Goal: Task Accomplishment & Management: Complete application form

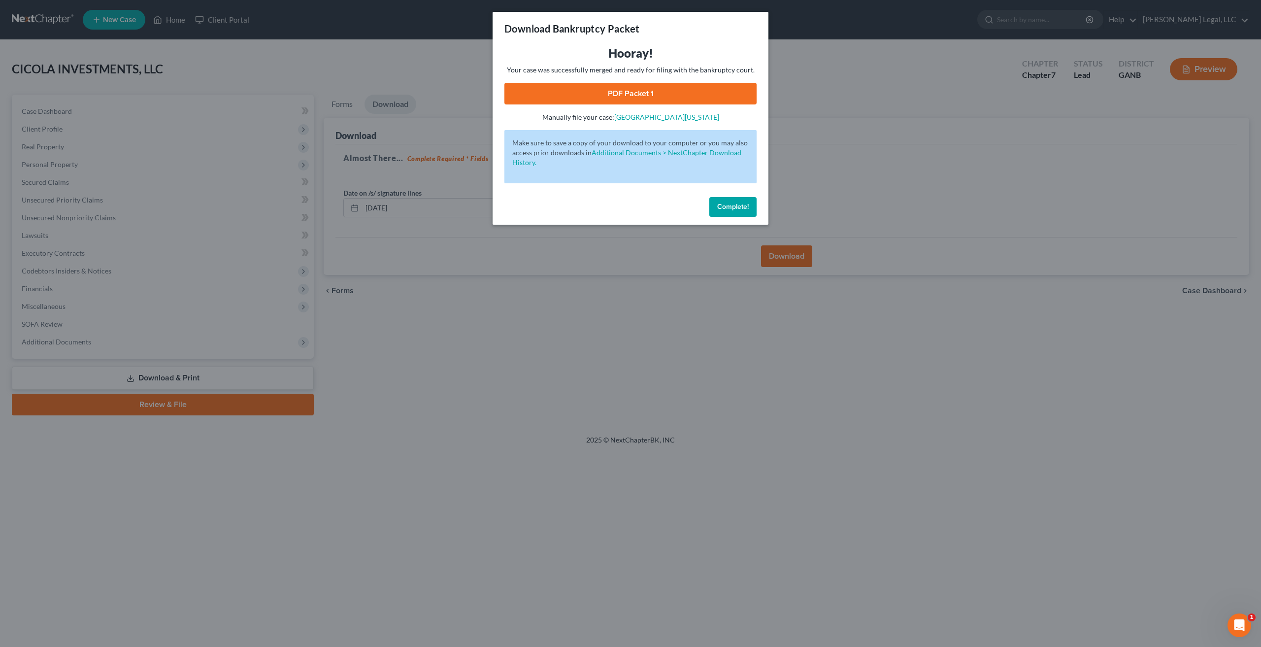
click at [741, 205] on span "Complete!" at bounding box center [733, 206] width 32 height 8
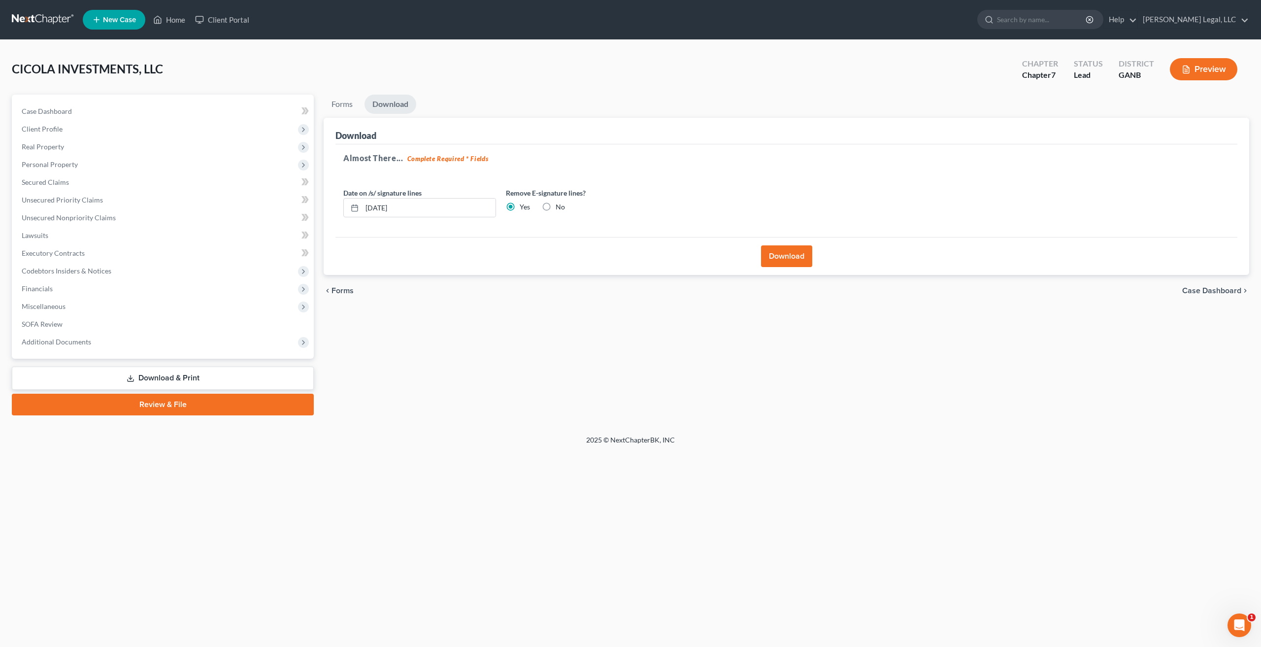
click at [54, 25] on link at bounding box center [43, 20] width 63 height 18
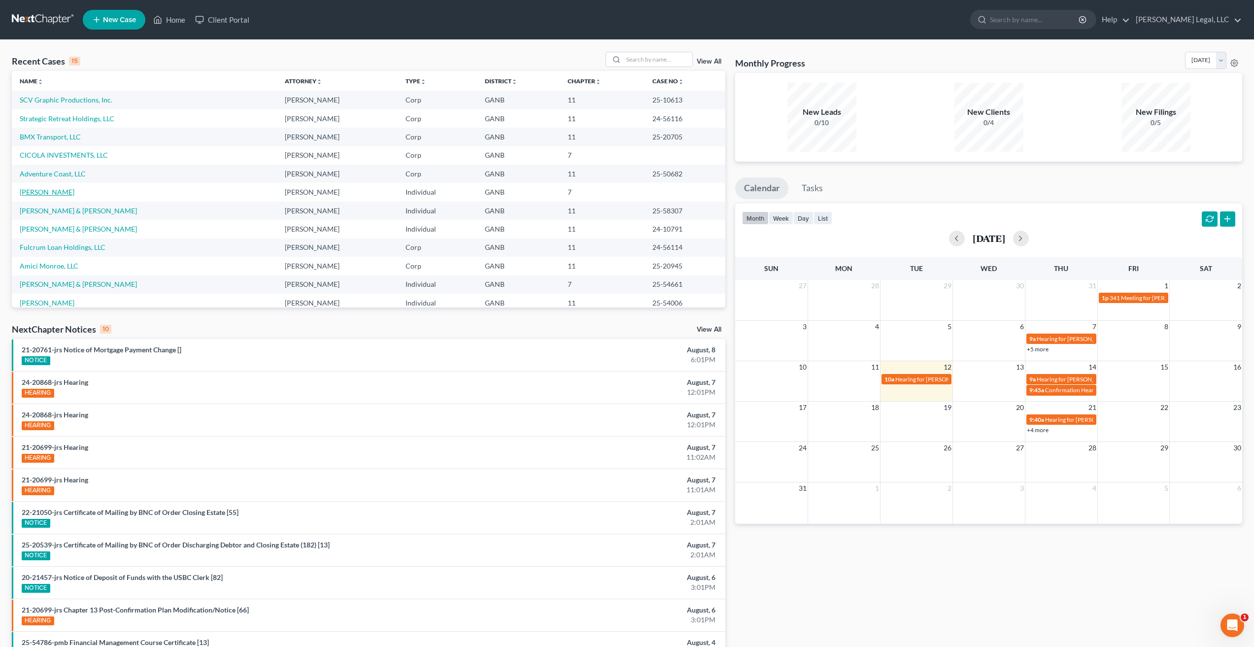
click at [51, 194] on link "[PERSON_NAME]" at bounding box center [47, 192] width 55 height 8
select select "10"
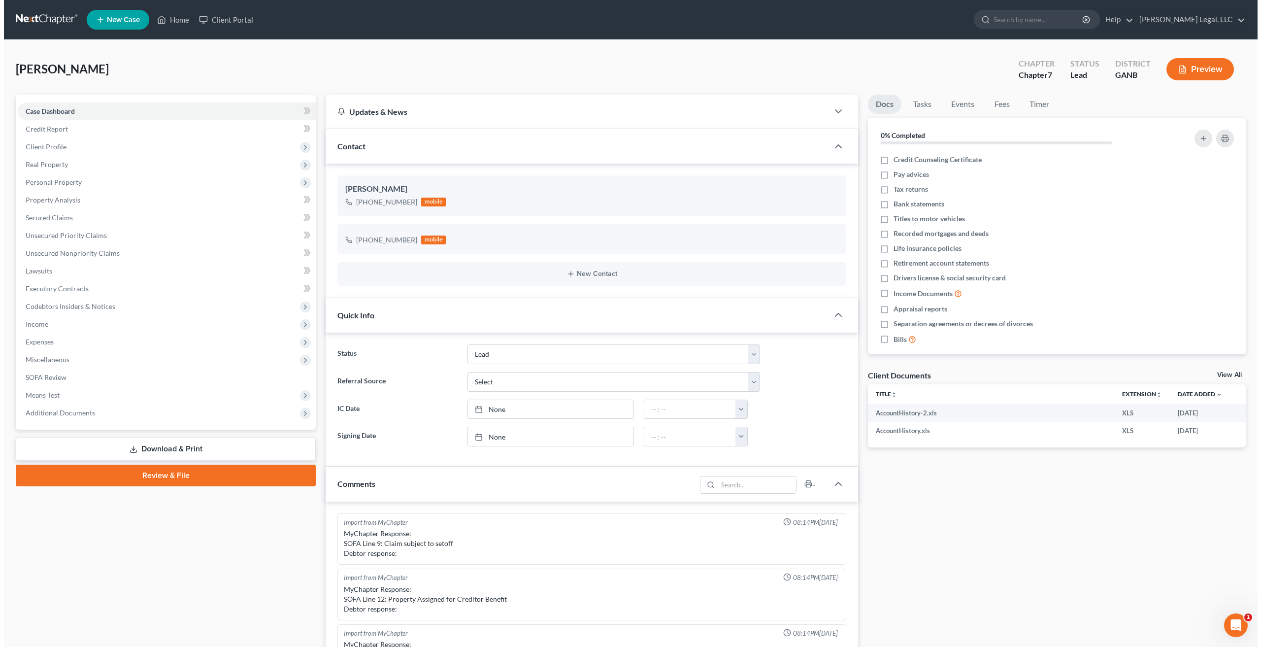
scroll to position [171, 0]
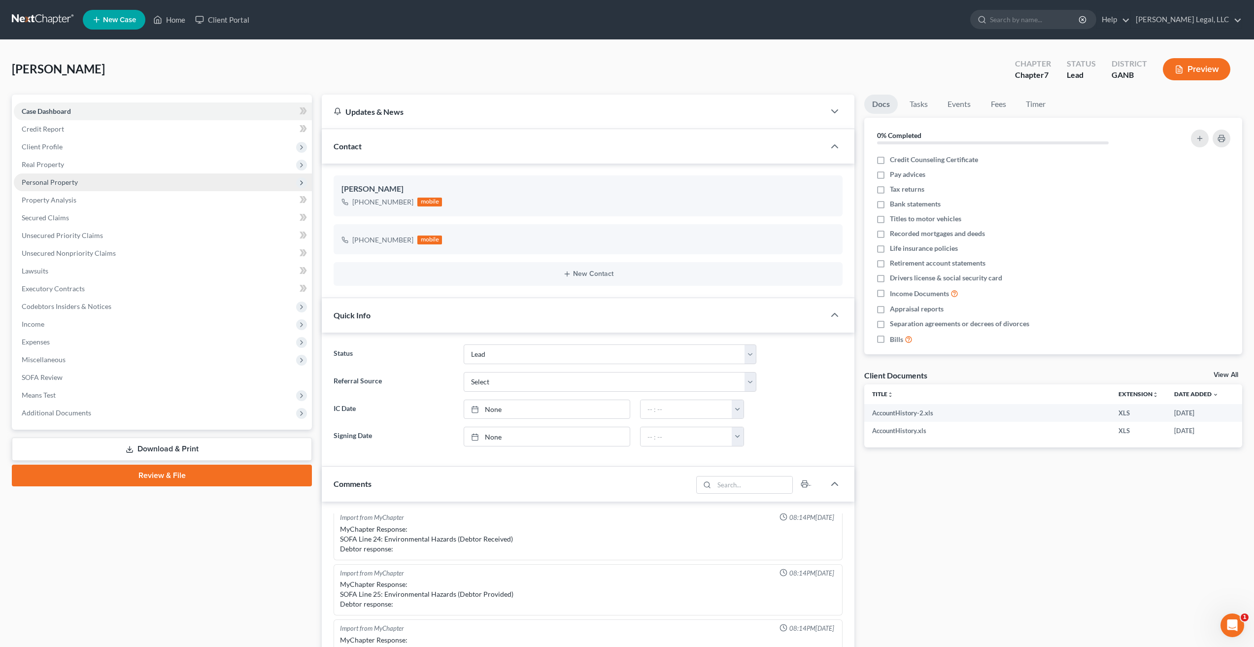
click at [76, 179] on span "Personal Property" at bounding box center [50, 182] width 56 height 8
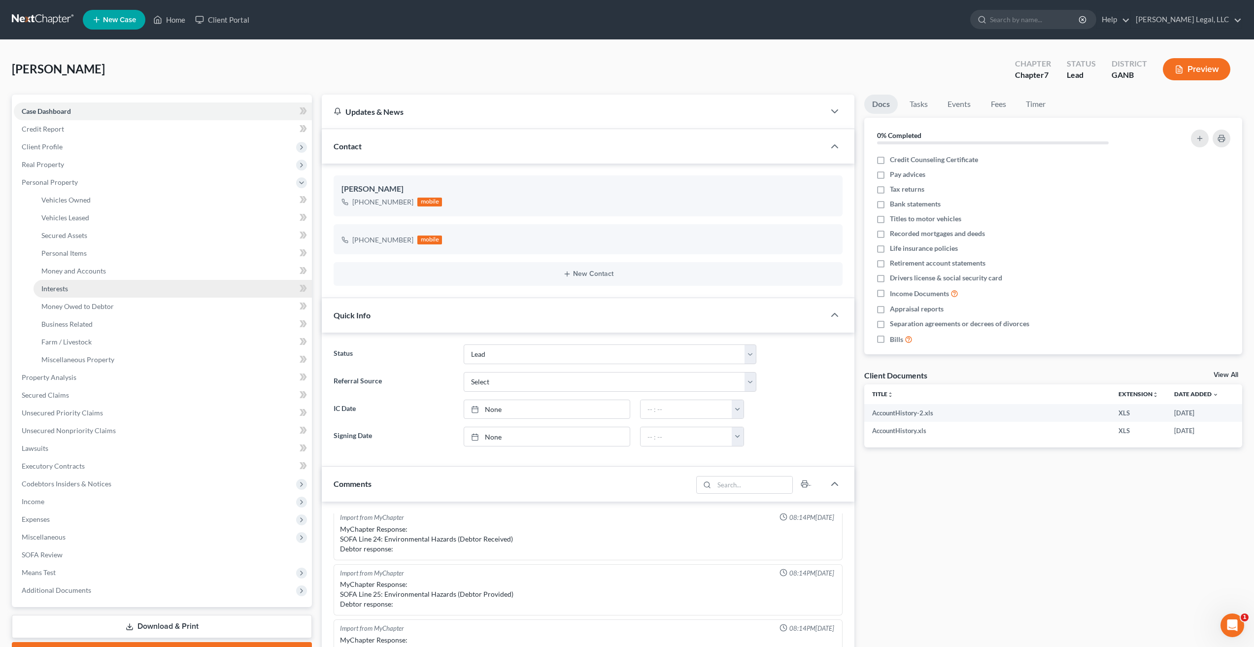
click at [73, 295] on link "Interests" at bounding box center [173, 289] width 278 height 18
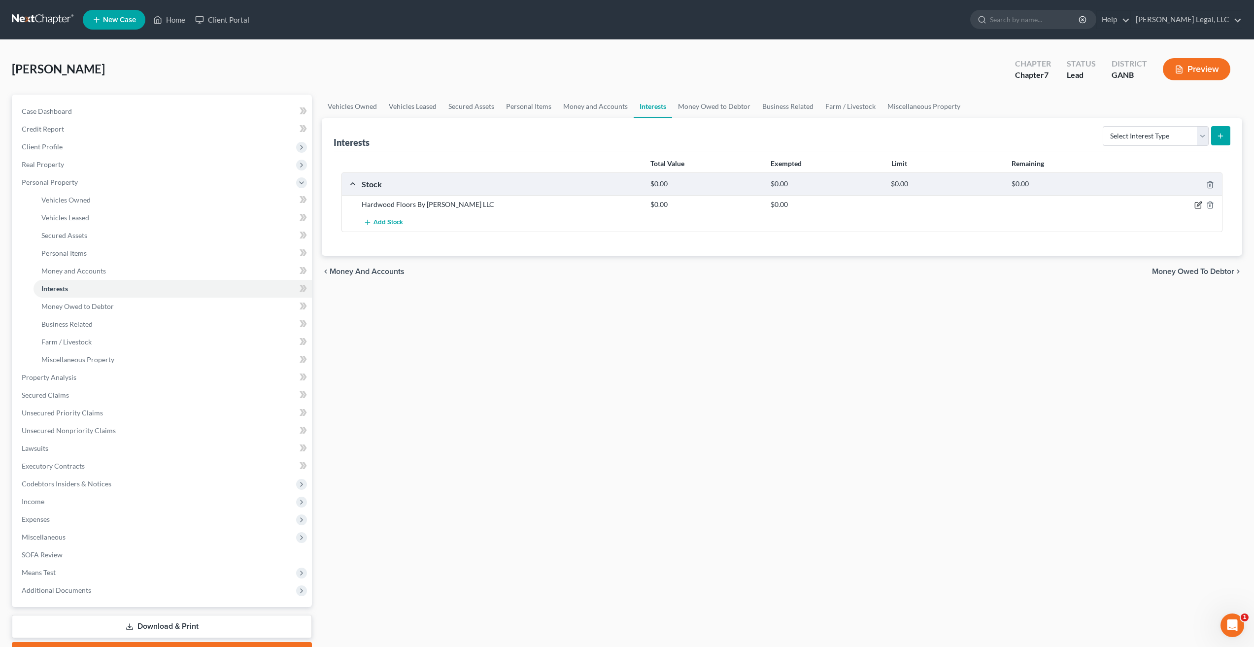
click at [1197, 205] on icon "button" at bounding box center [1199, 204] width 4 height 4
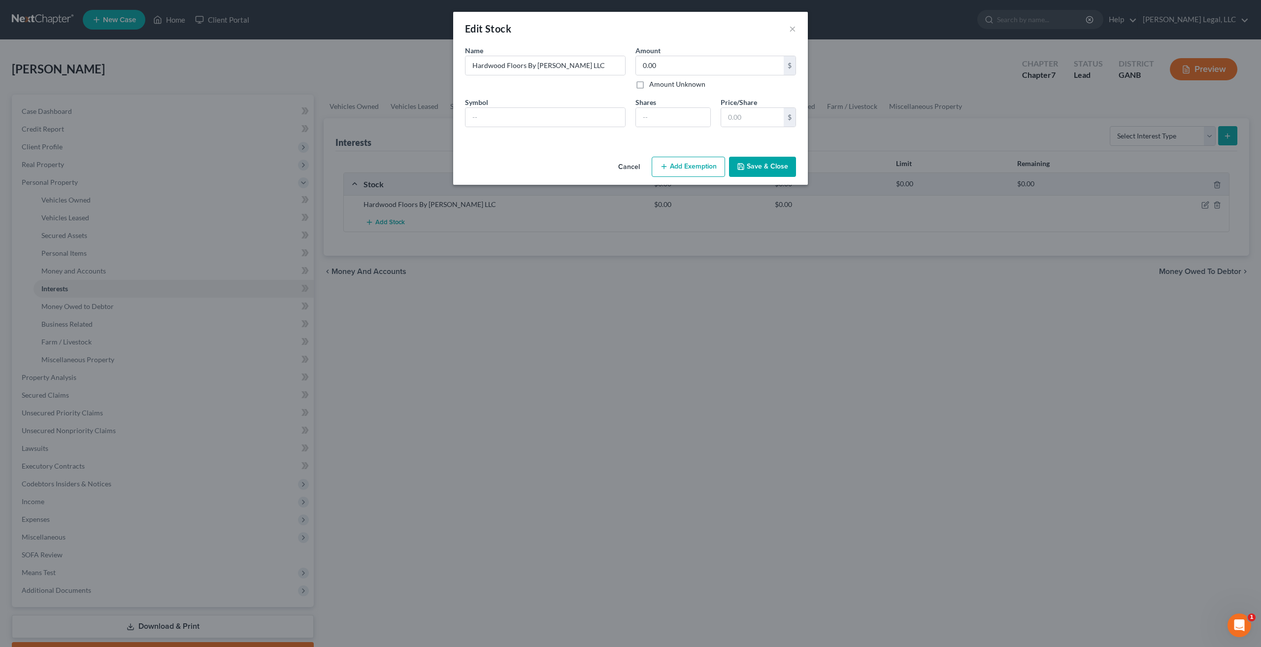
click at [627, 169] on button "Cancel" at bounding box center [628, 168] width 37 height 20
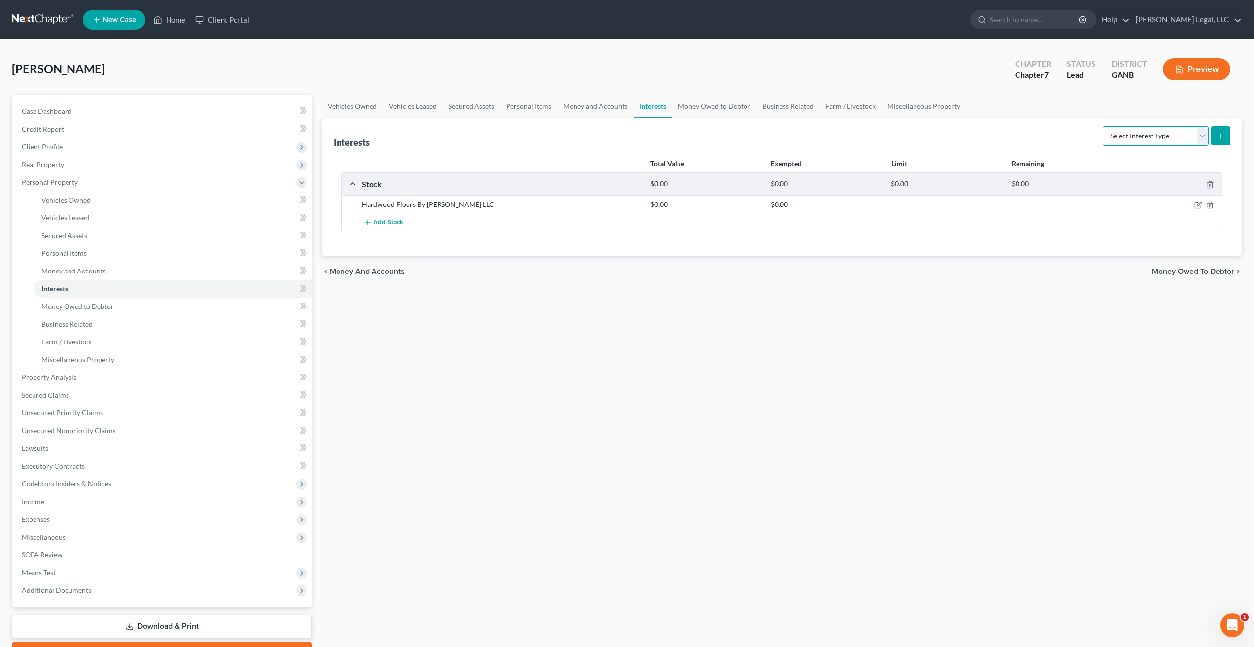
click at [1161, 138] on select "Select Interest Type 401K Annuity Bond Education IRA Government Bond Government…" at bounding box center [1156, 136] width 106 height 20
select select "incorporated_business"
click at [1104, 126] on select "Select Interest Type 401K Annuity Bond Education IRA Government Bond Government…" at bounding box center [1156, 136] width 106 height 20
drag, startPoint x: 461, startPoint y: 205, endPoint x: 331, endPoint y: 210, distance: 130.2
click at [331, 210] on div "Interests Select Interest Type 401K Annuity Bond Education IRA Government Bond …" at bounding box center [782, 186] width 920 height 137
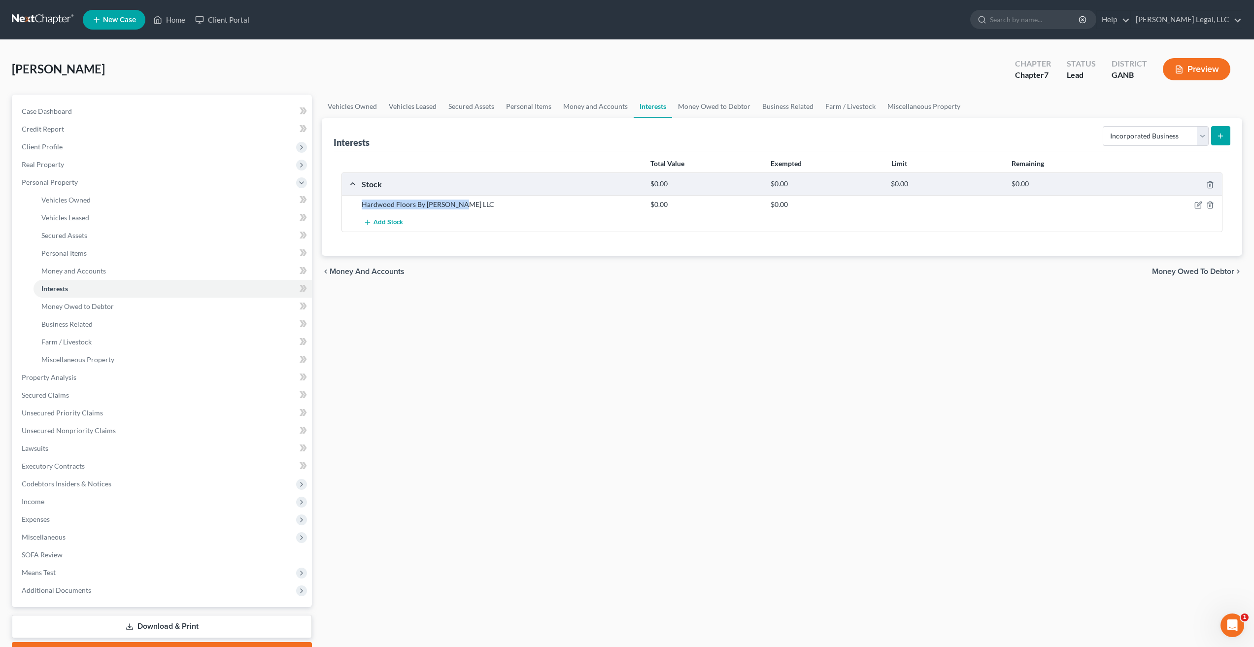
copy div "Hardwood Floors By Adrian LLC"
click at [1230, 136] on button "submit" at bounding box center [1220, 135] width 19 height 19
click at [1221, 139] on icon "submit" at bounding box center [1220, 136] width 8 height 8
click at [68, 269] on span "Money and Accounts" at bounding box center [73, 271] width 65 height 8
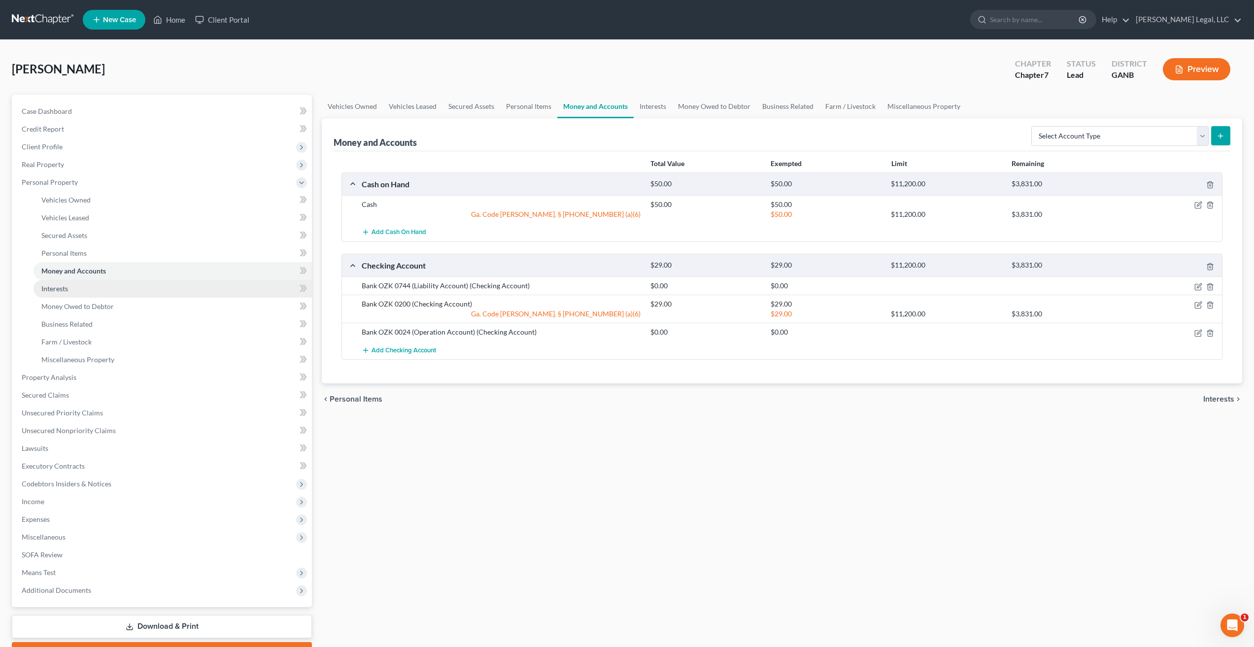
click at [79, 290] on link "Interests" at bounding box center [173, 289] width 278 height 18
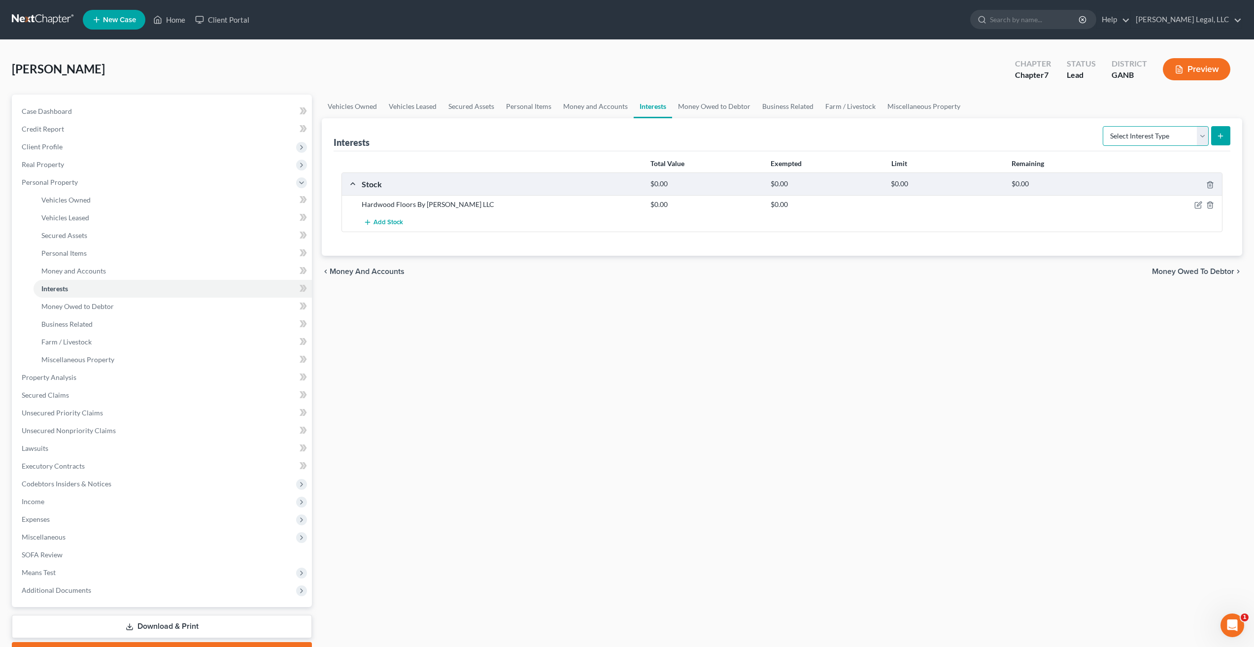
click at [1190, 135] on select "Select Interest Type 401K Annuity Bond Education IRA Government Bond Government…" at bounding box center [1156, 136] width 106 height 20
select select "incorporated_business"
click at [1104, 126] on select "Select Interest Type 401K Annuity Bond Education IRA Government Bond Government…" at bounding box center [1156, 136] width 106 height 20
click at [1223, 134] on icon "submit" at bounding box center [1220, 136] width 8 height 8
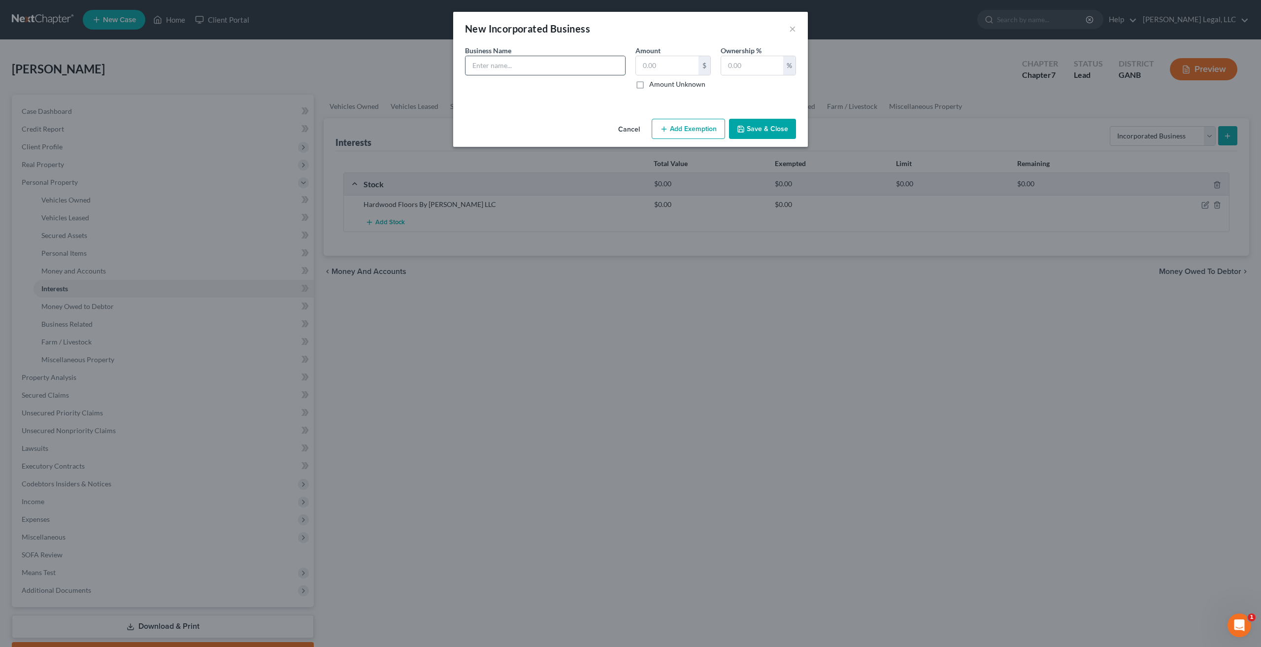
click at [551, 59] on input "text" at bounding box center [546, 65] width 160 height 19
paste input "Hardwood Floors By Adrian LLC"
type input "Hardwood Floors By Adrian LLC"
click at [663, 69] on input "text" at bounding box center [667, 65] width 63 height 19
type input "0"
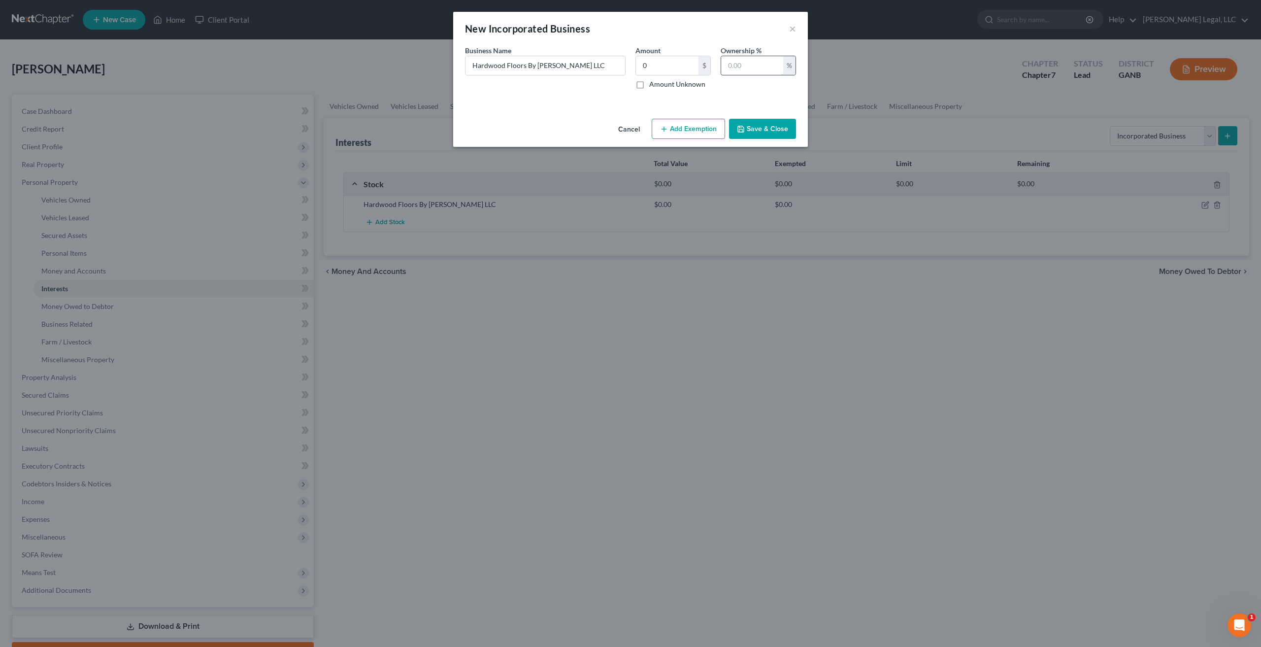
click at [746, 70] on input "text" at bounding box center [752, 65] width 62 height 19
type input "100"
click at [766, 132] on button "Save & Close" at bounding box center [762, 129] width 67 height 21
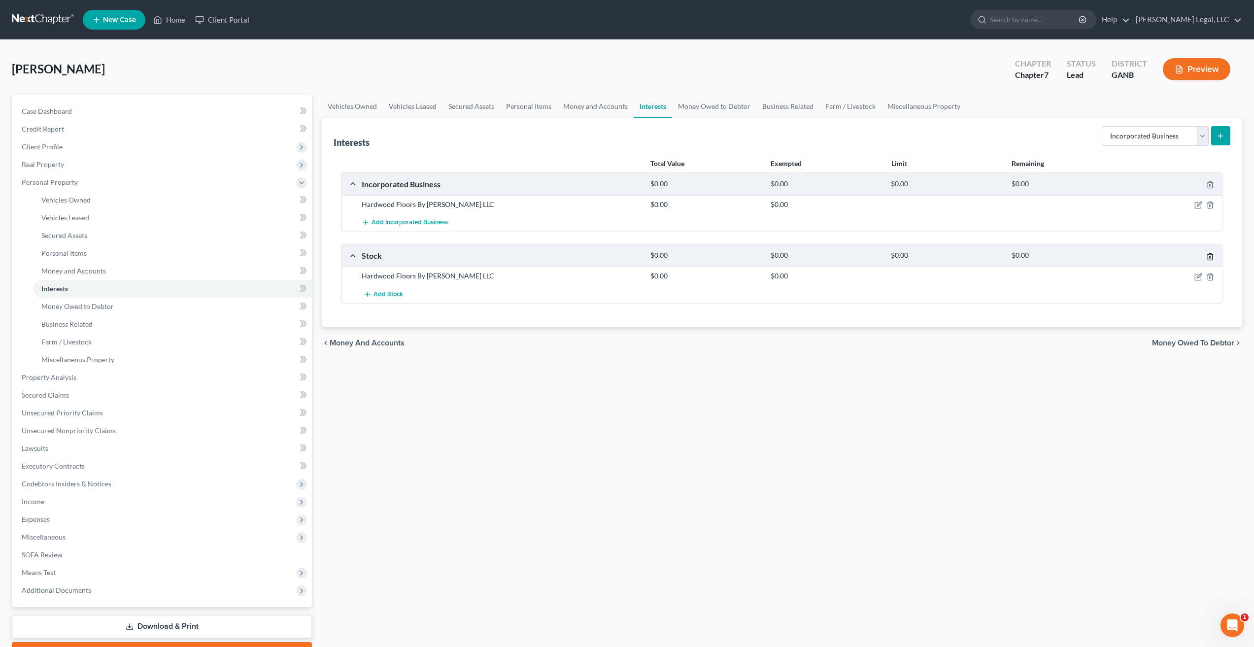
click at [1212, 257] on icon "button" at bounding box center [1210, 256] width 4 height 6
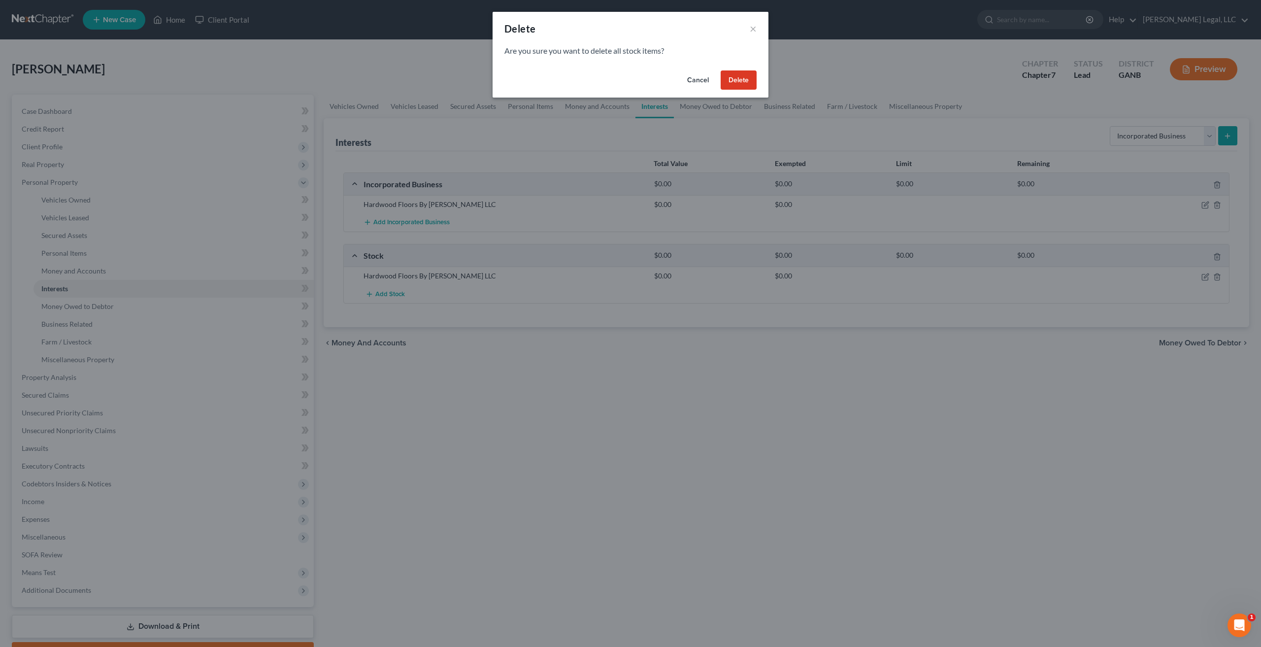
click at [738, 80] on button "Delete" at bounding box center [739, 80] width 36 height 20
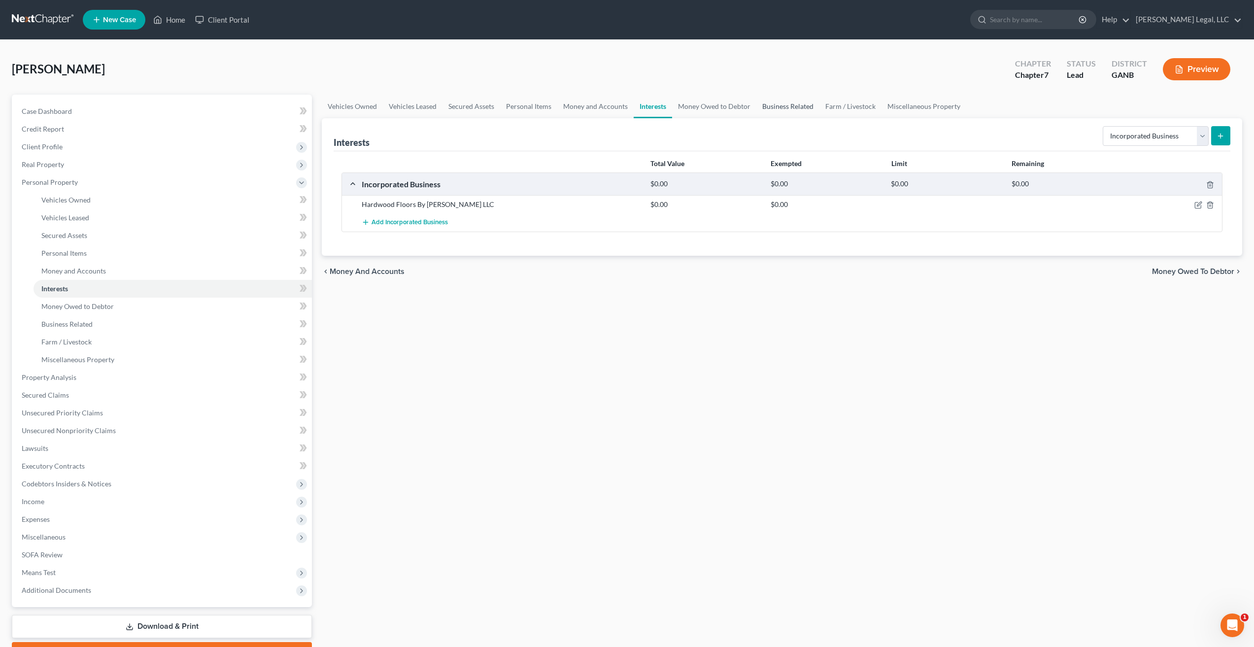
click at [797, 100] on link "Business Related" at bounding box center [787, 107] width 63 height 24
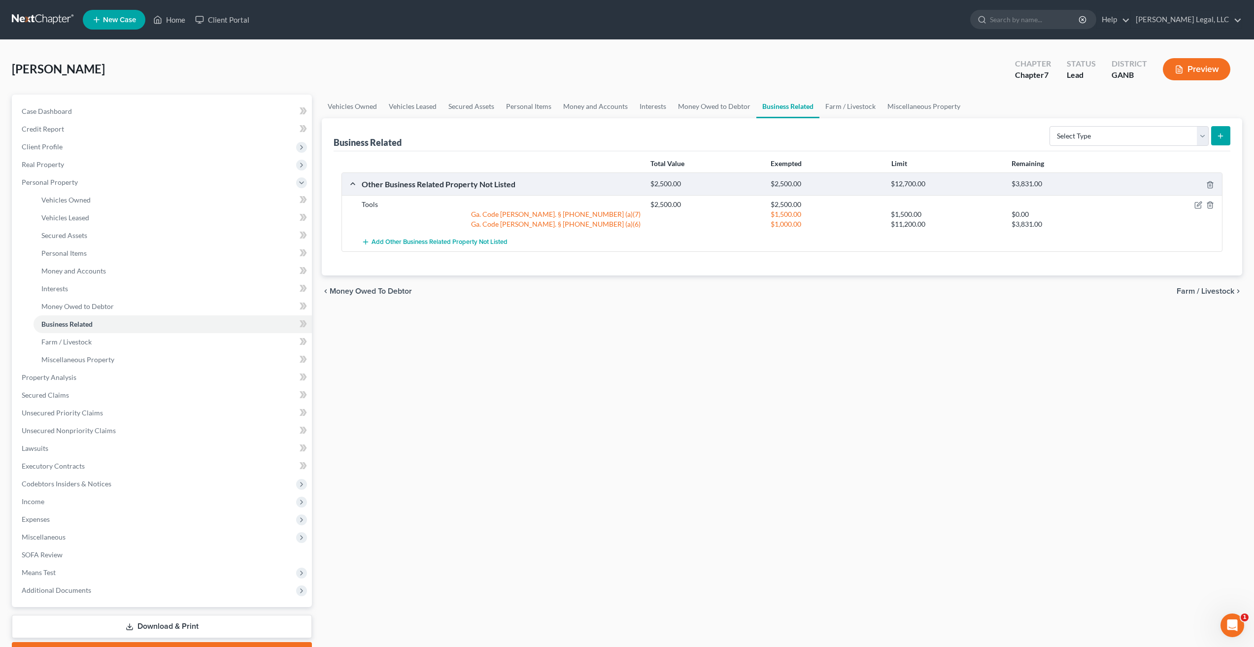
click at [1204, 74] on button "Preview" at bounding box center [1196, 69] width 67 height 22
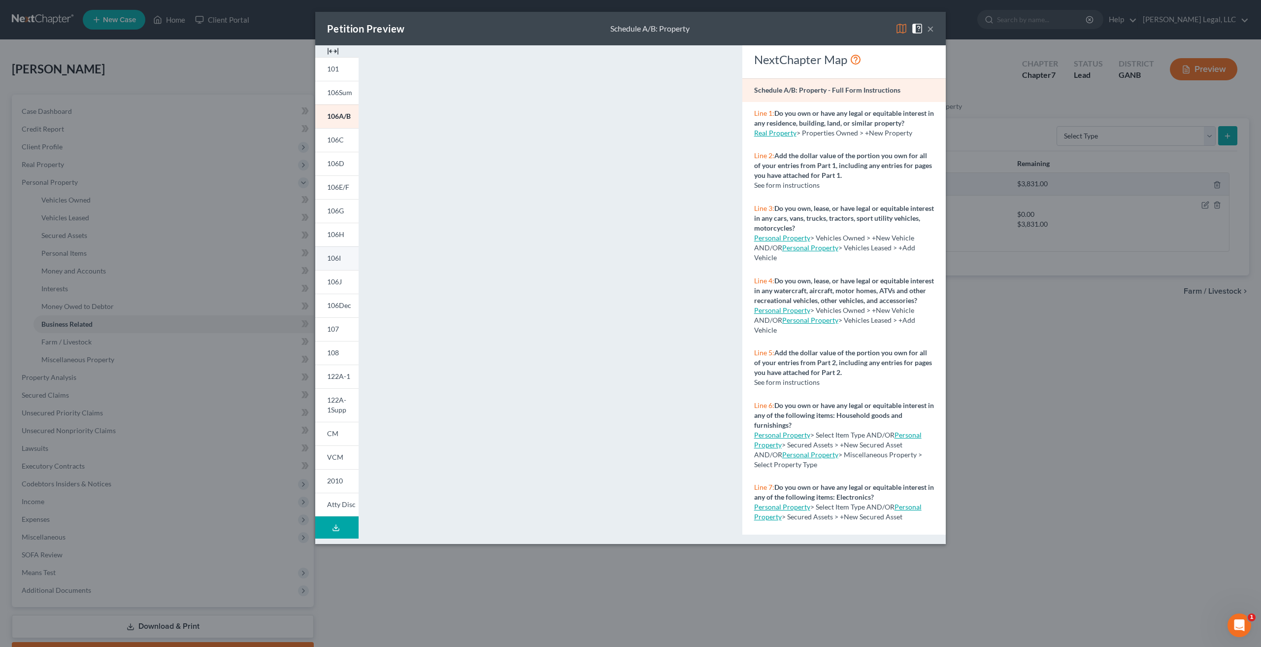
click at [337, 258] on span "106I" at bounding box center [334, 258] width 14 height 8
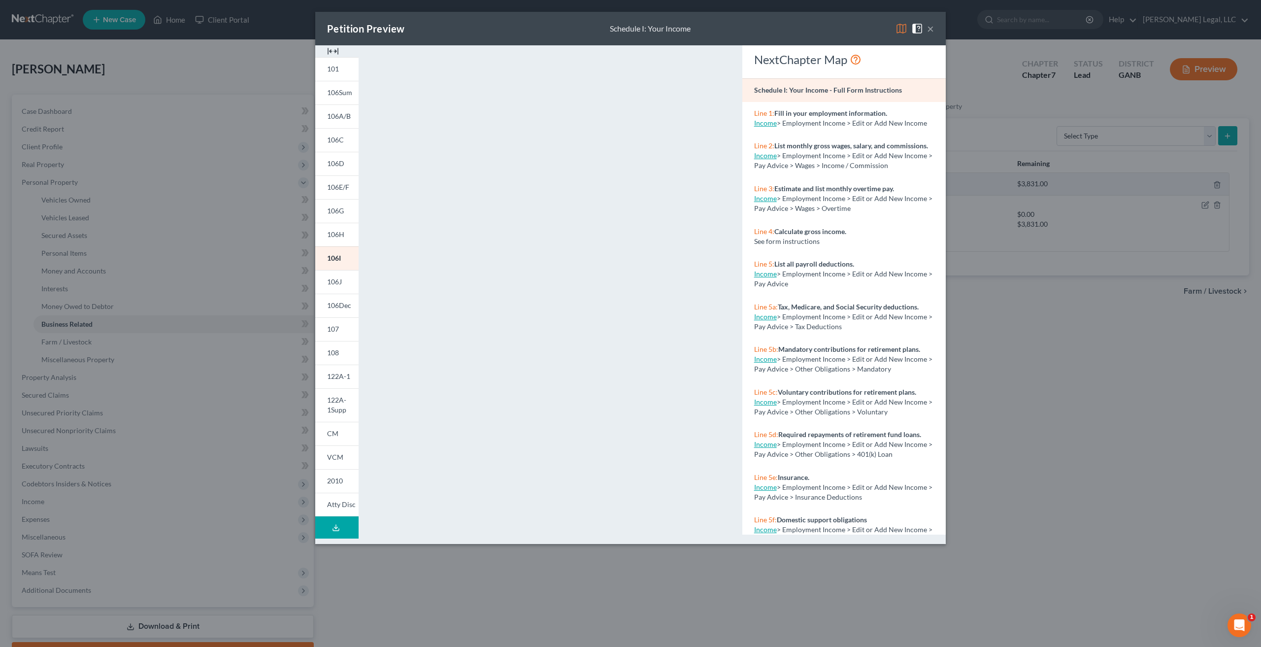
click at [931, 29] on button "×" at bounding box center [930, 29] width 7 height 12
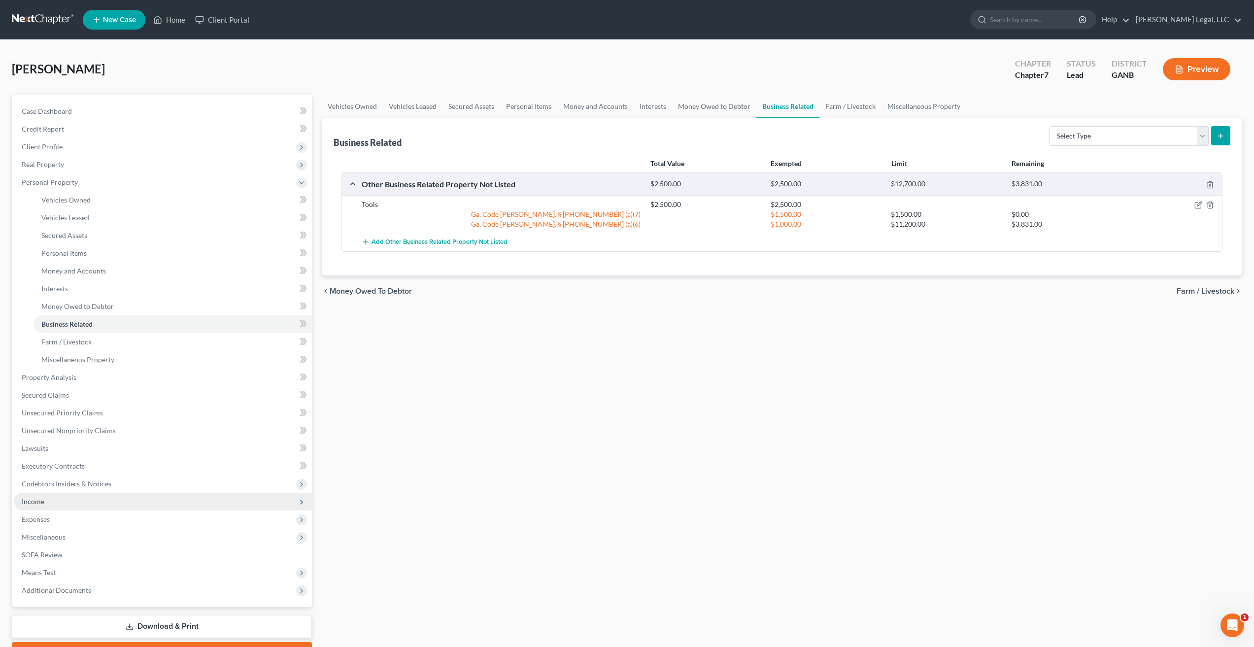
click at [43, 502] on span "Income" at bounding box center [33, 501] width 23 height 8
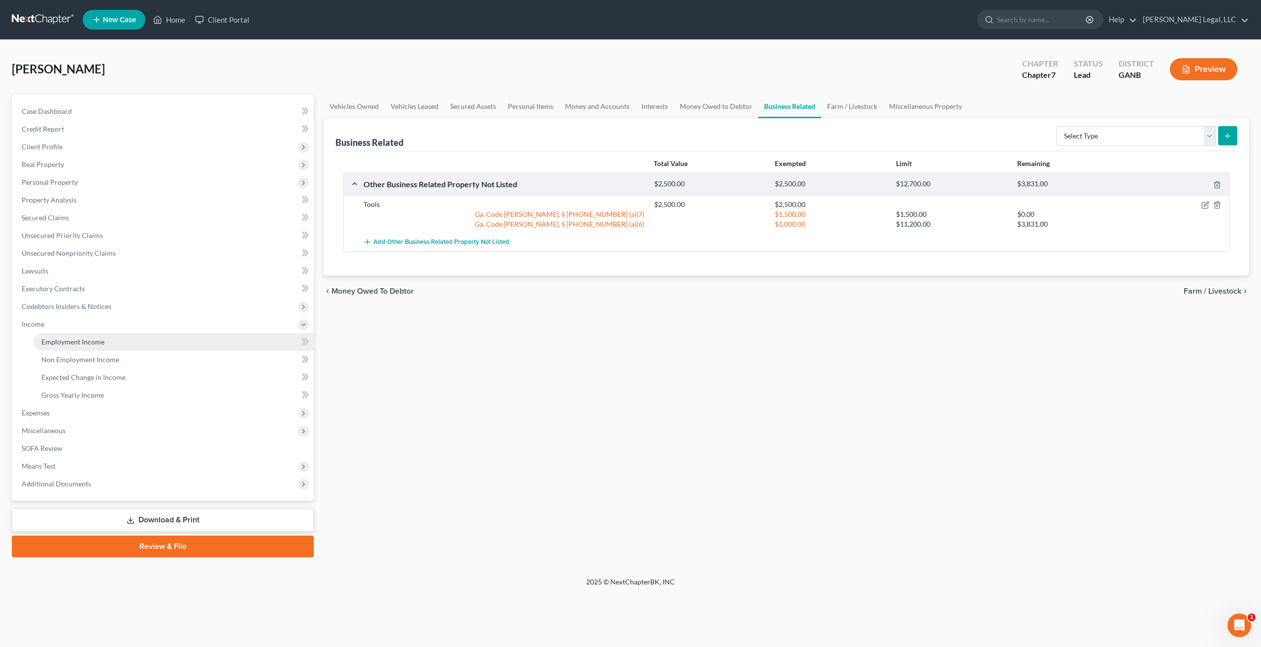
click at [87, 348] on link "Employment Income" at bounding box center [174, 342] width 280 height 18
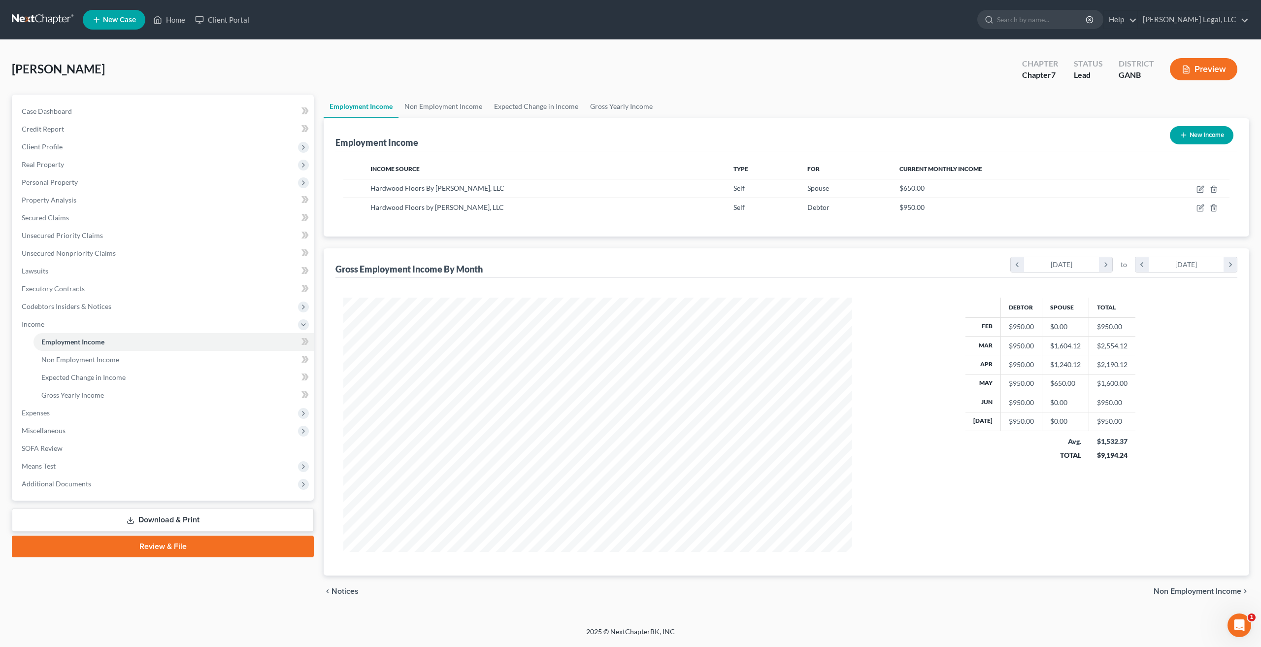
scroll to position [254, 529]
click at [1200, 188] on icon "button" at bounding box center [1201, 189] width 8 height 8
select select "1"
select select "10"
select select "0"
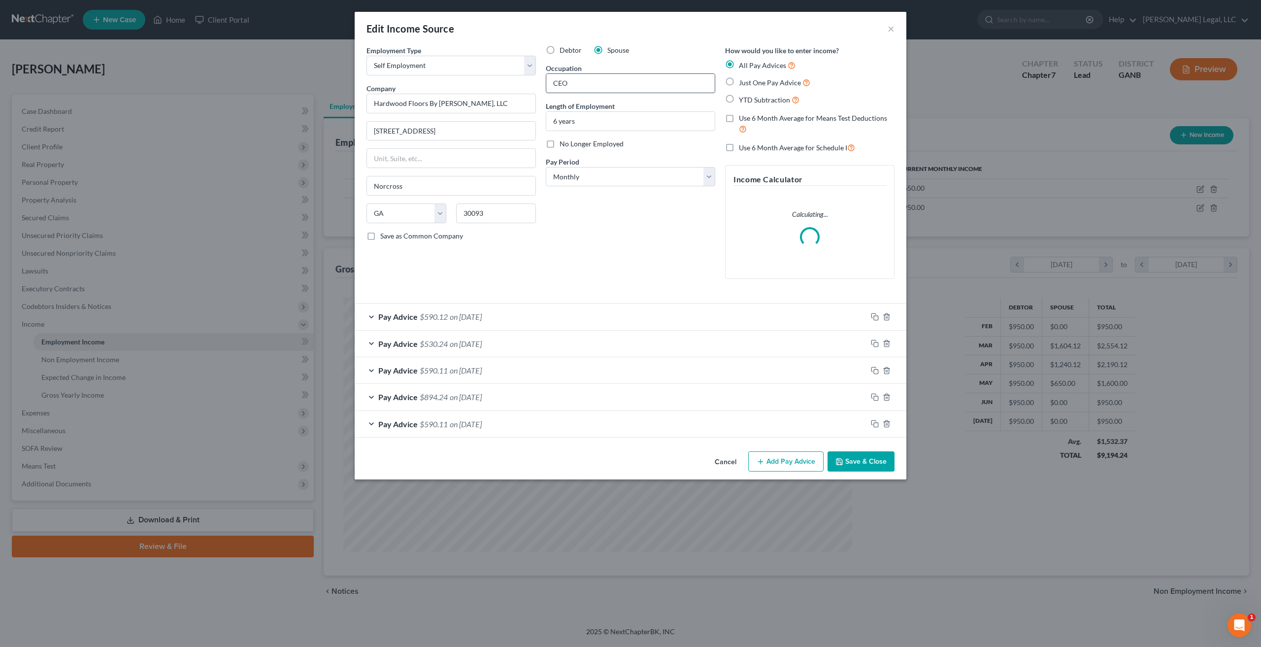
click at [588, 76] on input "CEO" at bounding box center [630, 83] width 168 height 19
type input "Office work"
click at [870, 469] on button "Save & Close" at bounding box center [861, 461] width 67 height 21
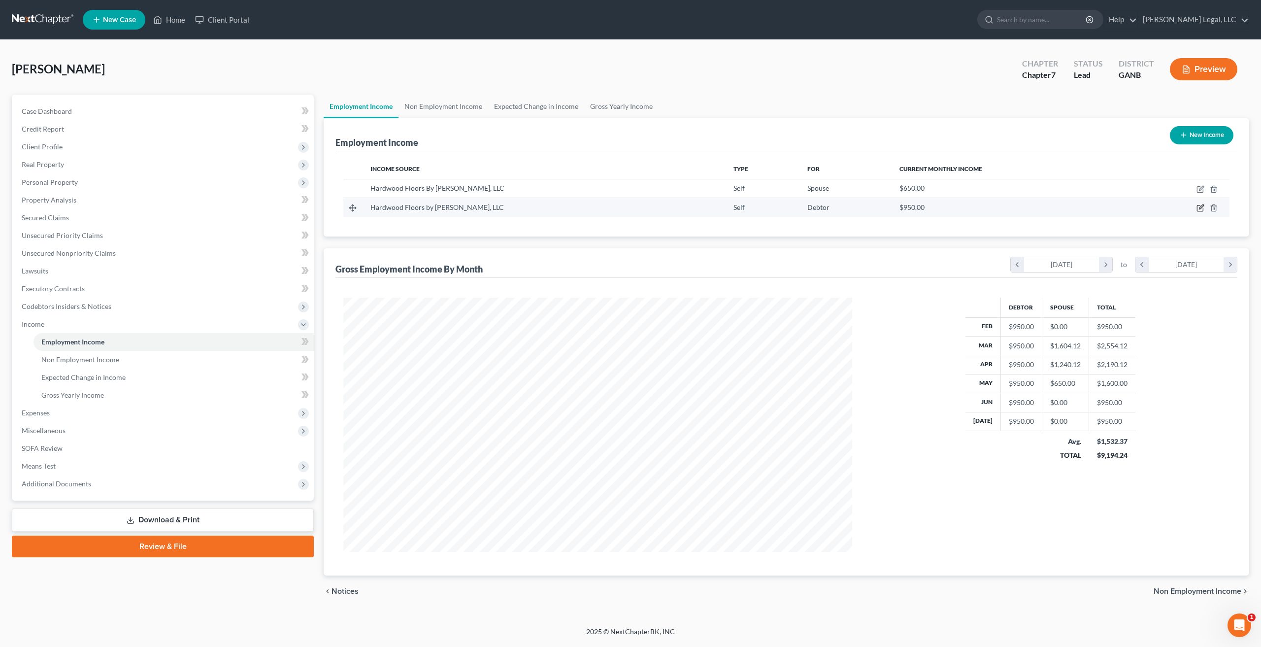
click at [1201, 209] on icon "button" at bounding box center [1201, 207] width 4 height 4
select select "1"
select select "10"
select select "0"
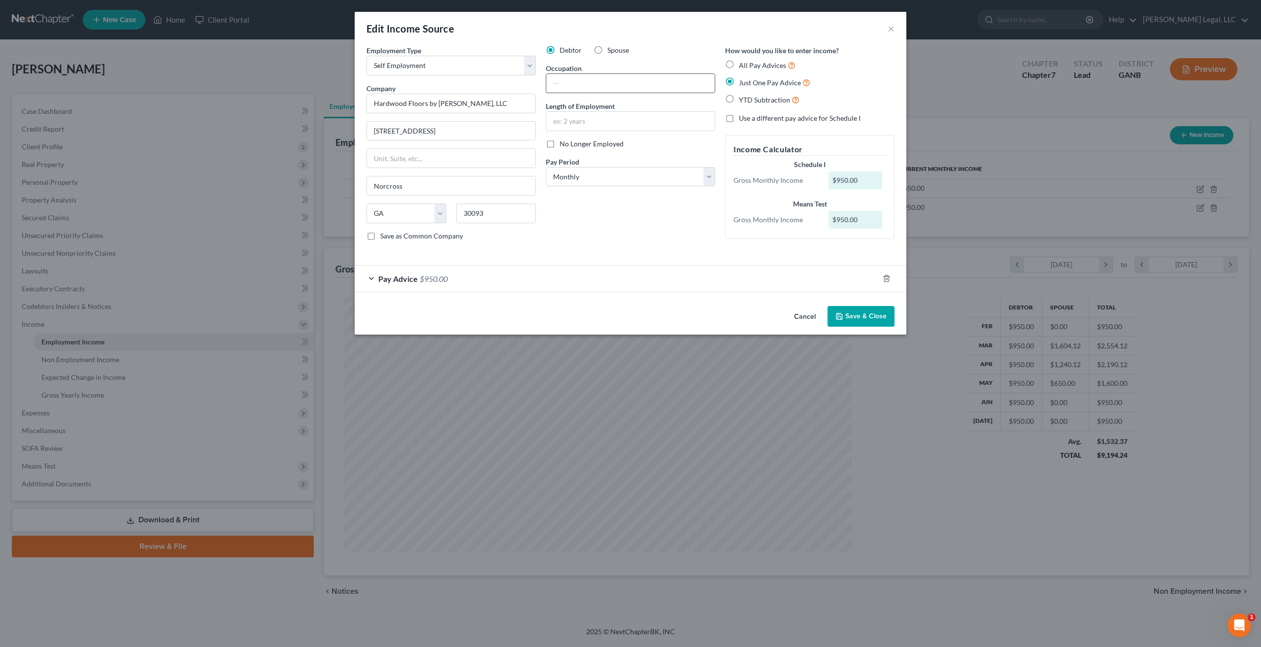
click at [625, 82] on input "text" at bounding box center [630, 83] width 168 height 19
type input "Hardwood Floor Installation"
click at [622, 124] on input "text" at bounding box center [630, 121] width 168 height 19
type input "6.5 years"
click at [870, 321] on button "Save & Close" at bounding box center [861, 316] width 67 height 21
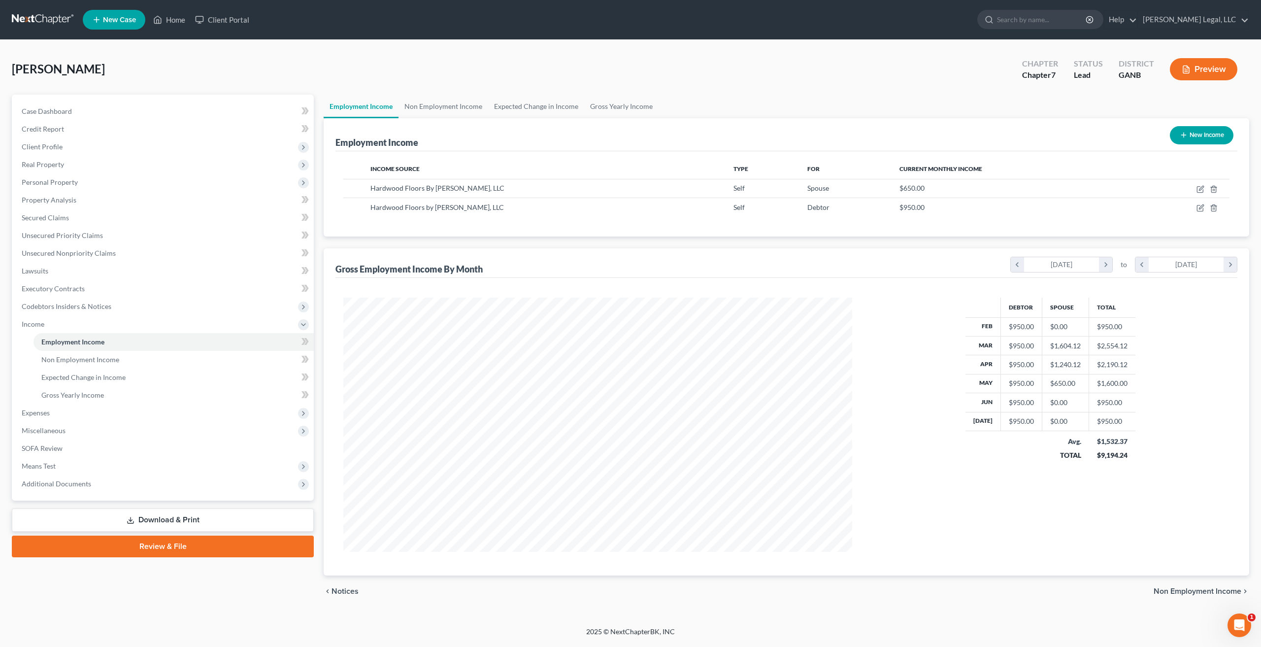
click at [164, 513] on link "Download & Print" at bounding box center [163, 519] width 302 height 23
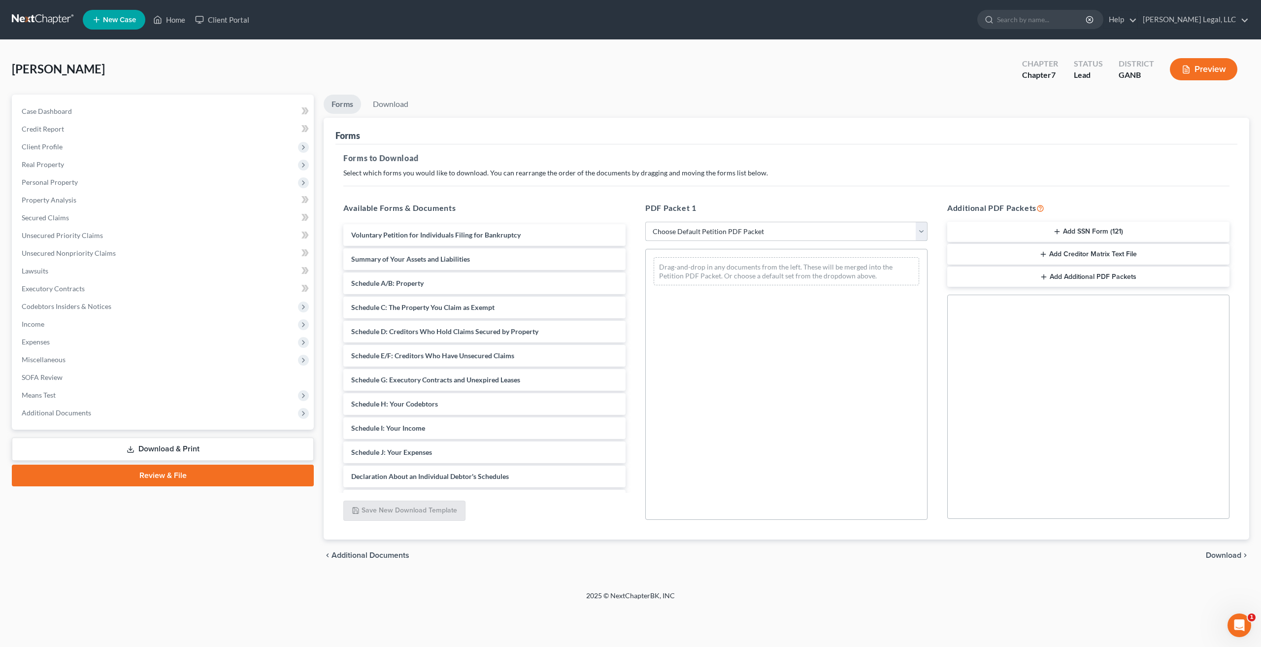
click at [810, 232] on select "Choose Default Petition PDF Packet Complete Bankruptcy Petition (all forms and …" at bounding box center [786, 232] width 282 height 20
click at [645, 222] on select "Choose Default Petition PDF Packet Complete Bankruptcy Petition (all forms and …" at bounding box center [786, 232] width 282 height 20
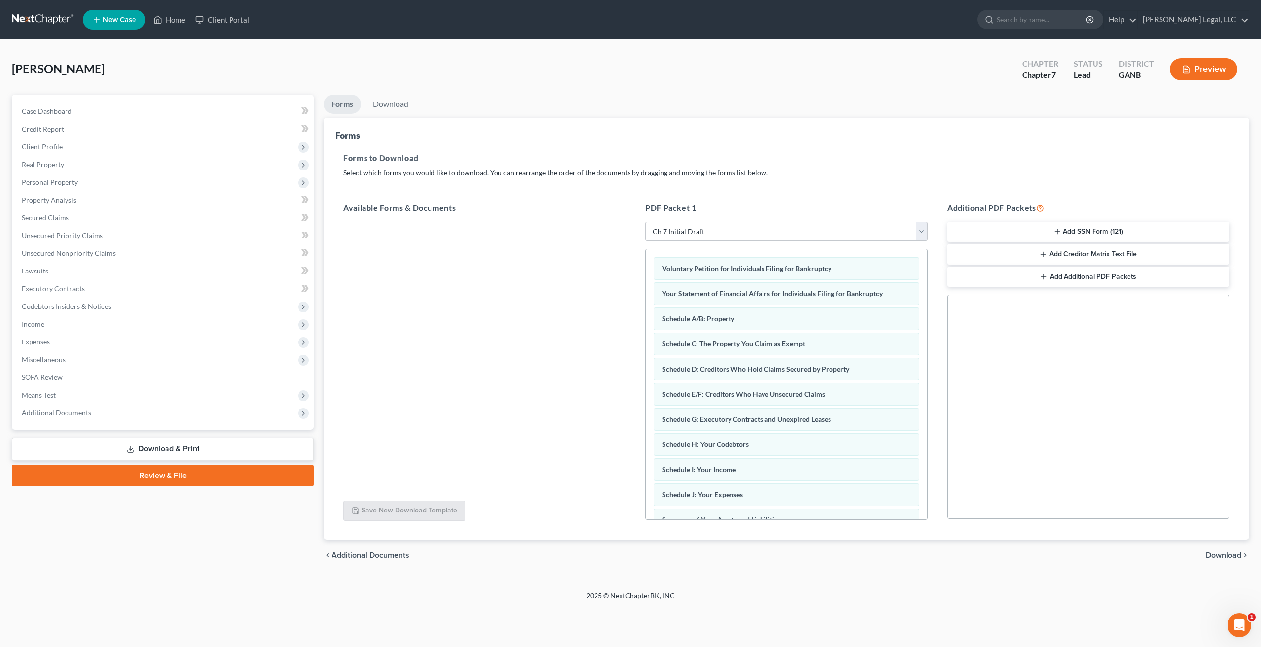
click at [835, 228] on select "Choose Default Petition PDF Packet Complete Bankruptcy Petition (all forms and …" at bounding box center [786, 232] width 282 height 20
click at [645, 222] on select "Choose Default Petition PDF Packet Complete Bankruptcy Petition (all forms and …" at bounding box center [786, 232] width 282 height 20
click at [813, 235] on select "Choose Default Petition PDF Packet Complete Bankruptcy Petition (all forms and …" at bounding box center [786, 232] width 282 height 20
select select "5"
click at [645, 222] on select "Choose Default Petition PDF Packet Complete Bankruptcy Petition (all forms and …" at bounding box center [786, 232] width 282 height 20
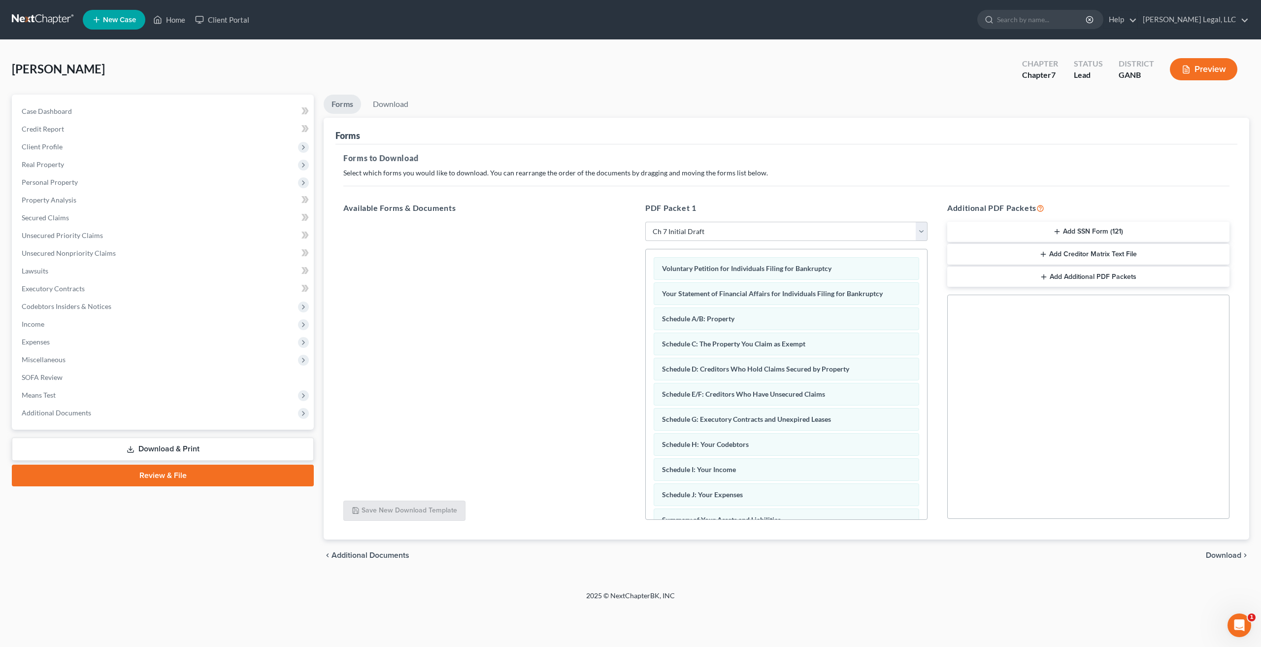
click at [1119, 232] on button "Add SSN Form (121)" at bounding box center [1088, 232] width 282 height 21
click at [1232, 552] on span "Download" at bounding box center [1223, 555] width 35 height 8
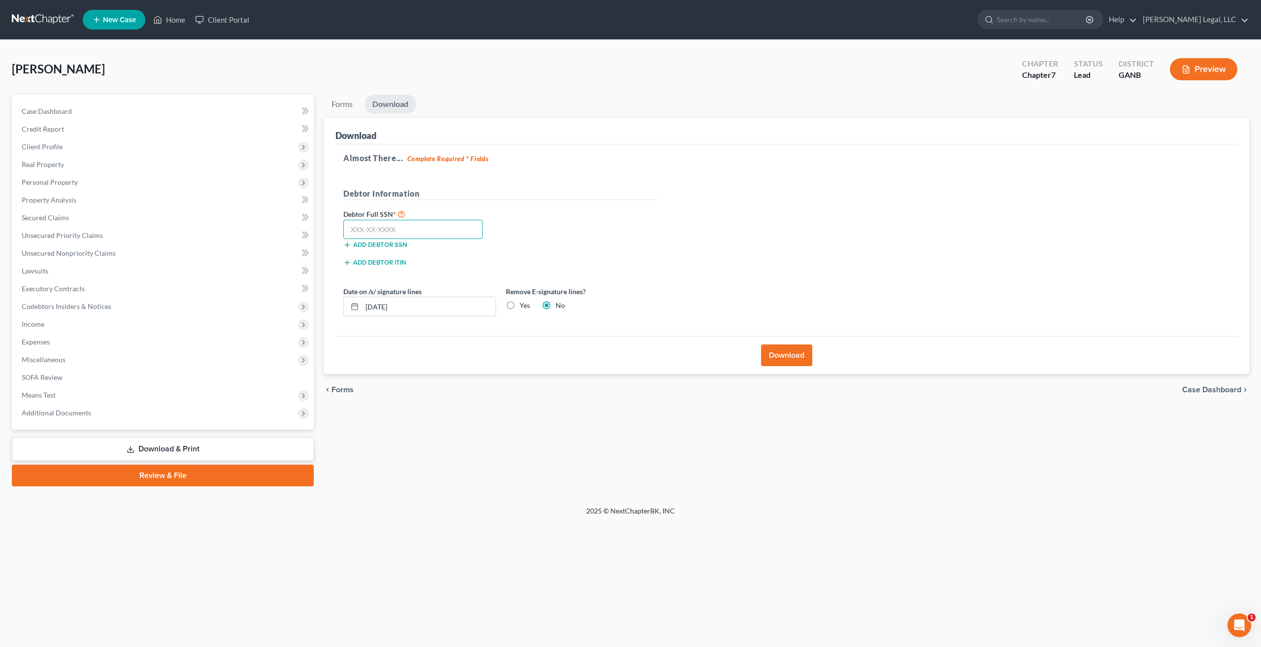
click at [411, 231] on input "text" at bounding box center [412, 230] width 139 height 20
type input "671-46-3780"
click at [788, 358] on button "Download" at bounding box center [786, 355] width 51 height 22
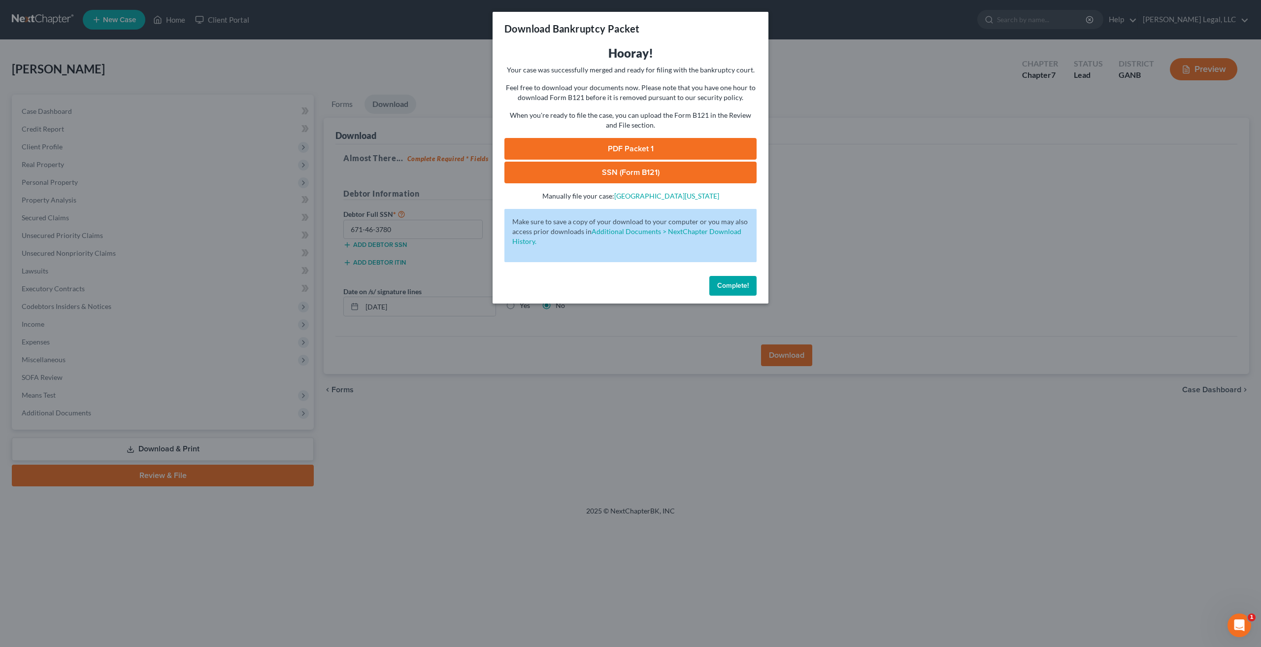
click at [748, 294] on button "Complete!" at bounding box center [732, 286] width 47 height 20
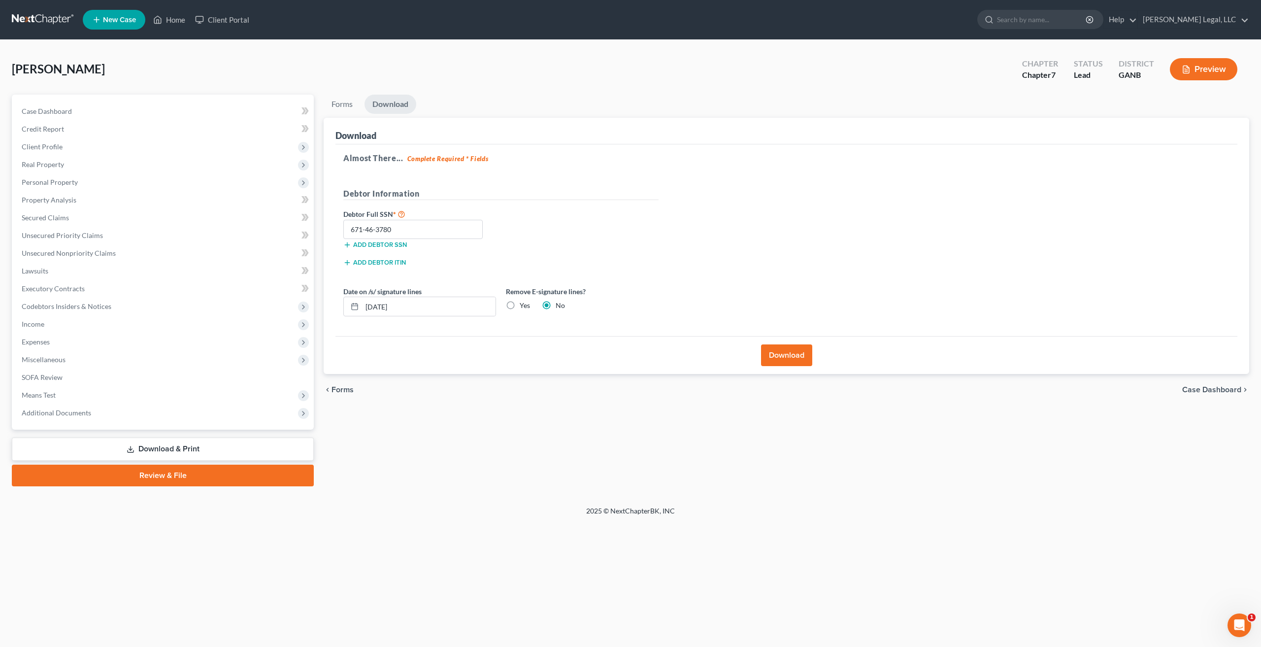
click at [520, 306] on label "Yes" at bounding box center [525, 306] width 10 height 10
click at [524, 306] on input "Yes" at bounding box center [527, 304] width 6 height 6
radio input "true"
radio input "false"
click at [799, 361] on button "Download" at bounding box center [786, 355] width 51 height 22
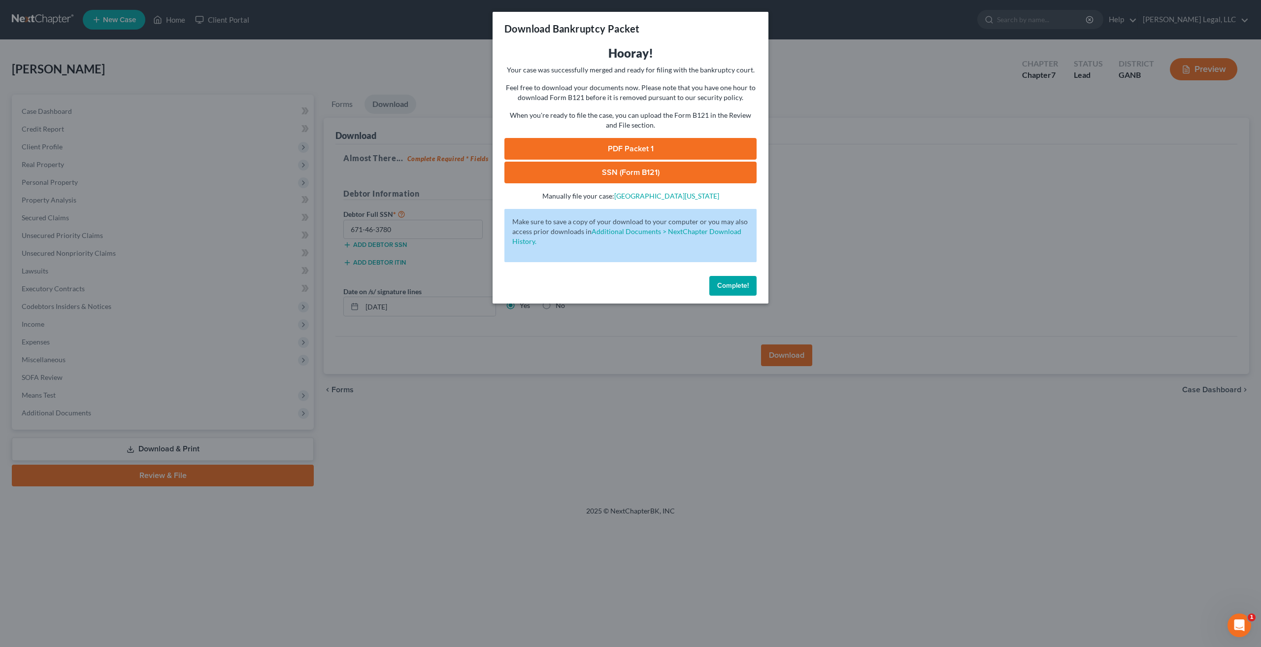
click at [663, 141] on link "PDF Packet 1" at bounding box center [630, 149] width 252 height 22
click at [647, 167] on link "SSN (Form B121)" at bounding box center [630, 173] width 252 height 22
click at [739, 287] on span "Complete!" at bounding box center [733, 285] width 32 height 8
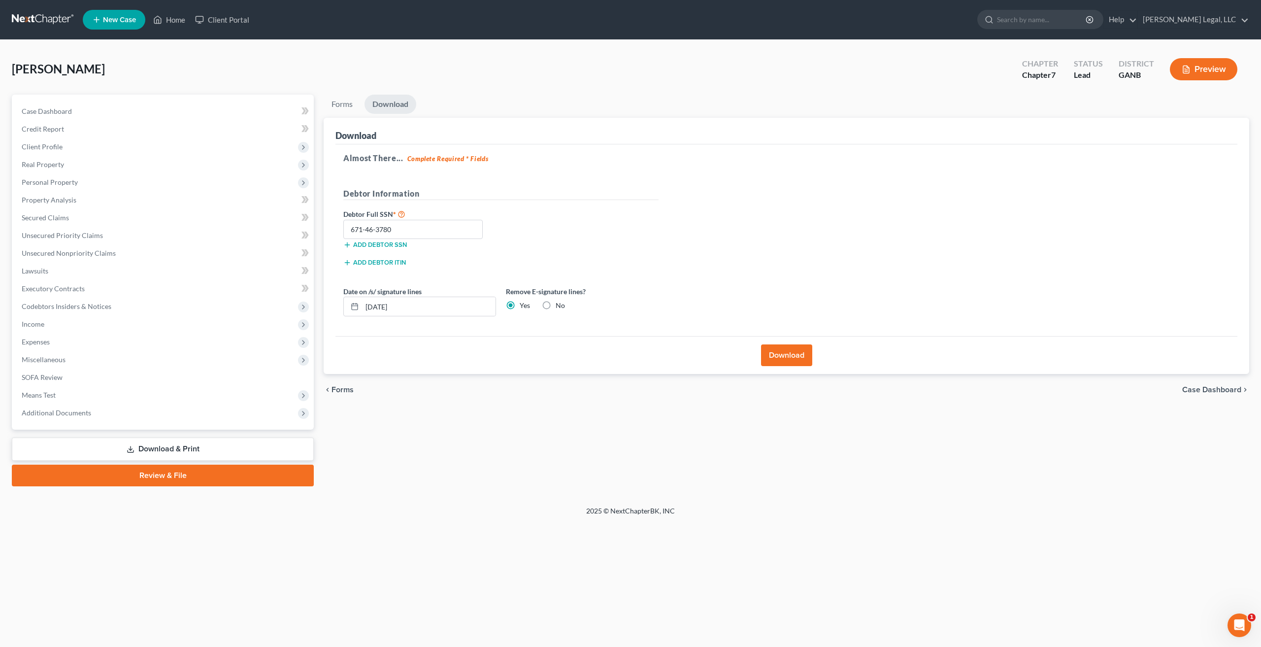
click at [38, 19] on link at bounding box center [43, 20] width 63 height 18
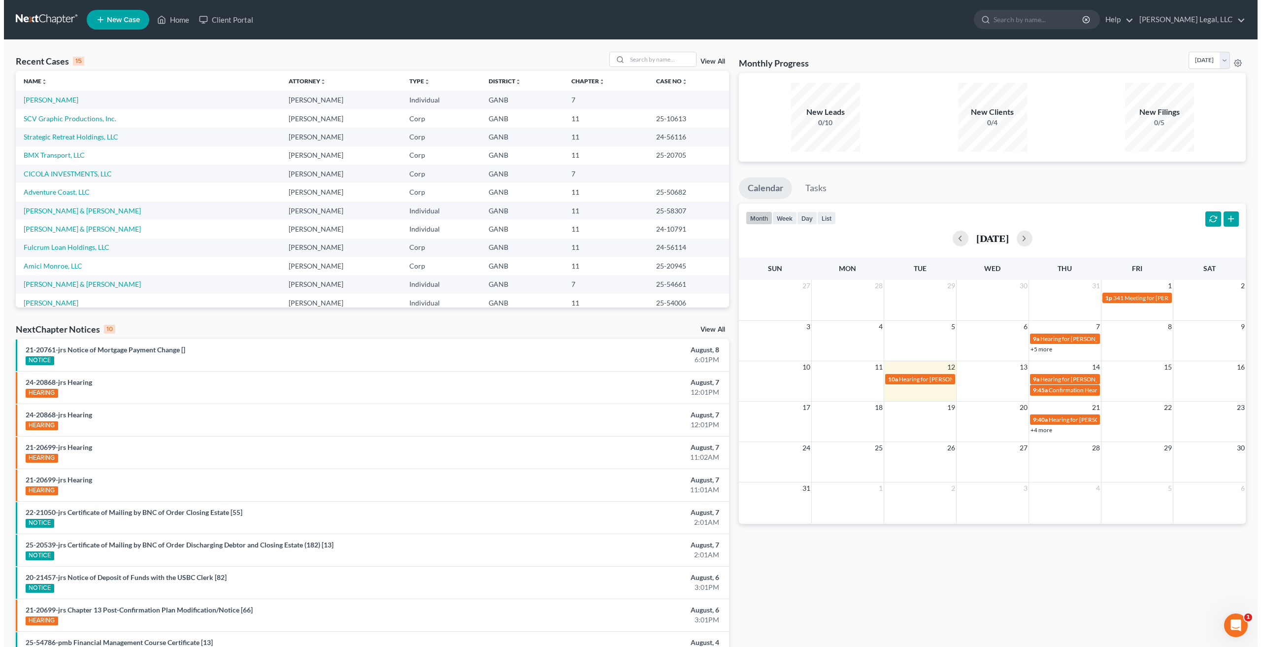
scroll to position [44, 0]
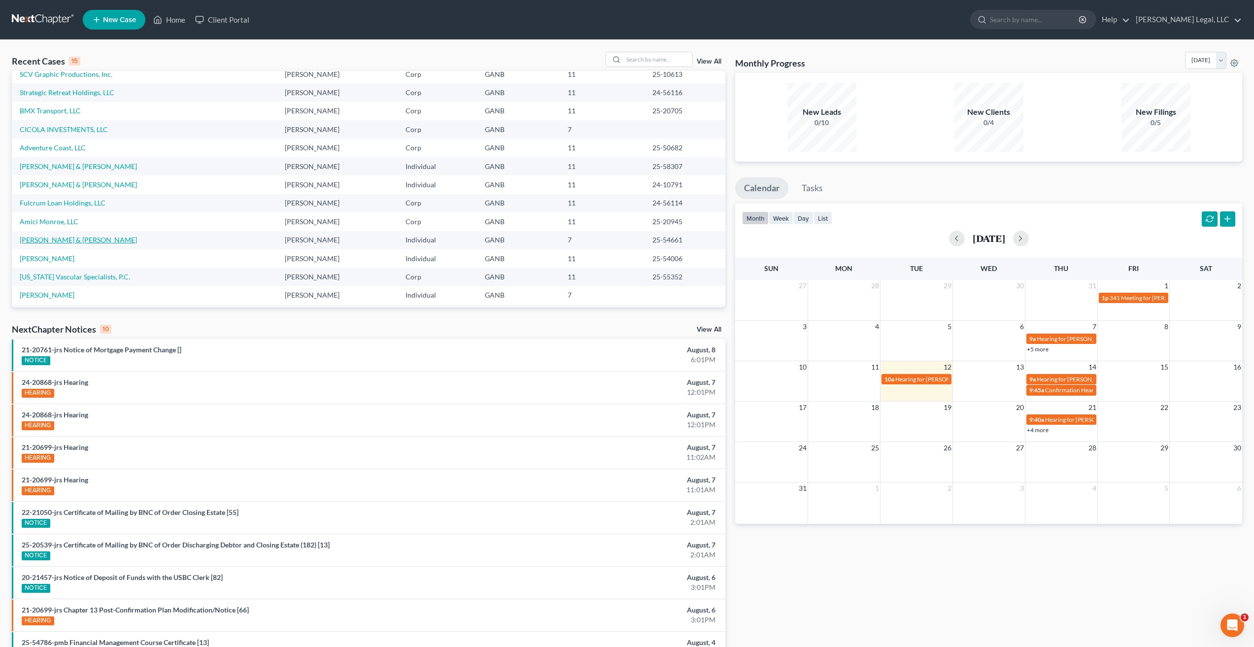
click at [78, 241] on link "[PERSON_NAME] & [PERSON_NAME]" at bounding box center [78, 239] width 117 height 8
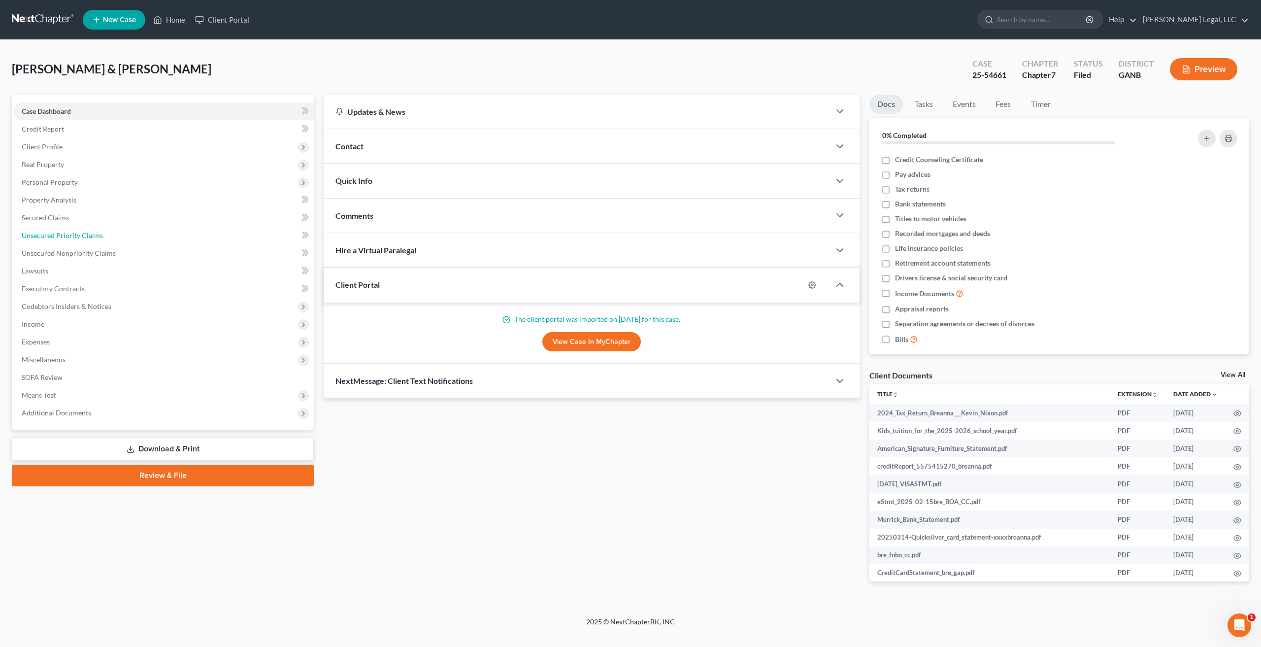
click at [78, 241] on link "Unsecured Priority Claims" at bounding box center [164, 236] width 300 height 18
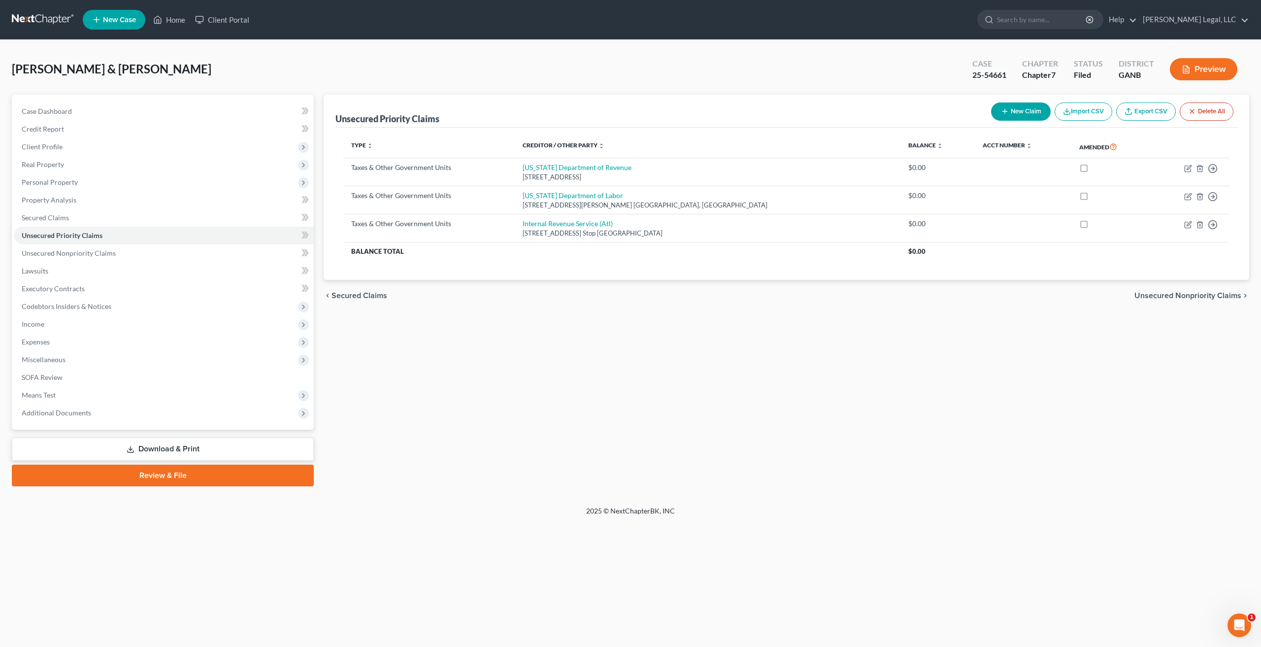
click at [206, 445] on link "Download & Print" at bounding box center [163, 448] width 302 height 23
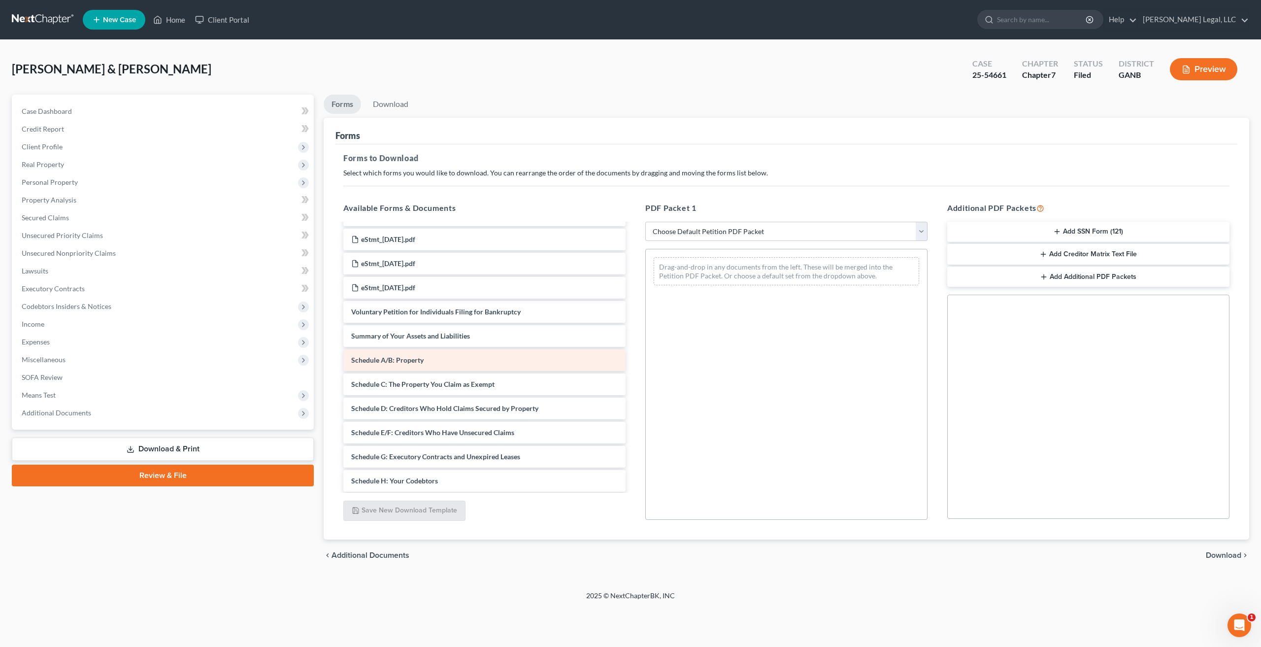
scroll to position [600, 0]
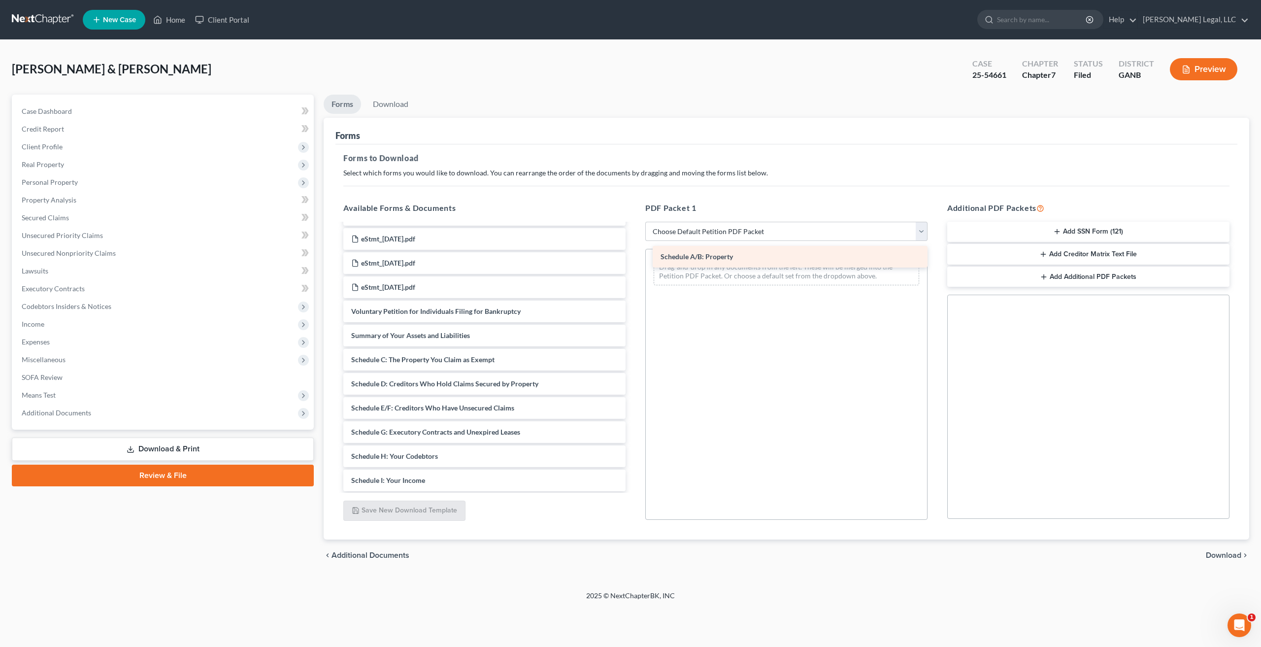
drag, startPoint x: 433, startPoint y: 363, endPoint x: 741, endPoint y: 265, distance: 323.3
click at [634, 265] on div "Schedule A/B: Property 2024_Tax_Return_Breanna___Kevin_Nixon.pdf Kids_tuition_f…" at bounding box center [485, 179] width 298 height 1108
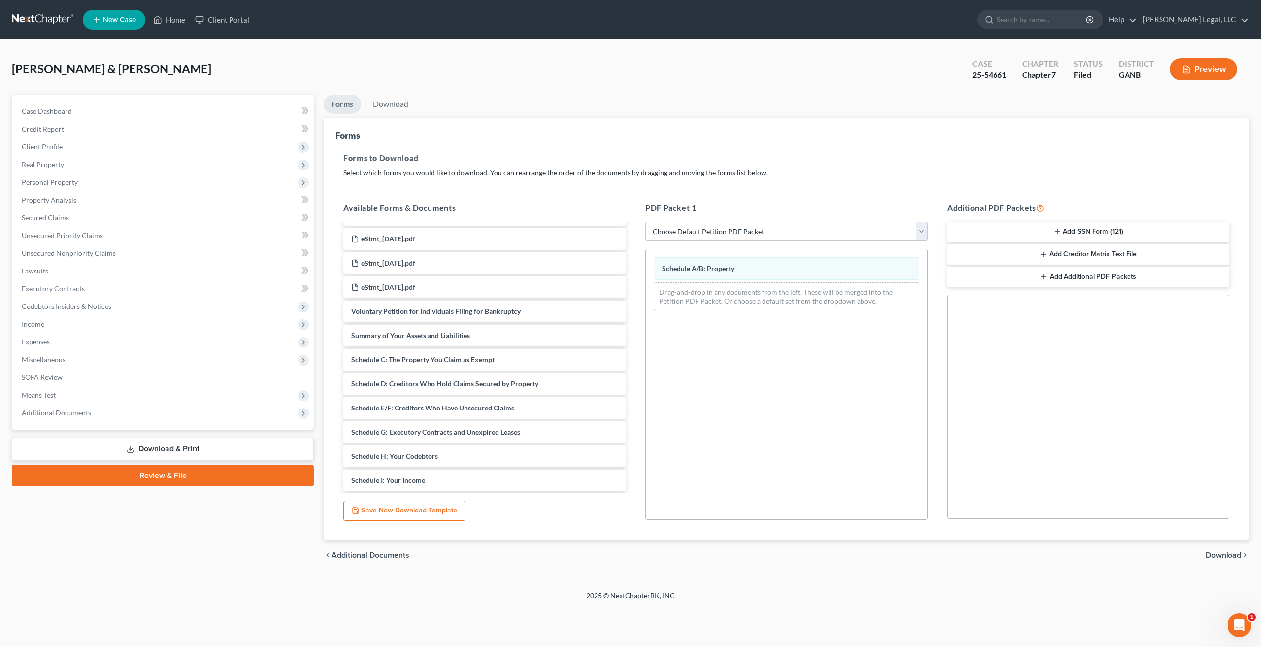
click at [818, 225] on select "Choose Default Petition PDF Packet Complete Bankruptcy Petition (all forms and …" at bounding box center [786, 232] width 282 height 20
select select "2"
click at [645, 222] on select "Choose Default Petition PDF Packet Complete Bankruptcy Petition (all forms and …" at bounding box center [786, 232] width 282 height 20
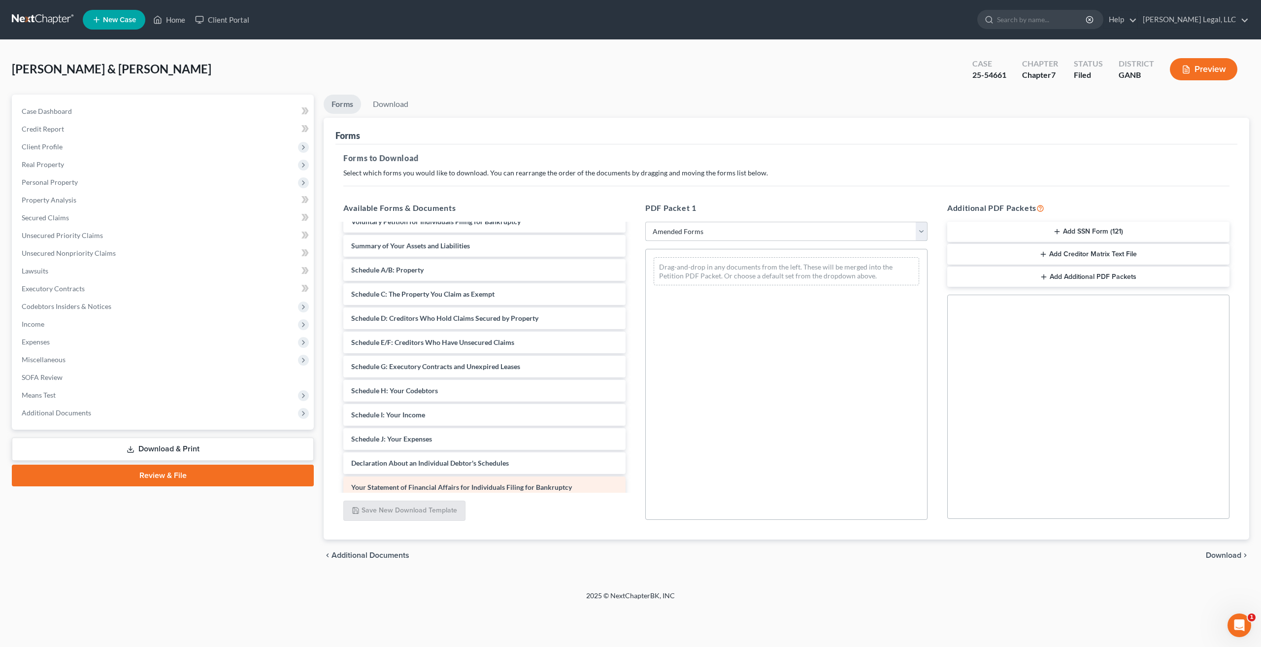
scroll to position [0, 0]
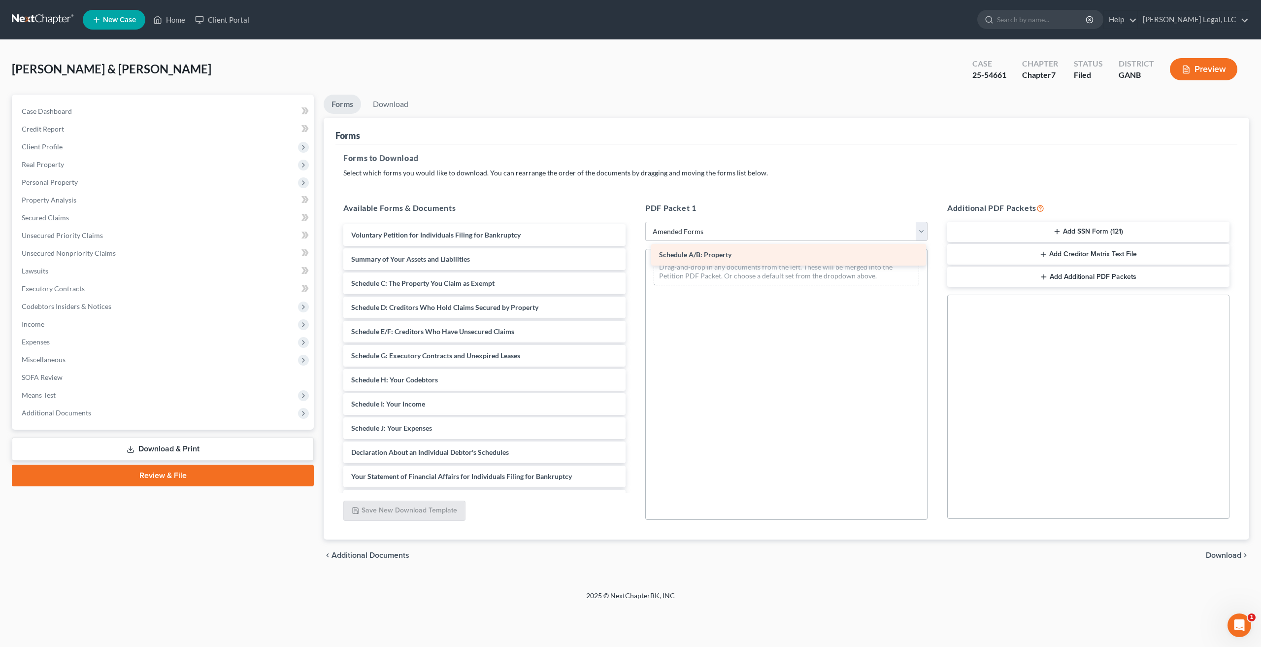
drag, startPoint x: 402, startPoint y: 283, endPoint x: 710, endPoint y: 254, distance: 309.2
click at [634, 254] on div "Schedule A/B: Property Voluntary Petition for Individuals Filing for Bankruptcy…" at bounding box center [485, 440] width 298 height 432
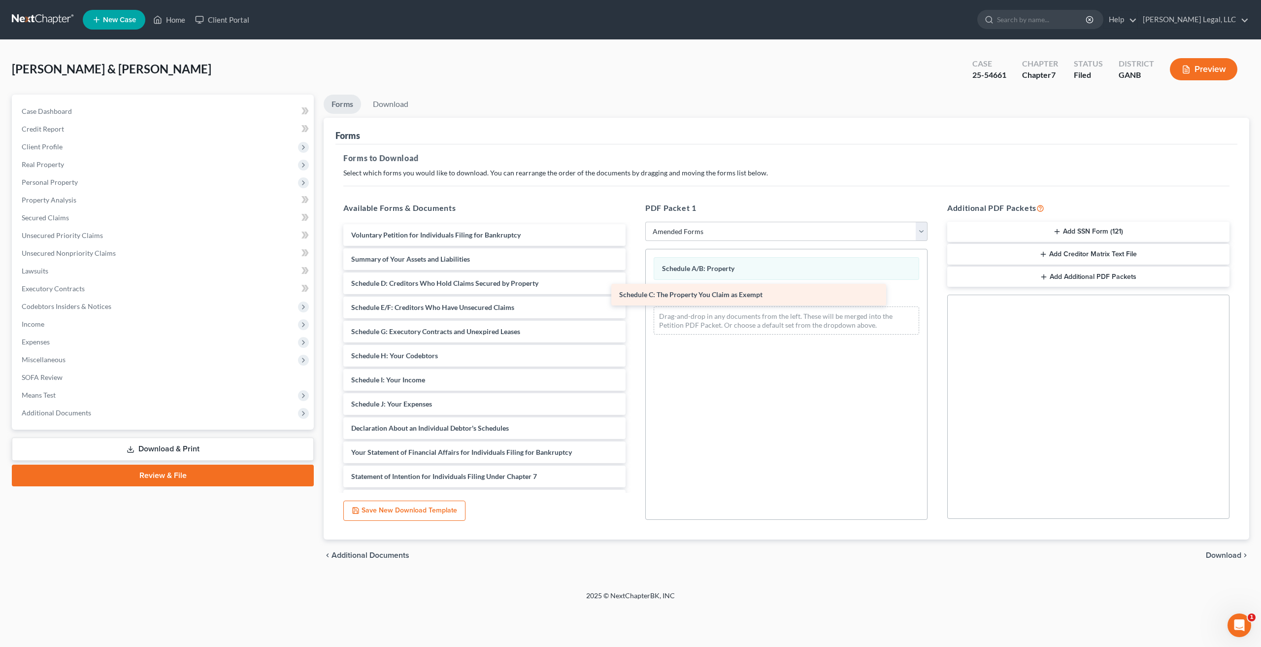
drag, startPoint x: 461, startPoint y: 289, endPoint x: 729, endPoint y: 301, distance: 268.2
click at [634, 301] on div "Schedule C: The Property You Claim as Exempt Voluntary Petition for Individuals…" at bounding box center [485, 428] width 298 height 408
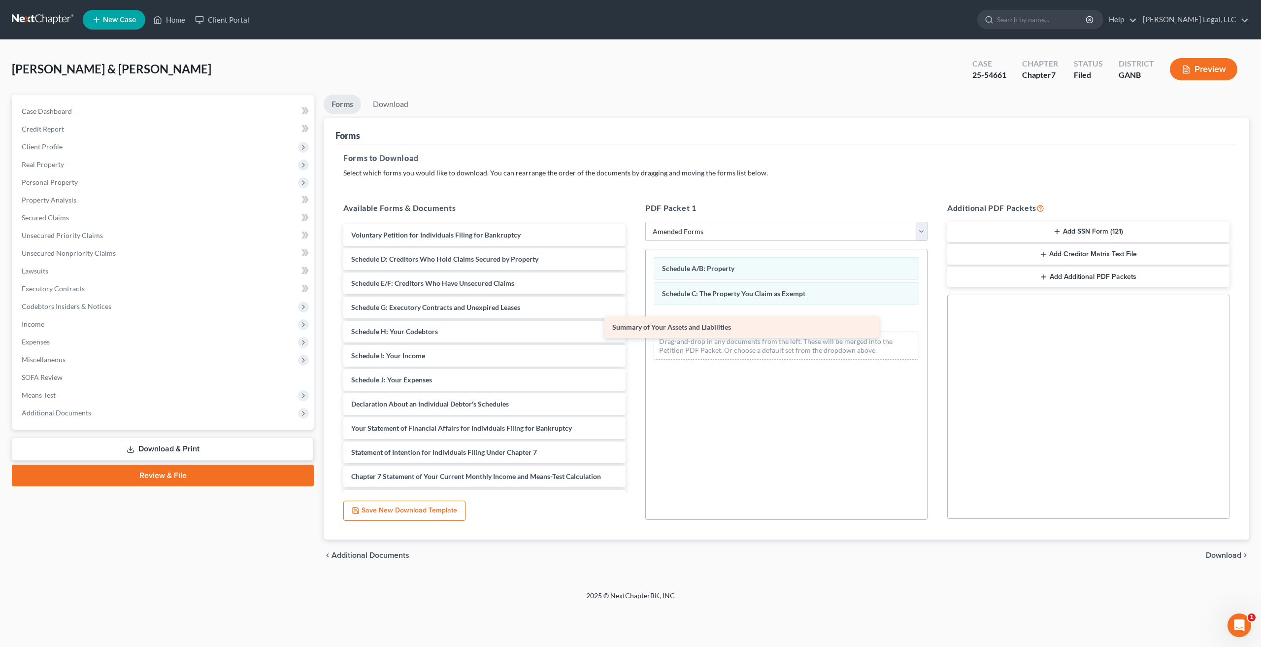
drag, startPoint x: 452, startPoint y: 259, endPoint x: 715, endPoint y: 327, distance: 271.2
click at [634, 327] on div "Summary of Your Assets and Liabilities Voluntary Petition for Individuals Filin…" at bounding box center [485, 416] width 298 height 384
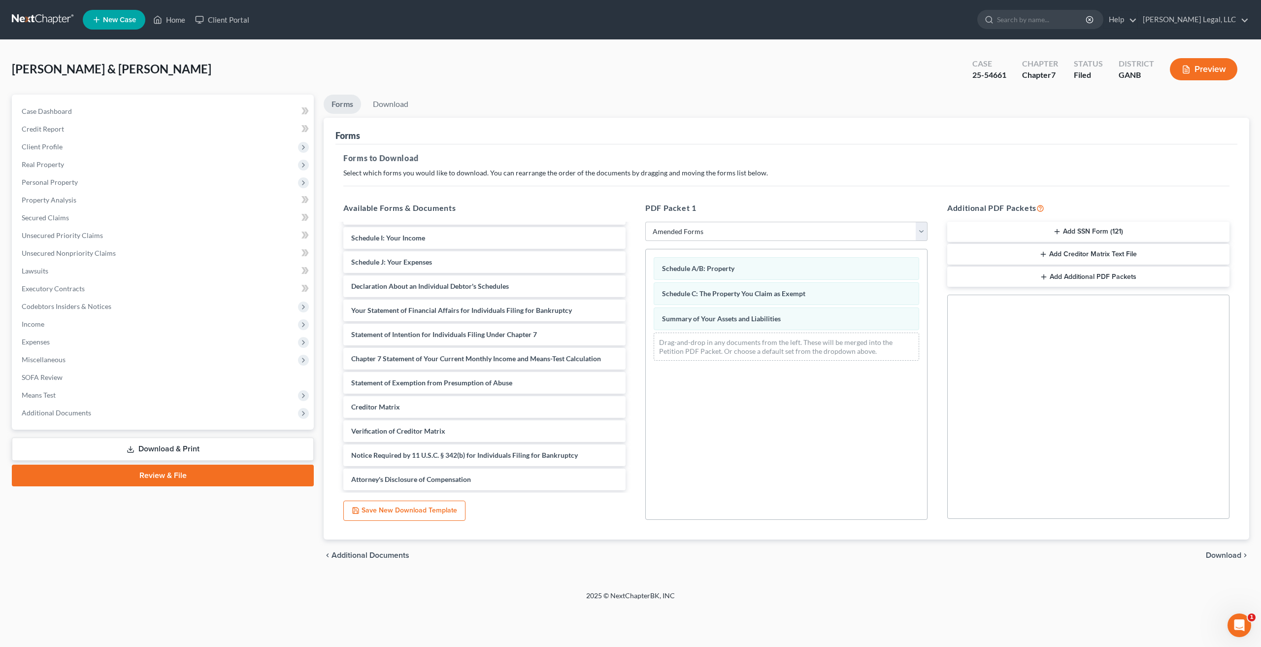
scroll to position [94, 0]
drag, startPoint x: 484, startPoint y: 292, endPoint x: 769, endPoint y: 352, distance: 290.9
click at [634, 352] on div "Declaration About an Individual Debtor's Schedules Voluntary Petition for Indiv…" at bounding box center [485, 311] width 298 height 360
click at [1235, 553] on span "Download" at bounding box center [1223, 555] width 35 height 8
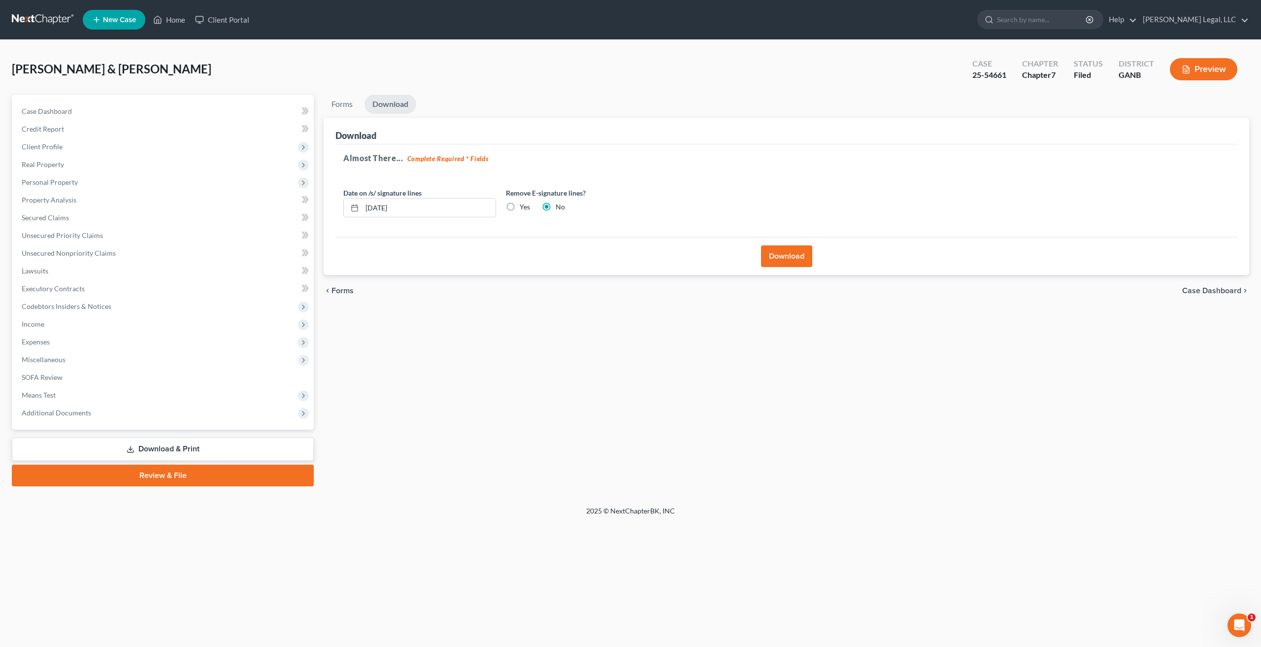
click at [780, 256] on button "Download" at bounding box center [786, 256] width 51 height 22
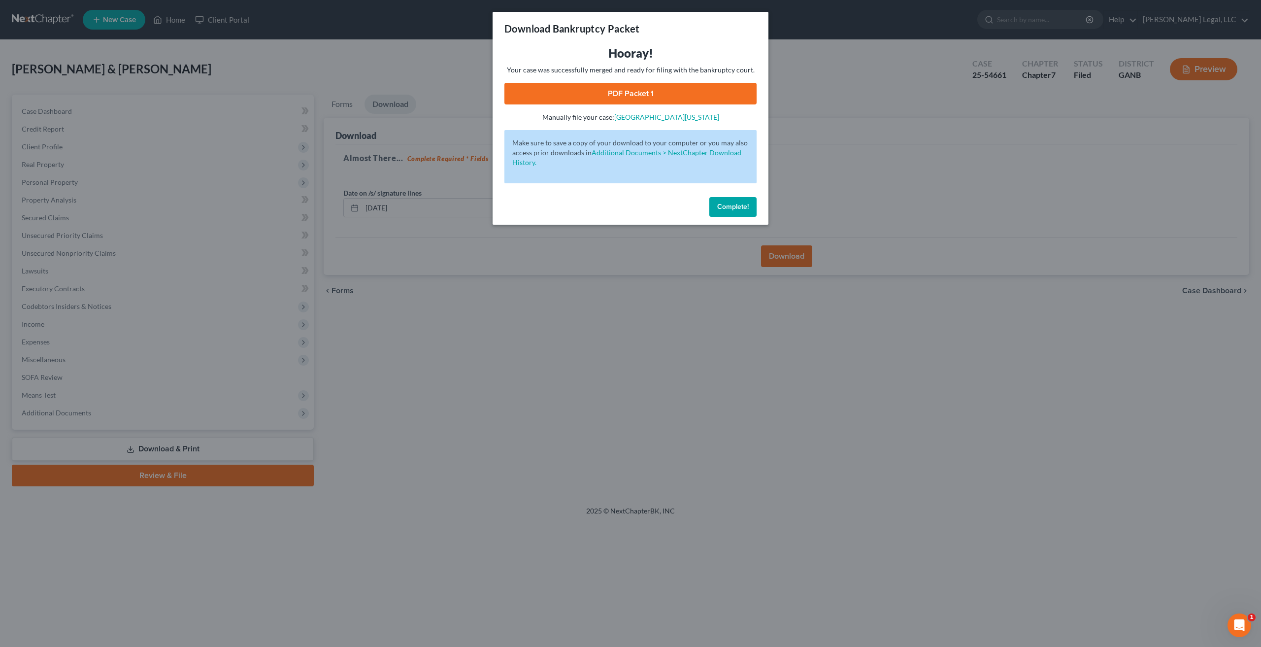
click at [670, 91] on link "PDF Packet 1" at bounding box center [630, 94] width 252 height 22
click at [745, 199] on button "Complete!" at bounding box center [732, 207] width 47 height 20
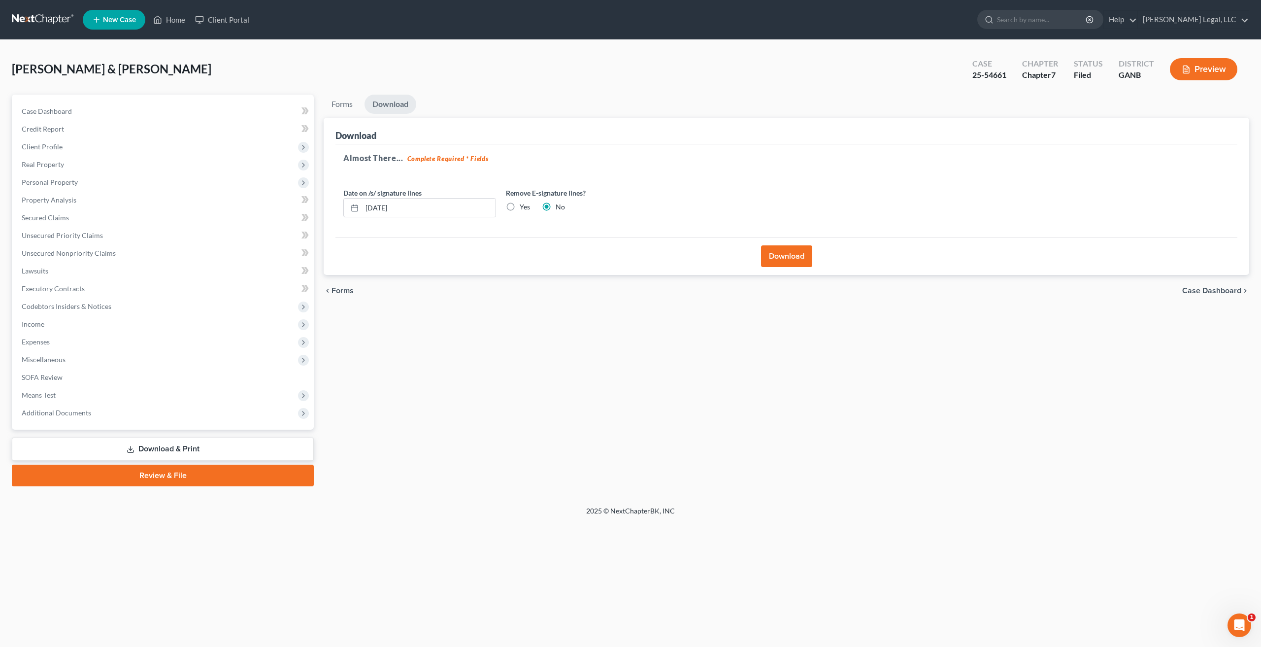
click at [45, 20] on link at bounding box center [43, 20] width 63 height 18
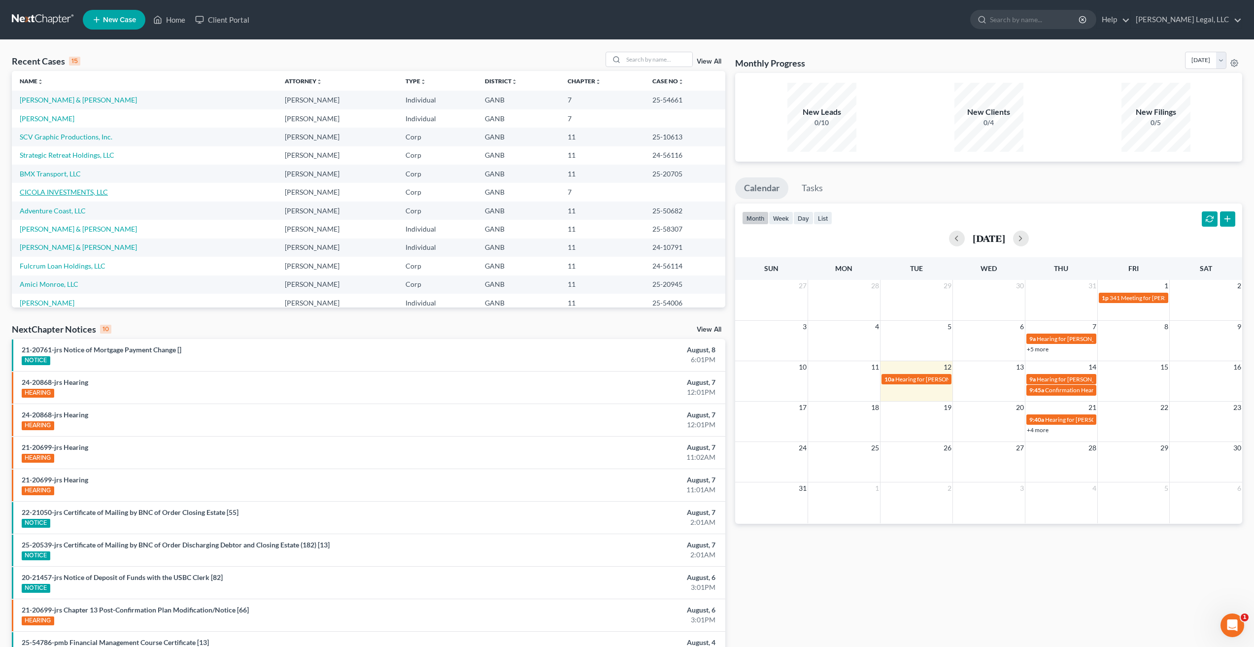
click at [86, 189] on link "CICOLA INVESTMENTS, LLC" at bounding box center [64, 192] width 88 height 8
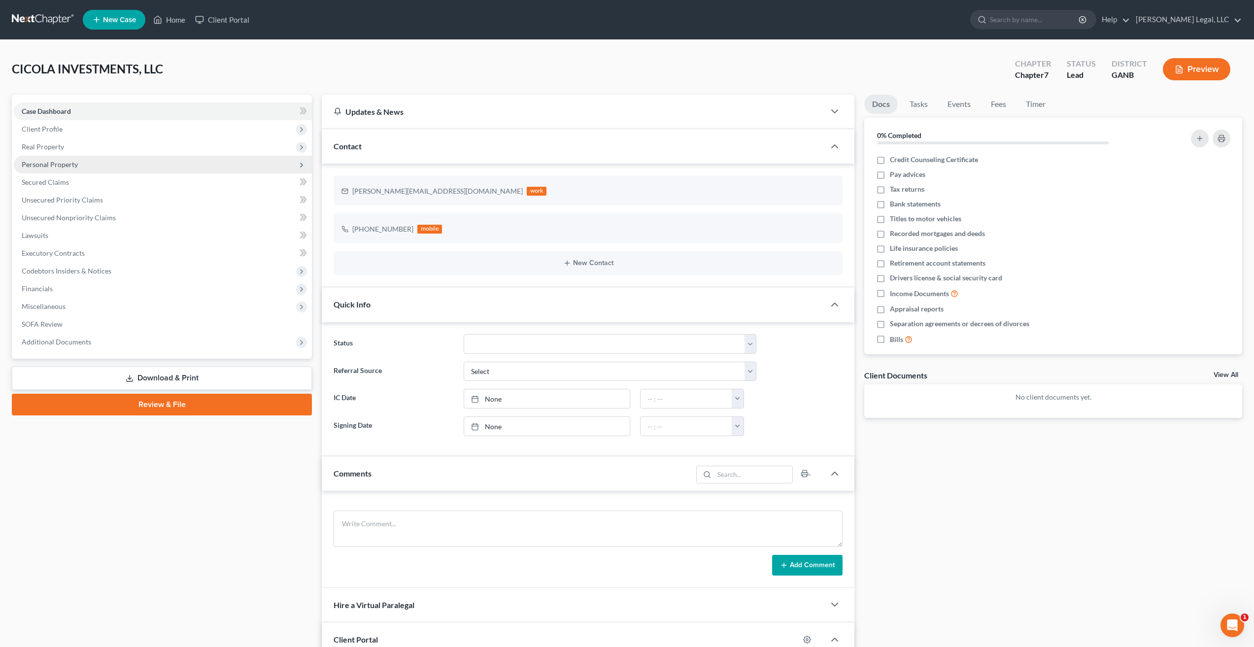
click at [67, 158] on span "Personal Property" at bounding box center [163, 165] width 298 height 18
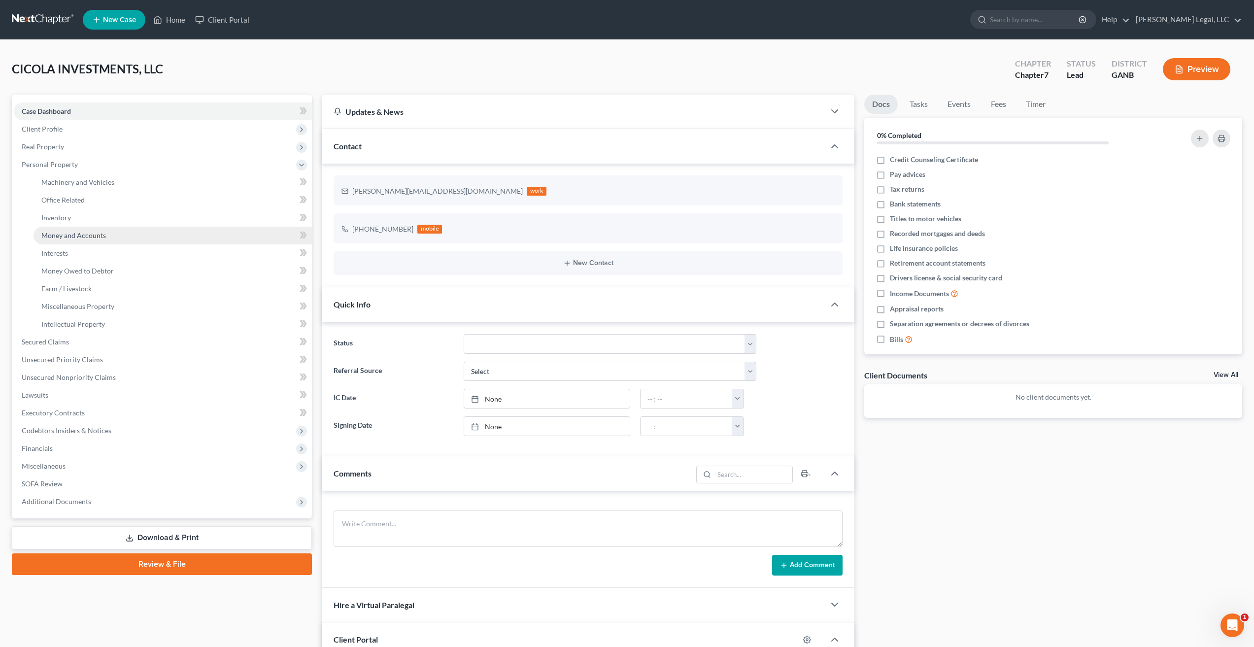
click at [84, 231] on span "Money and Accounts" at bounding box center [73, 235] width 65 height 8
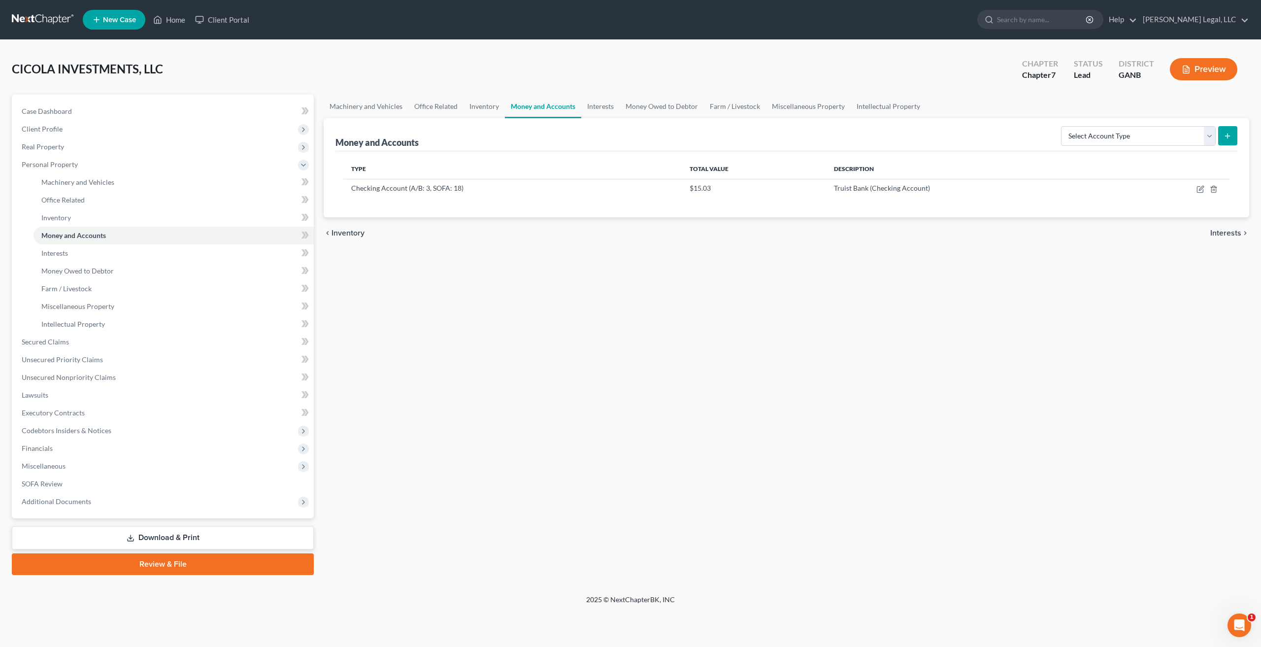
click at [561, 509] on div "Machinery and Vehicles Office Related Inventory Money and Accounts Interests Mo…" at bounding box center [787, 335] width 936 height 480
click at [37, 17] on link at bounding box center [43, 20] width 63 height 18
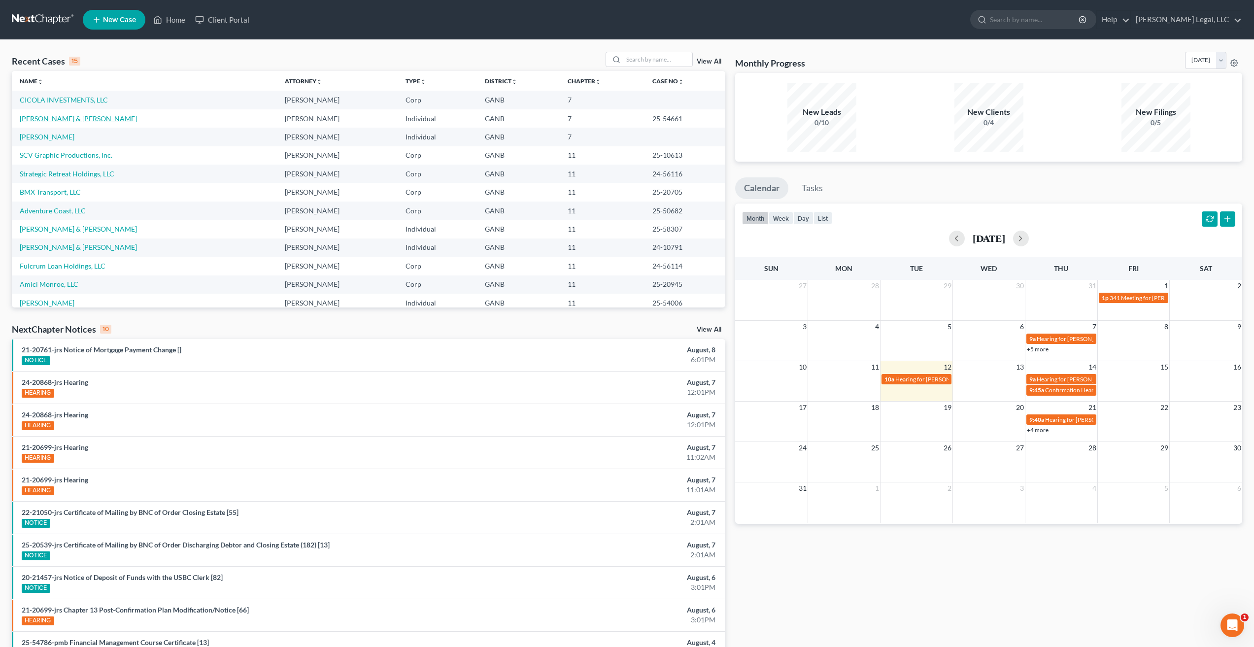
click at [74, 119] on link "[PERSON_NAME] & [PERSON_NAME]" at bounding box center [78, 118] width 117 height 8
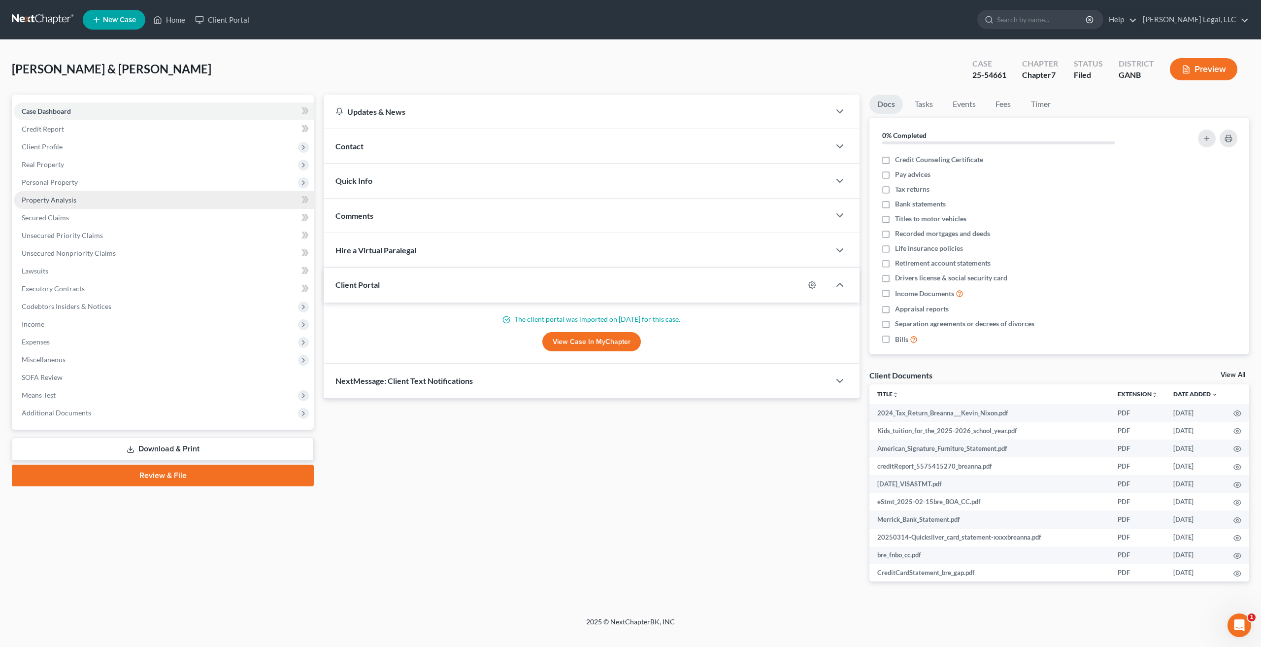
click at [59, 203] on span "Property Analysis" at bounding box center [49, 200] width 55 height 8
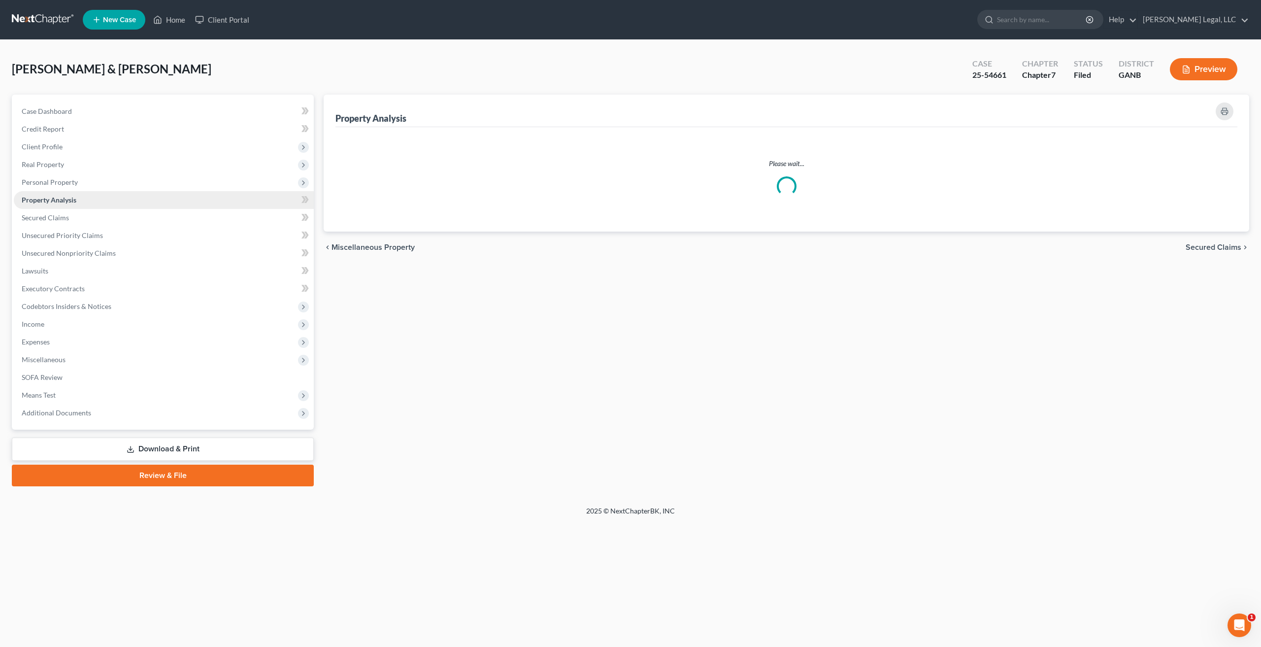
click at [59, 203] on span "Property Analysis" at bounding box center [49, 200] width 55 height 8
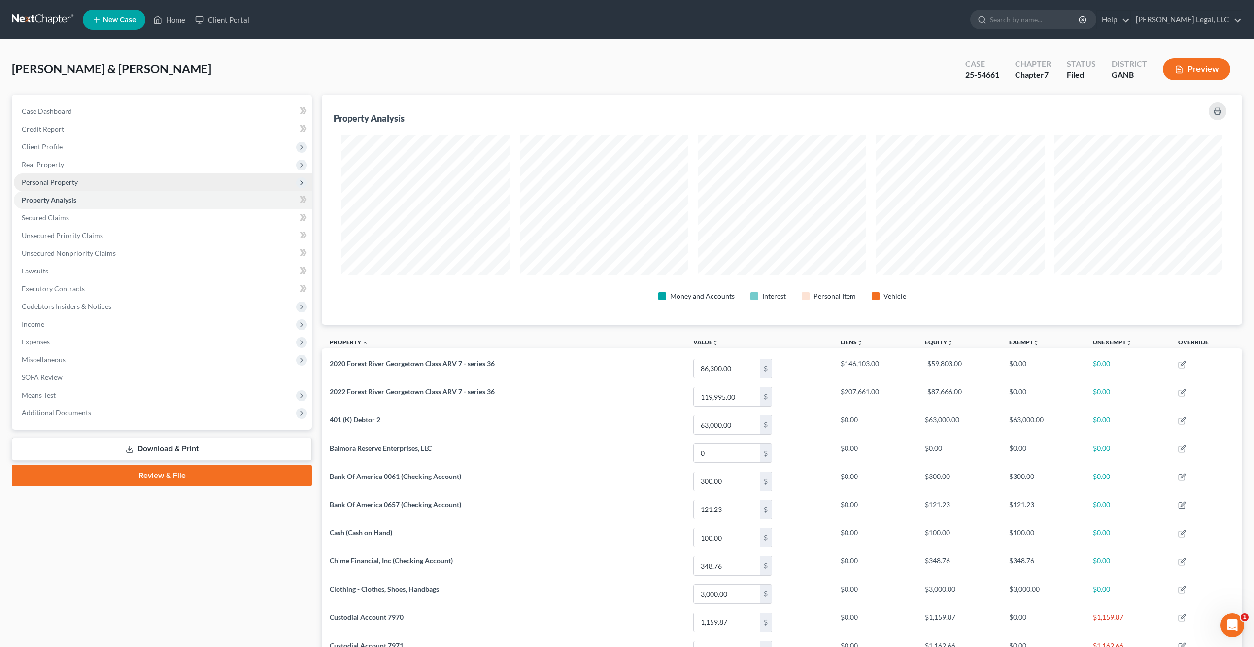
click at [78, 177] on span "Personal Property" at bounding box center [163, 182] width 298 height 18
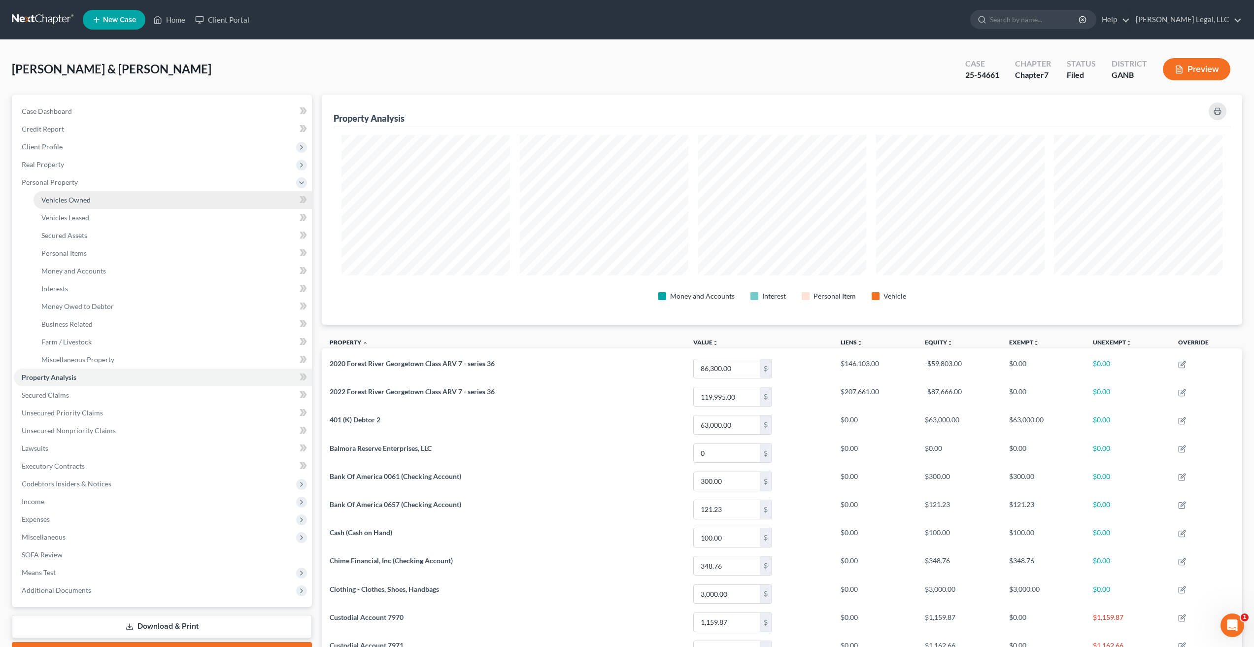
click at [67, 198] on span "Vehicles Owned" at bounding box center [65, 200] width 49 height 8
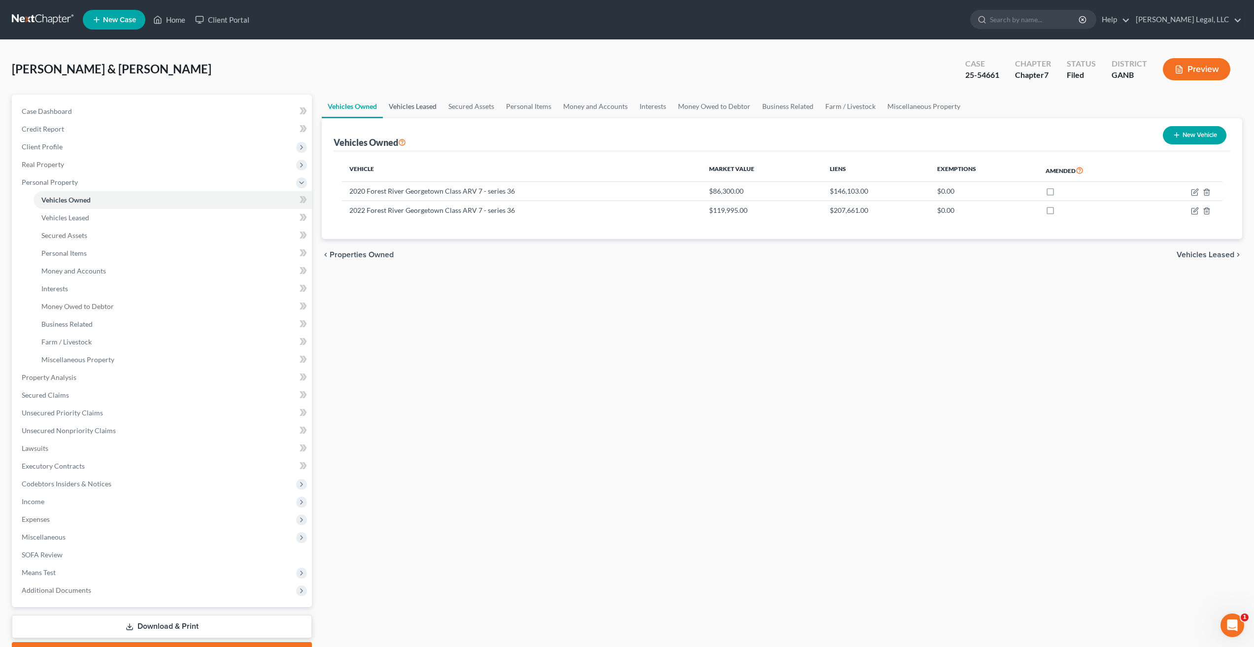
click at [415, 107] on link "Vehicles Leased" at bounding box center [413, 107] width 60 height 24
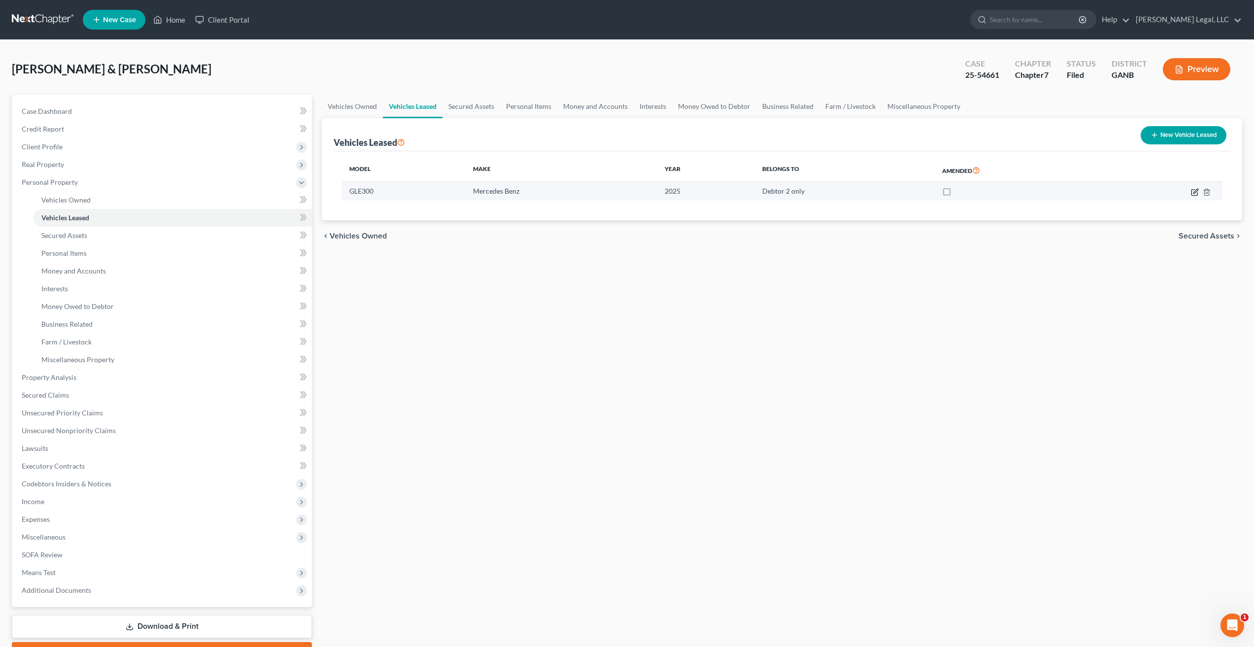
click at [1195, 192] on icon "button" at bounding box center [1195, 192] width 8 height 8
select select "0"
select select "1"
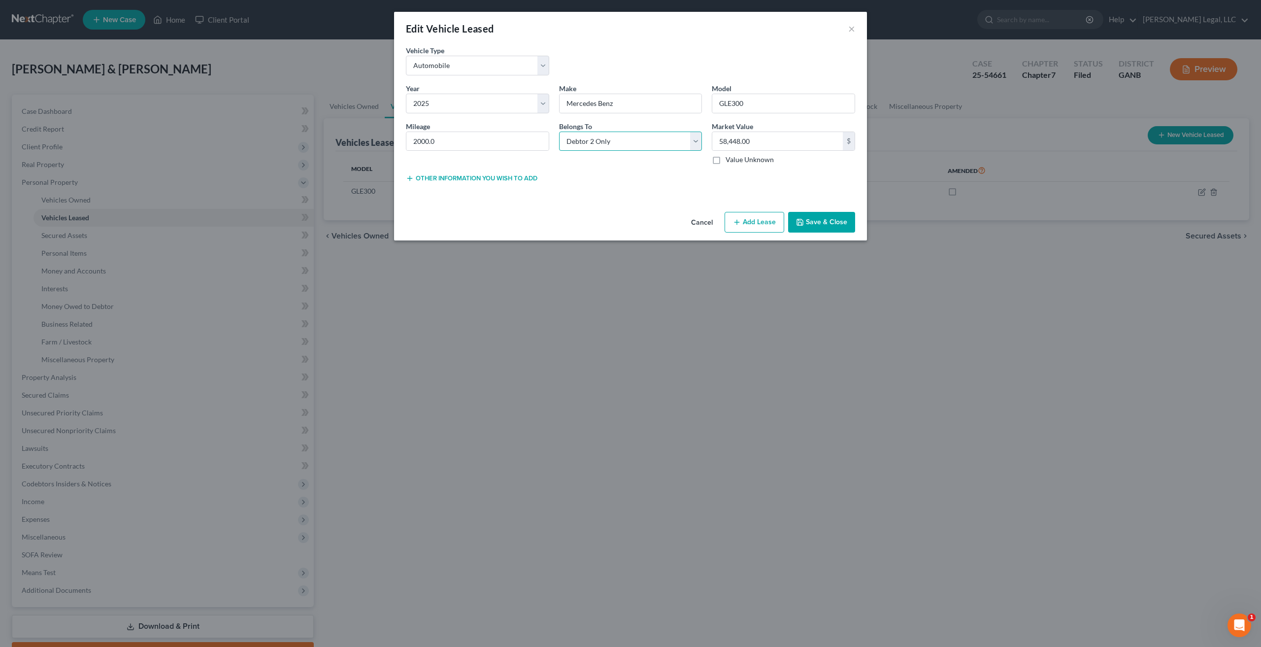
click at [690, 140] on select "Select Debtor 1 Only Debtor 2 Only Debtor 1 And Debtor 2 Only At Least One Of T…" at bounding box center [630, 142] width 143 height 20
select select "2"
click at [559, 132] on select "Select Debtor 1 Only Debtor 2 Only Debtor 1 And Debtor 2 Only At Least One Of T…" at bounding box center [630, 142] width 143 height 20
click at [822, 223] on button "Save & Close" at bounding box center [821, 222] width 67 height 21
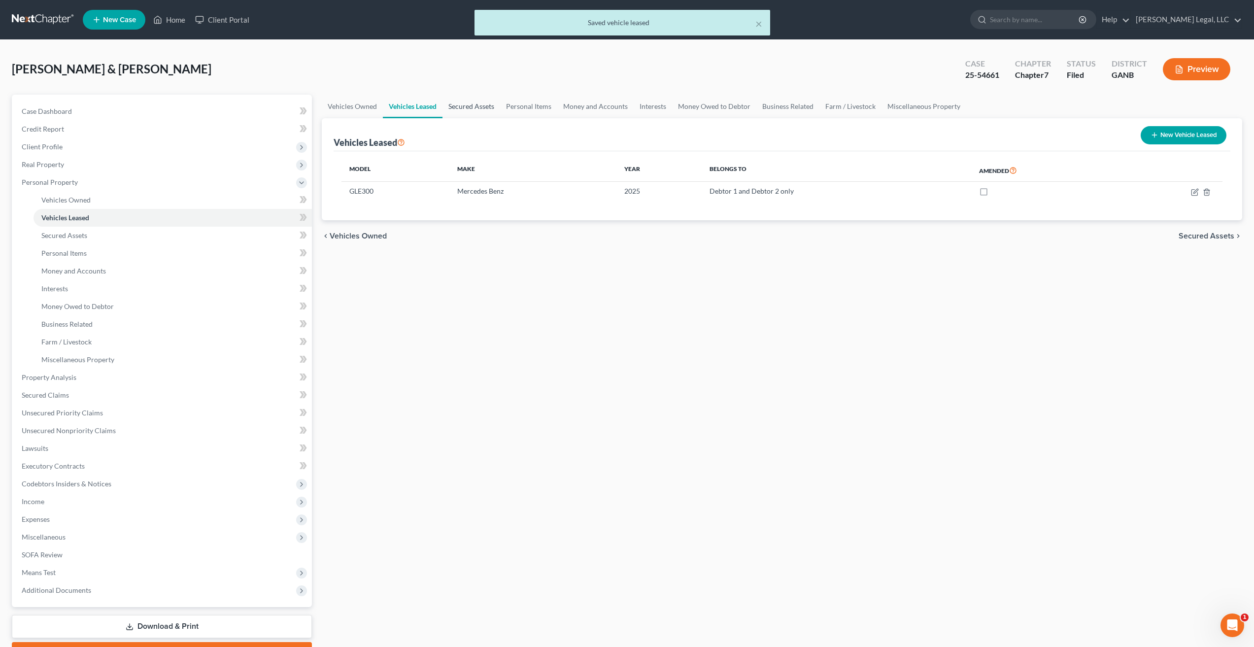
click at [485, 101] on link "Secured Assets" at bounding box center [471, 107] width 58 height 24
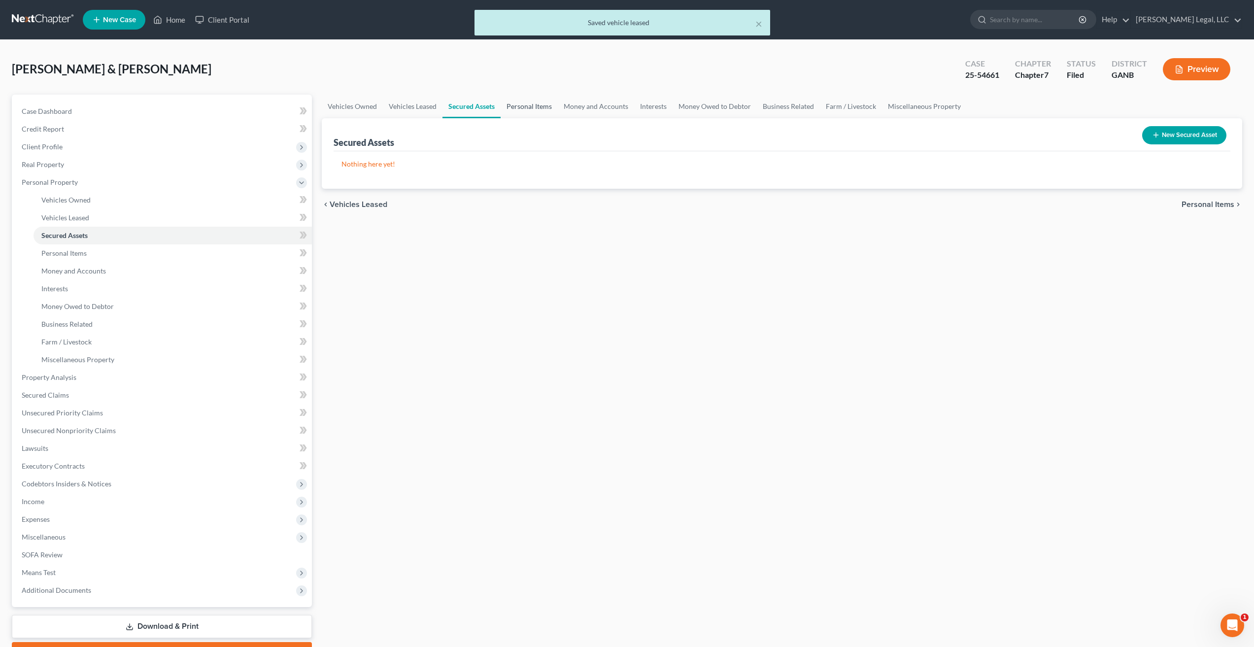
click at [514, 107] on link "Personal Items" at bounding box center [529, 107] width 57 height 24
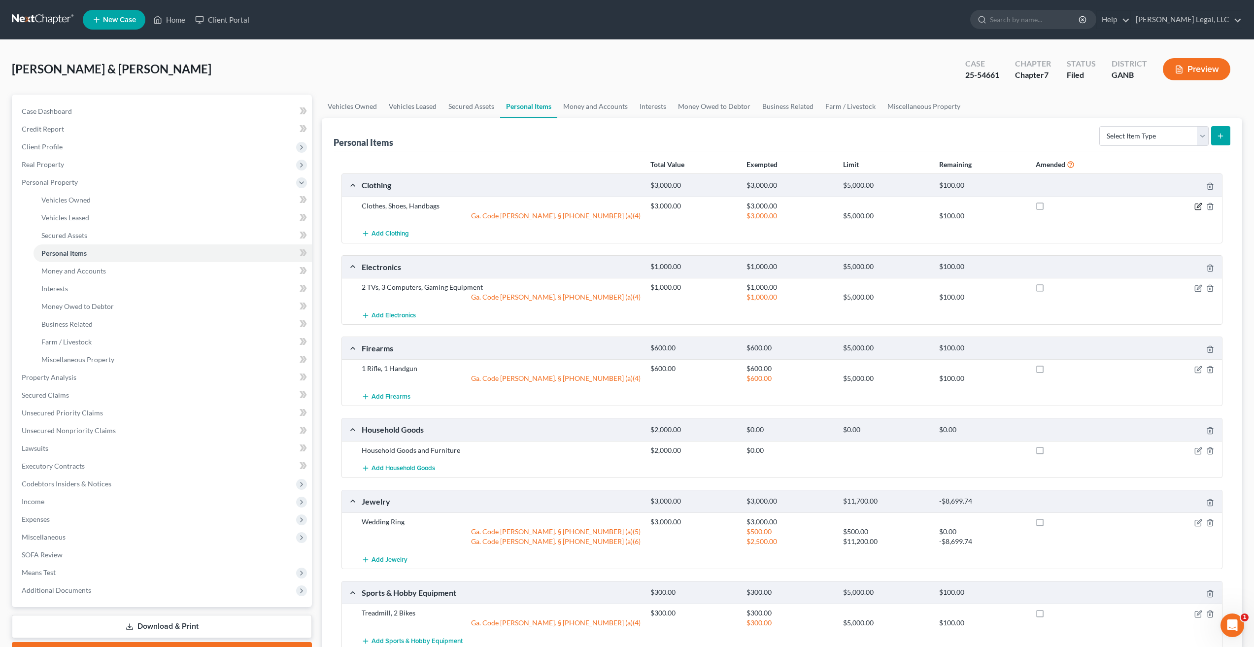
click at [1197, 206] on icon "button" at bounding box center [1199, 205] width 4 height 4
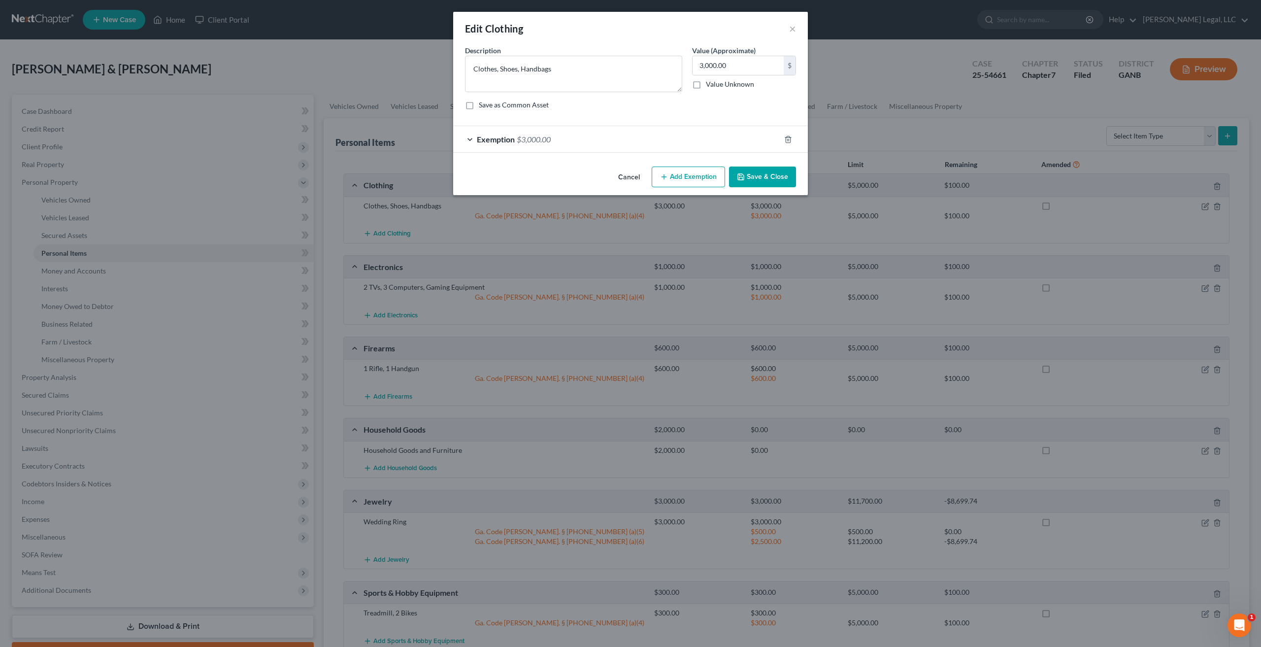
click at [631, 176] on button "Cancel" at bounding box center [628, 178] width 37 height 20
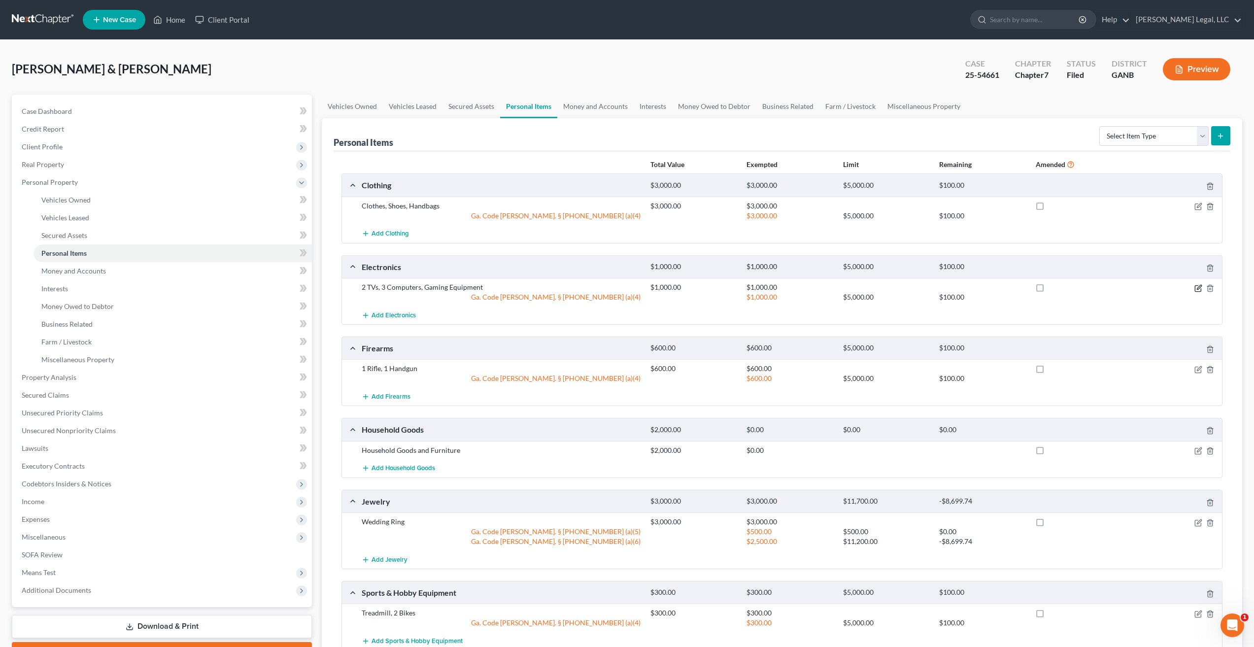
click at [1198, 287] on icon "button" at bounding box center [1199, 287] width 4 height 4
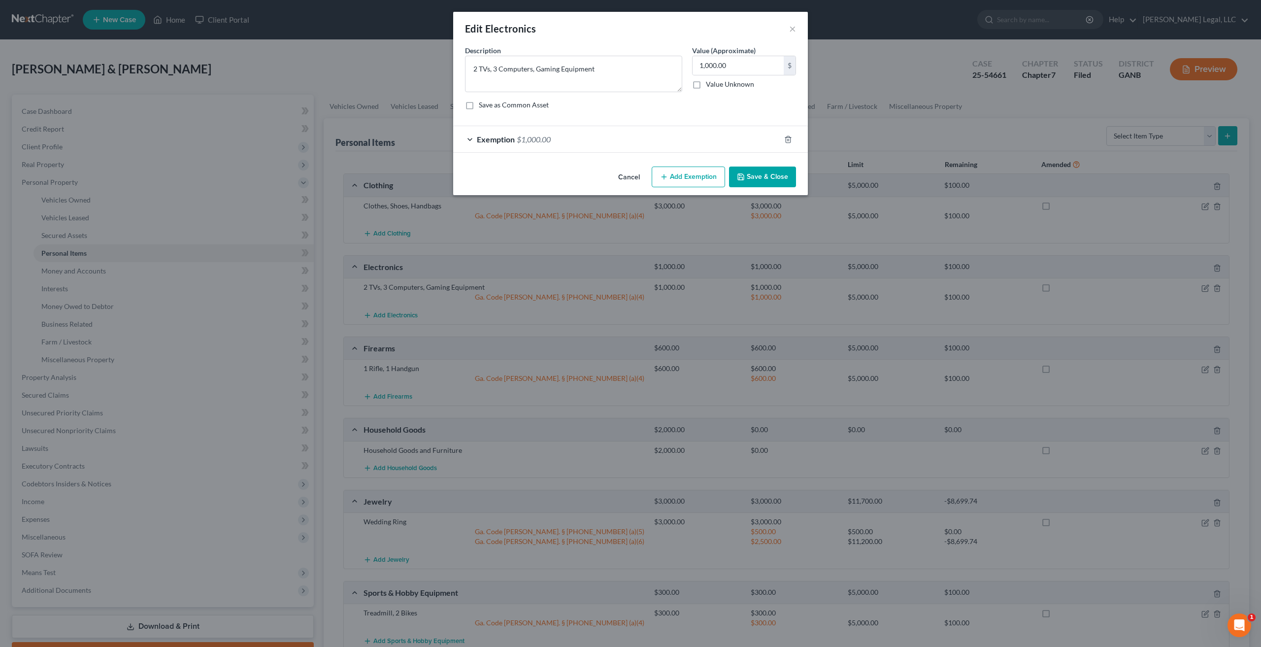
click at [472, 137] on div "Exemption $1,000.00" at bounding box center [616, 139] width 327 height 26
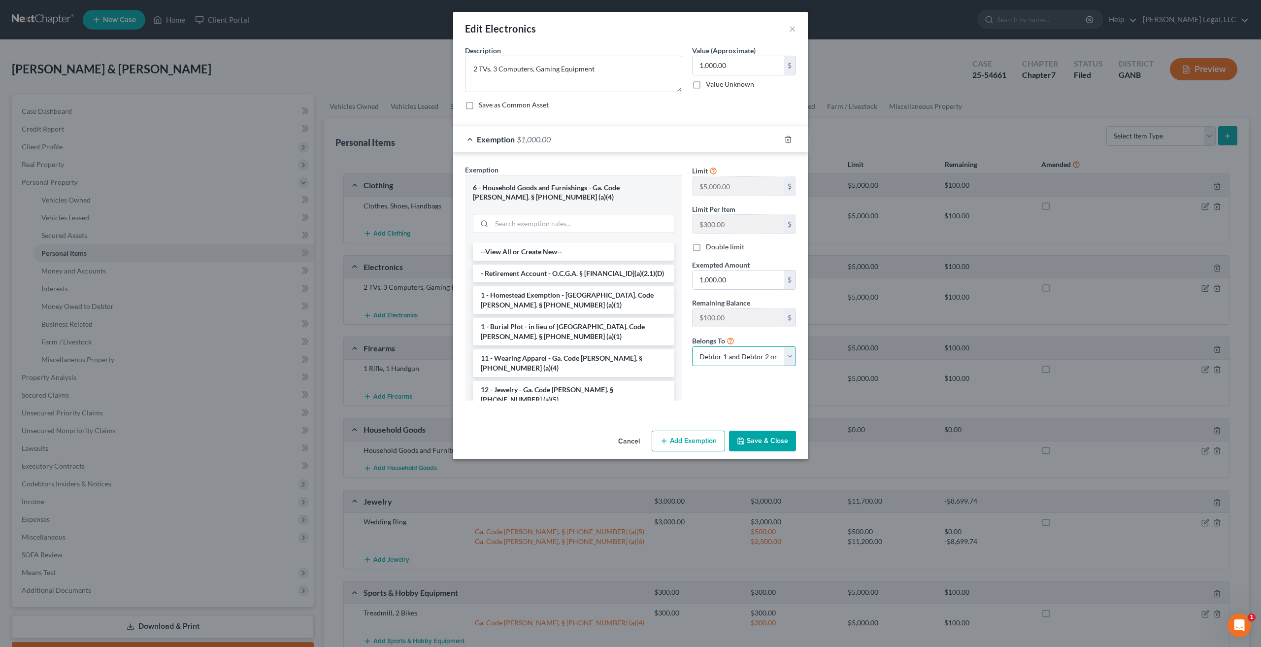
click at [765, 356] on select "Debtor 1 only Debtor 2 only Debtor 1 and Debtor 2 only" at bounding box center [744, 356] width 104 height 20
click at [770, 337] on div "Belongs To * Debtor 1 only Debtor 2 only Debtor 1 and Debtor 2 only" at bounding box center [744, 350] width 114 height 31
click at [627, 443] on button "Cancel" at bounding box center [628, 442] width 37 height 20
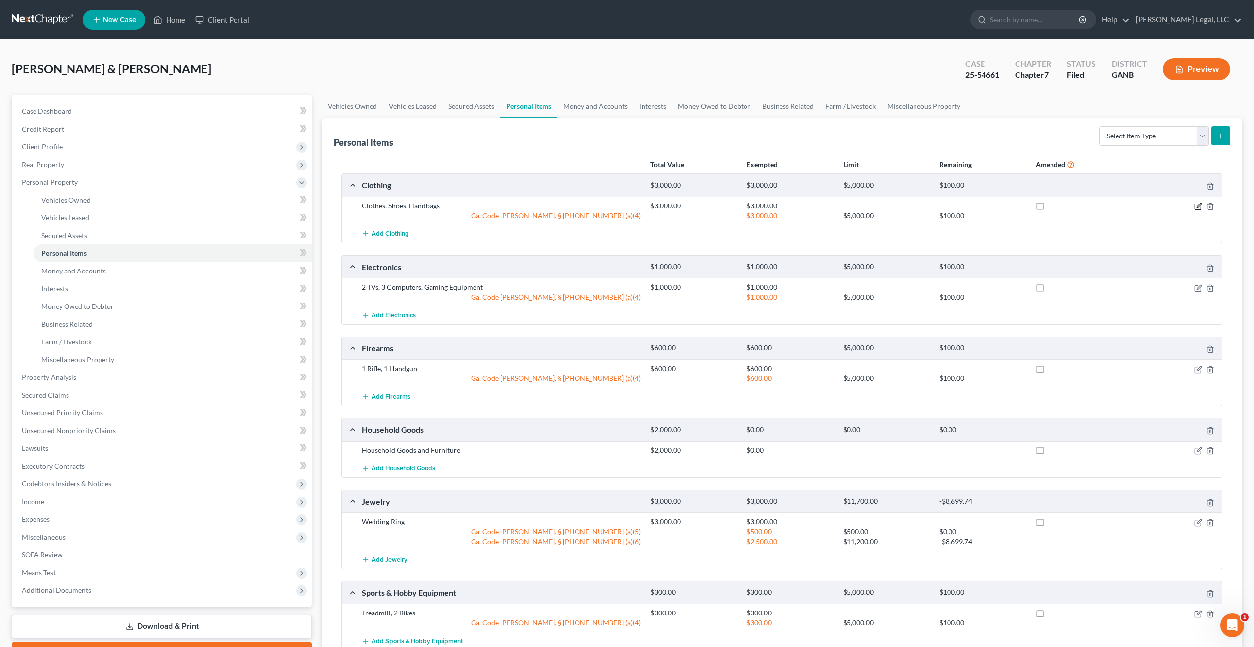
click at [1198, 204] on icon "button" at bounding box center [1198, 206] width 8 height 8
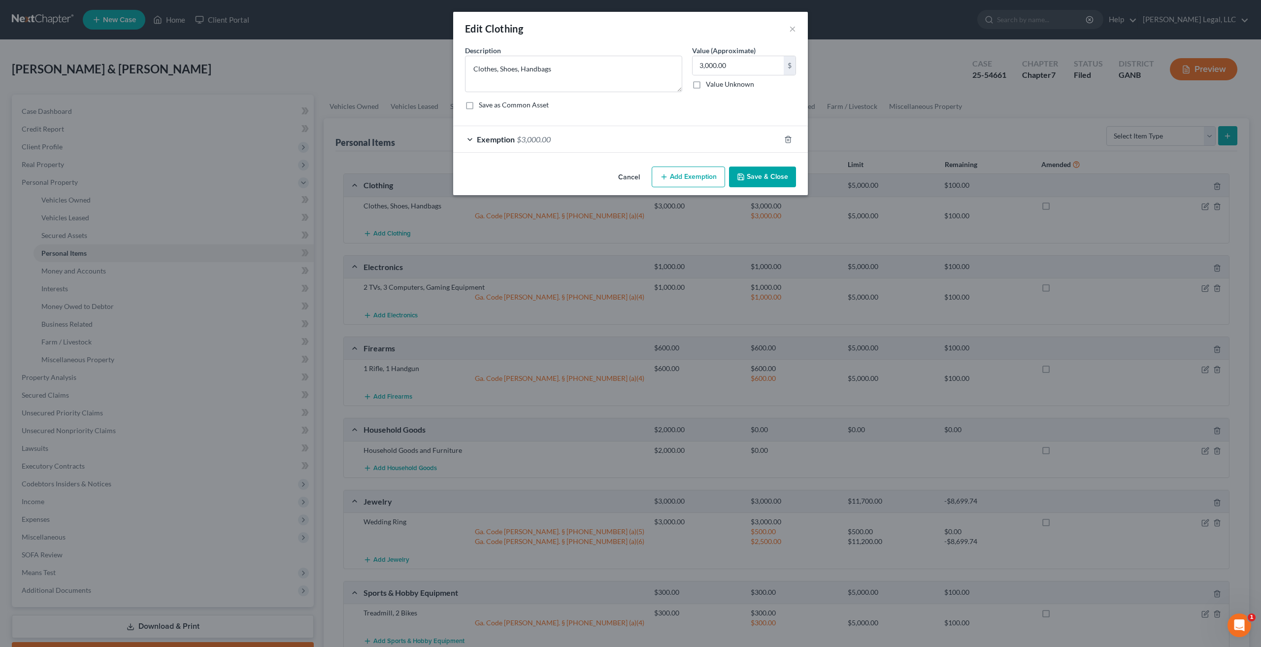
click at [470, 145] on div "Exemption $3,000.00" at bounding box center [616, 139] width 327 height 26
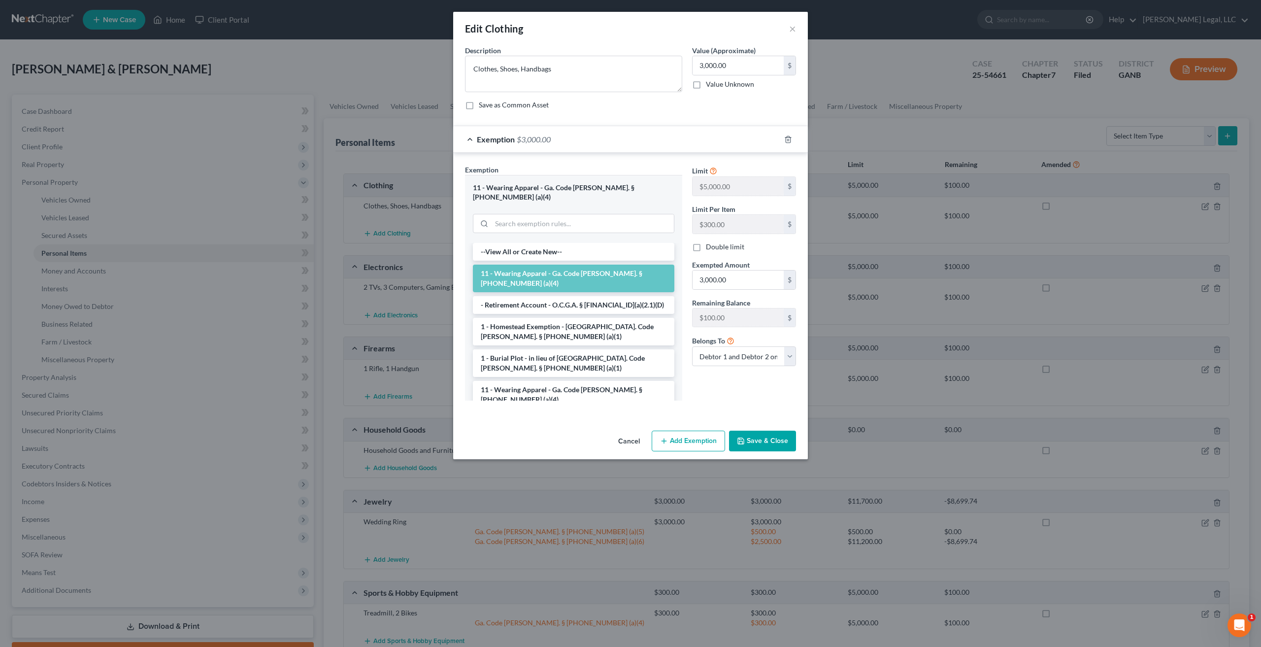
click at [632, 437] on button "Cancel" at bounding box center [628, 442] width 37 height 20
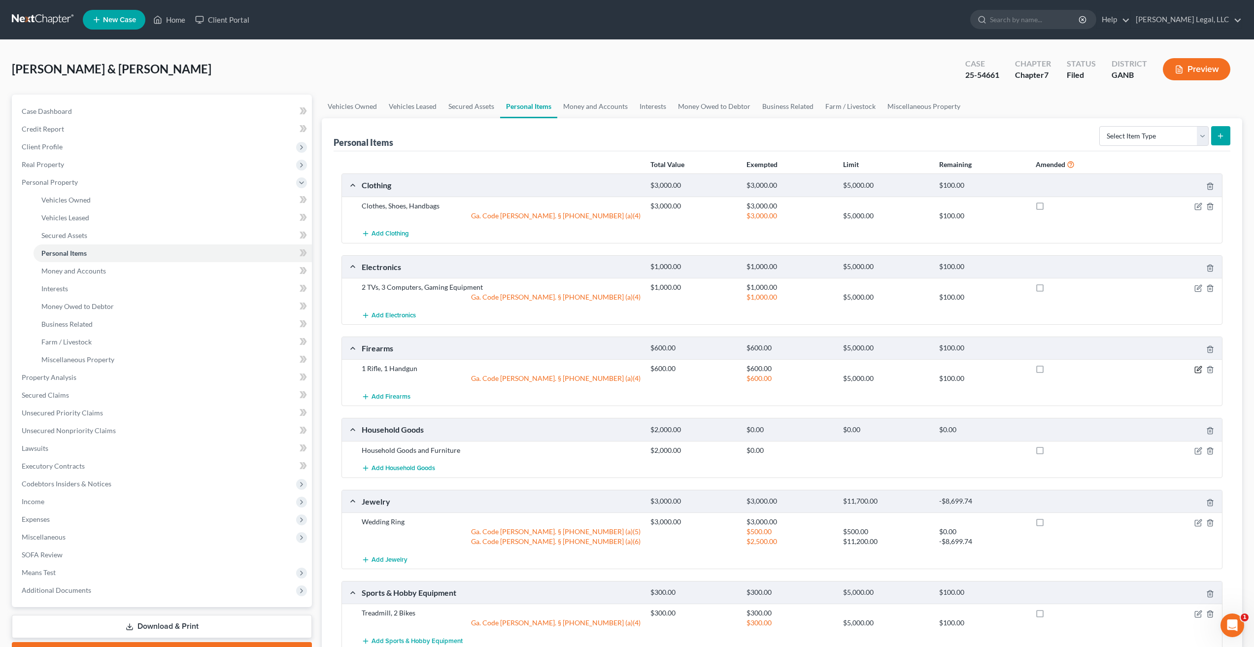
click at [1199, 371] on icon "button" at bounding box center [1198, 370] width 8 height 8
select select "2"
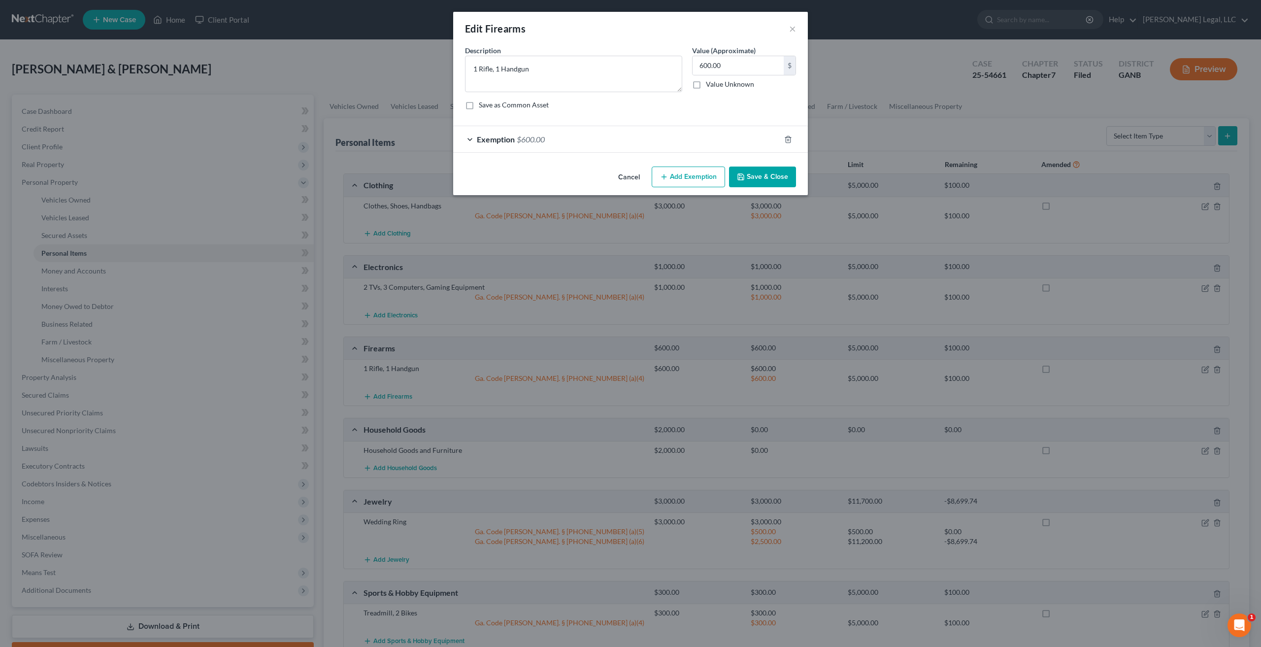
click at [490, 146] on div "Exemption $600.00" at bounding box center [616, 139] width 327 height 26
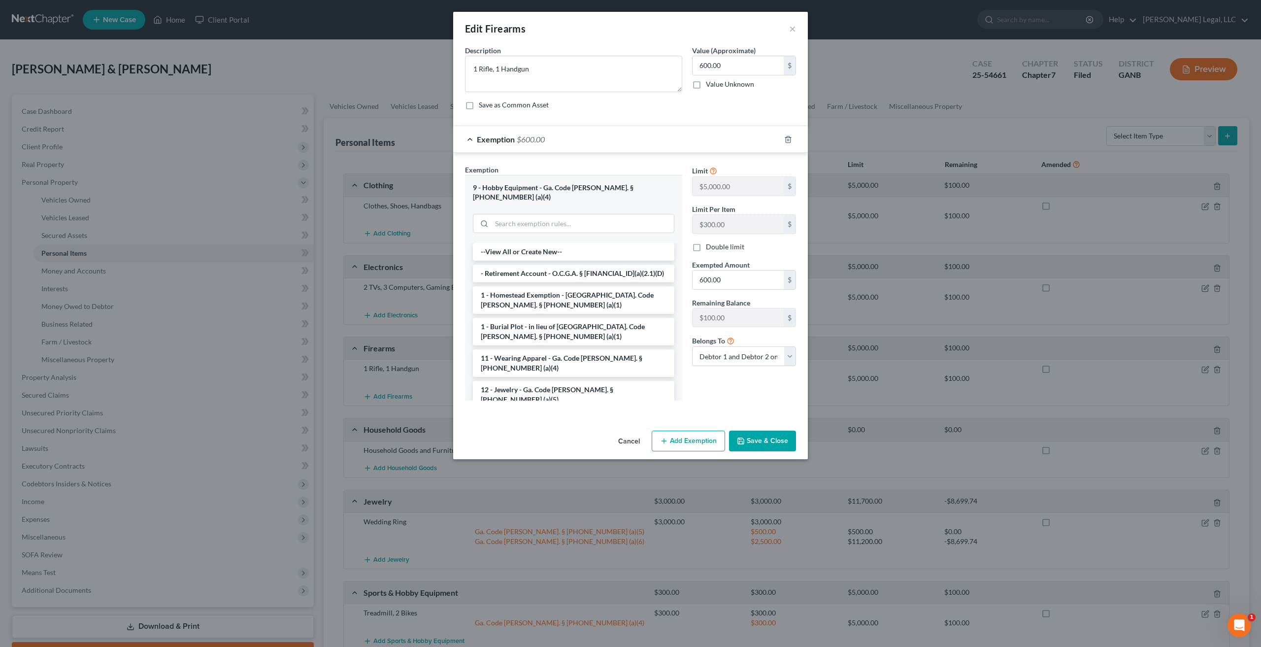
click at [628, 434] on button "Cancel" at bounding box center [628, 442] width 37 height 20
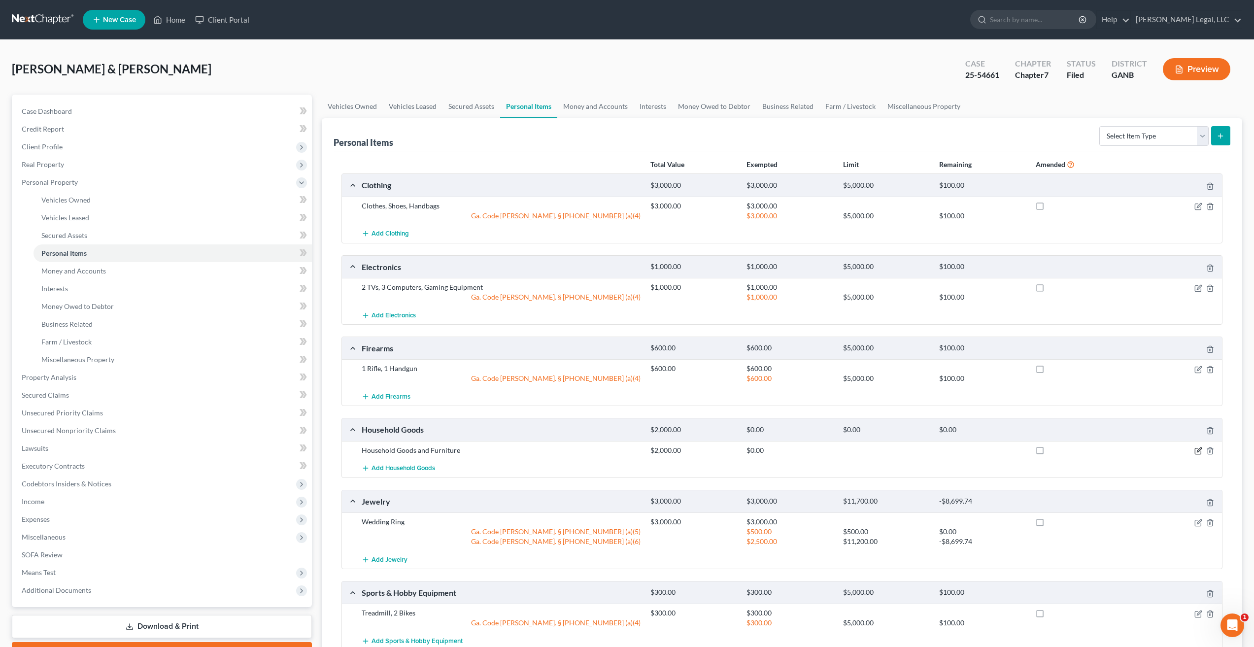
click at [1196, 450] on icon "button" at bounding box center [1198, 451] width 8 height 8
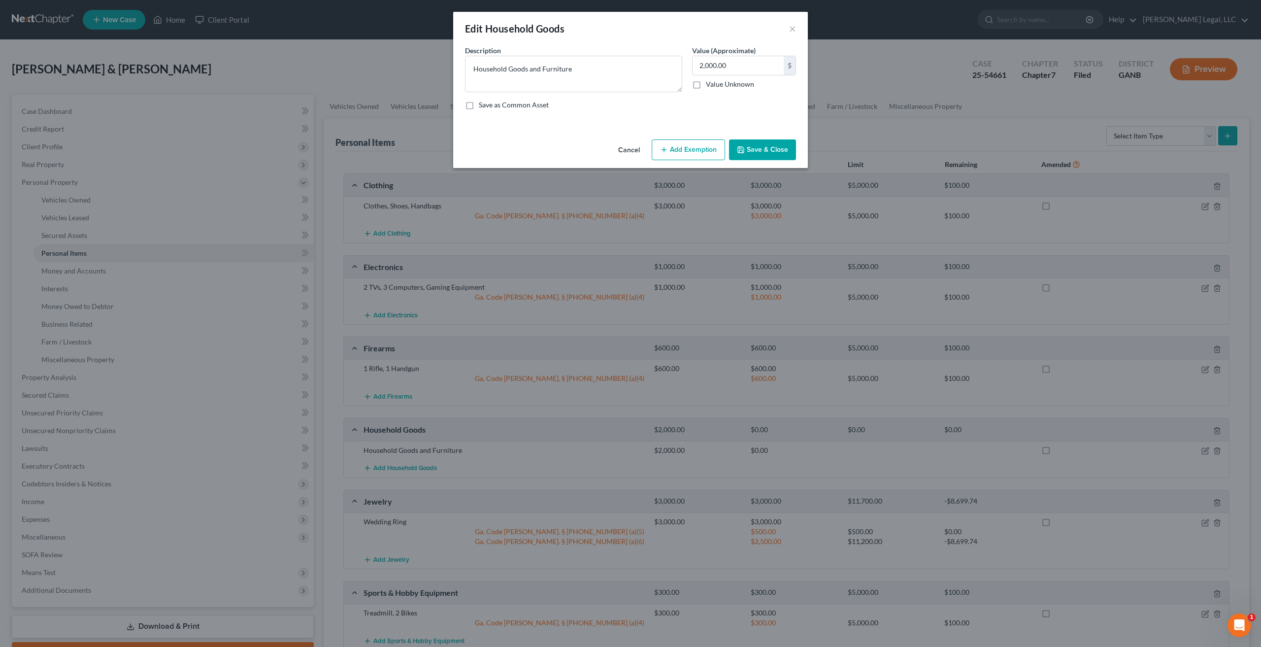
click at [623, 147] on button "Cancel" at bounding box center [628, 150] width 37 height 20
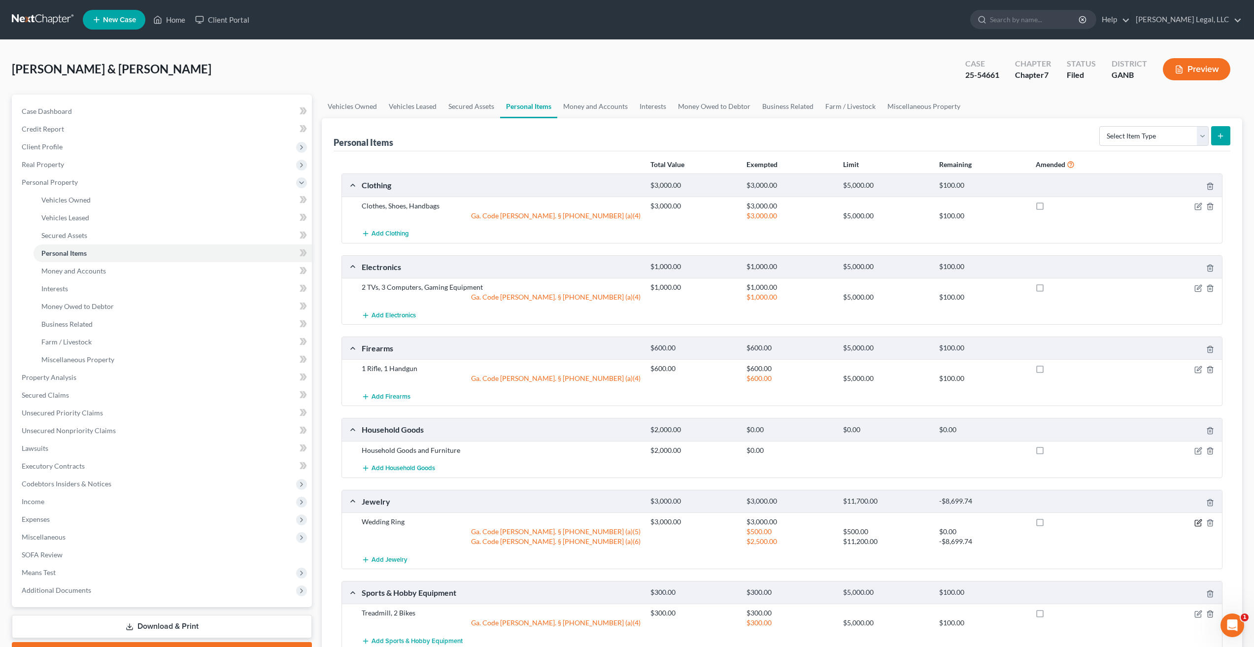
click at [1197, 523] on icon "button" at bounding box center [1199, 521] width 4 height 4
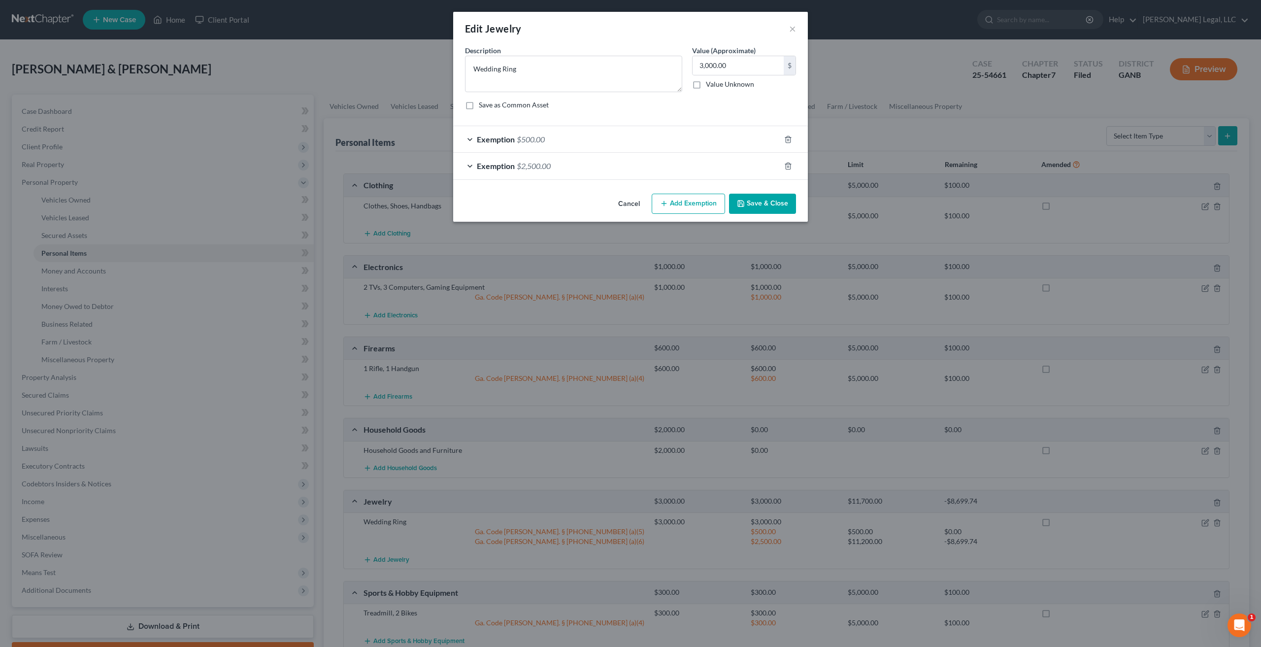
click at [468, 138] on div "Exemption $500.00" at bounding box center [616, 139] width 327 height 26
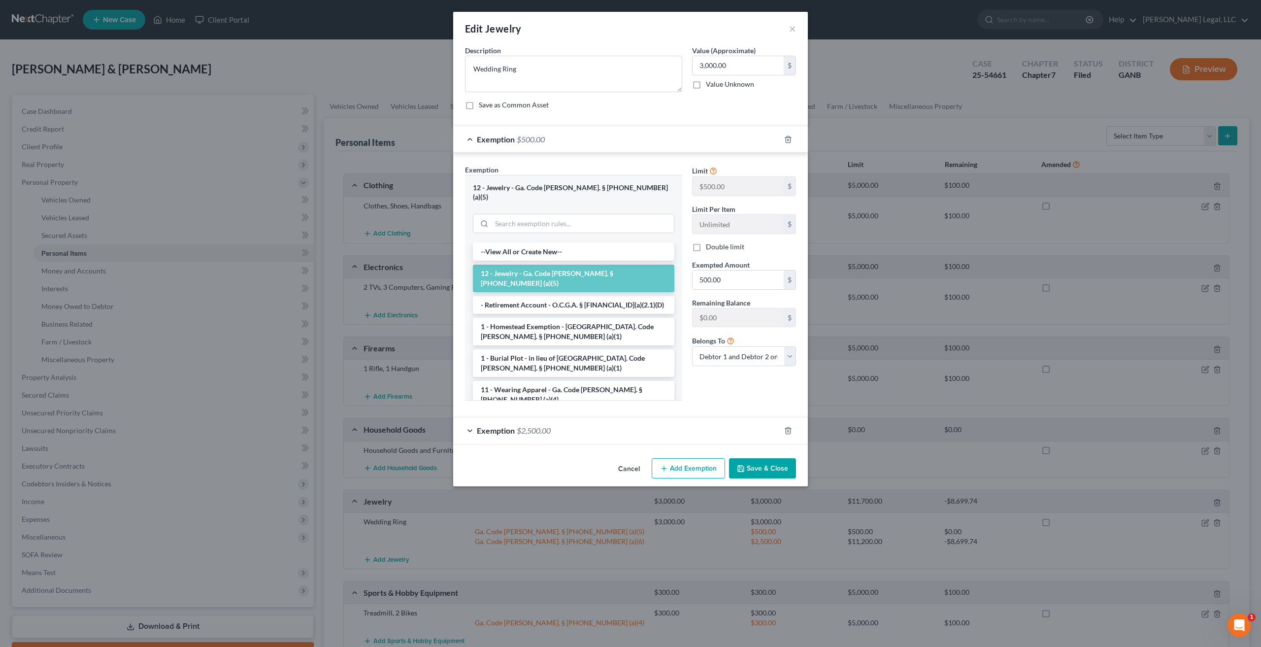
click at [474, 417] on div "Exemption $2,500.00" at bounding box center [616, 430] width 327 height 26
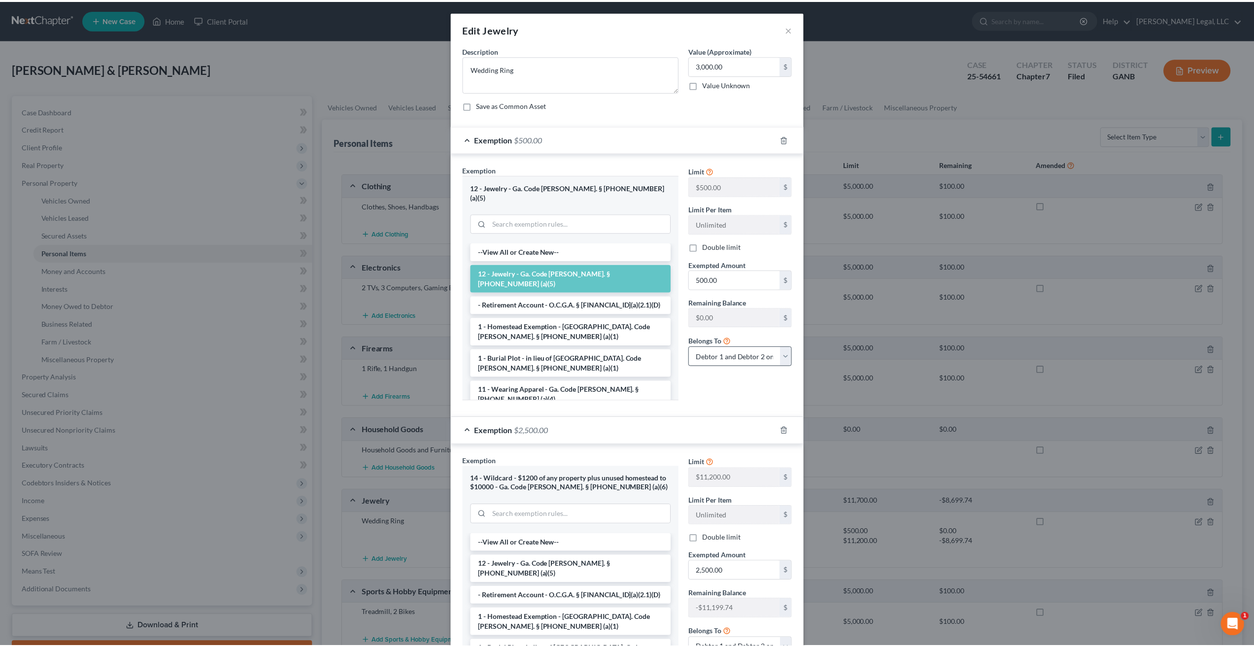
scroll to position [106, 0]
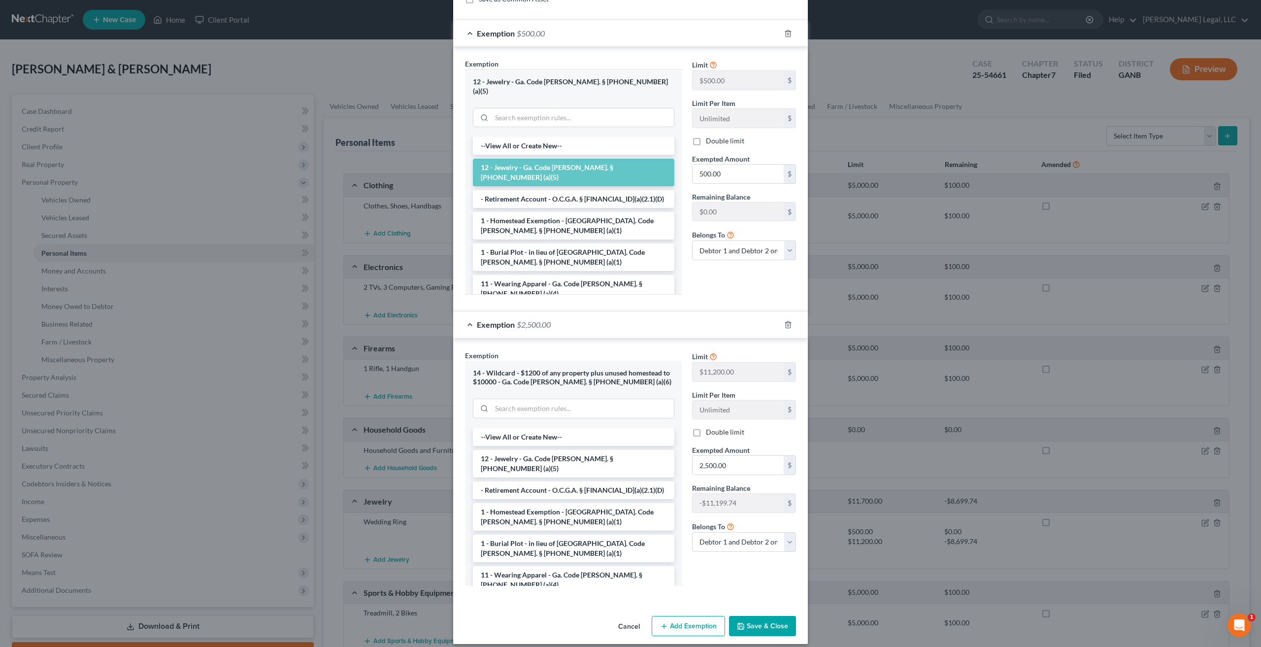
click at [764, 616] on button "Save & Close" at bounding box center [762, 626] width 67 height 21
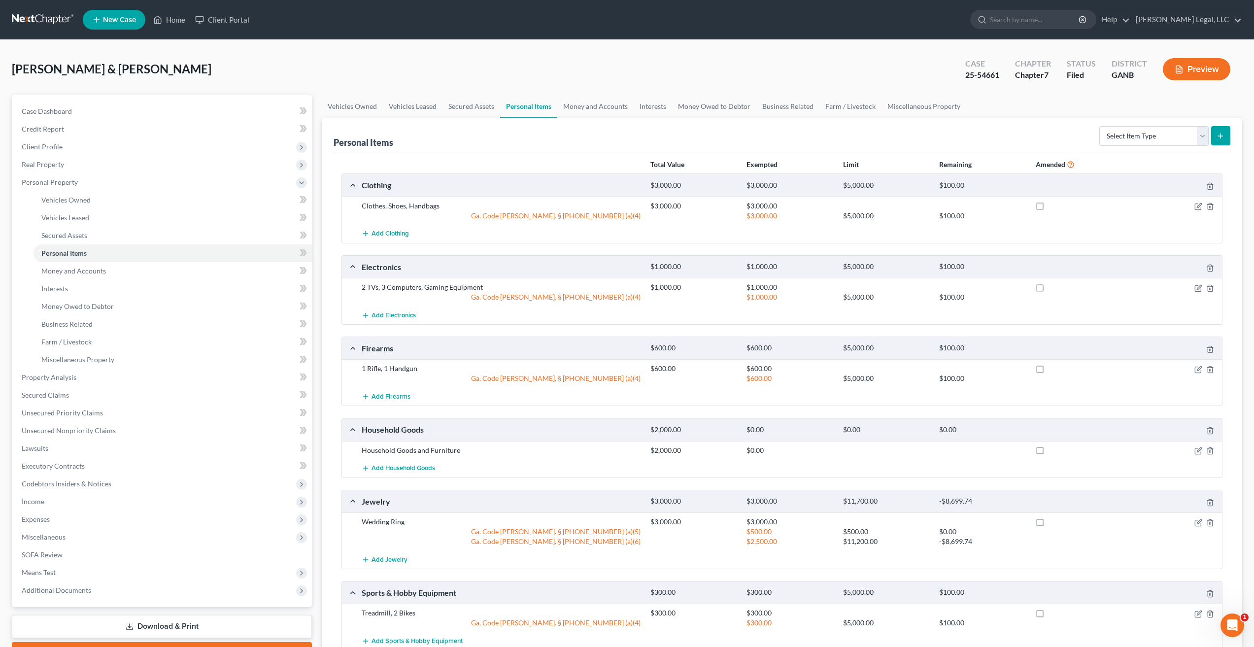
scroll to position [96, 0]
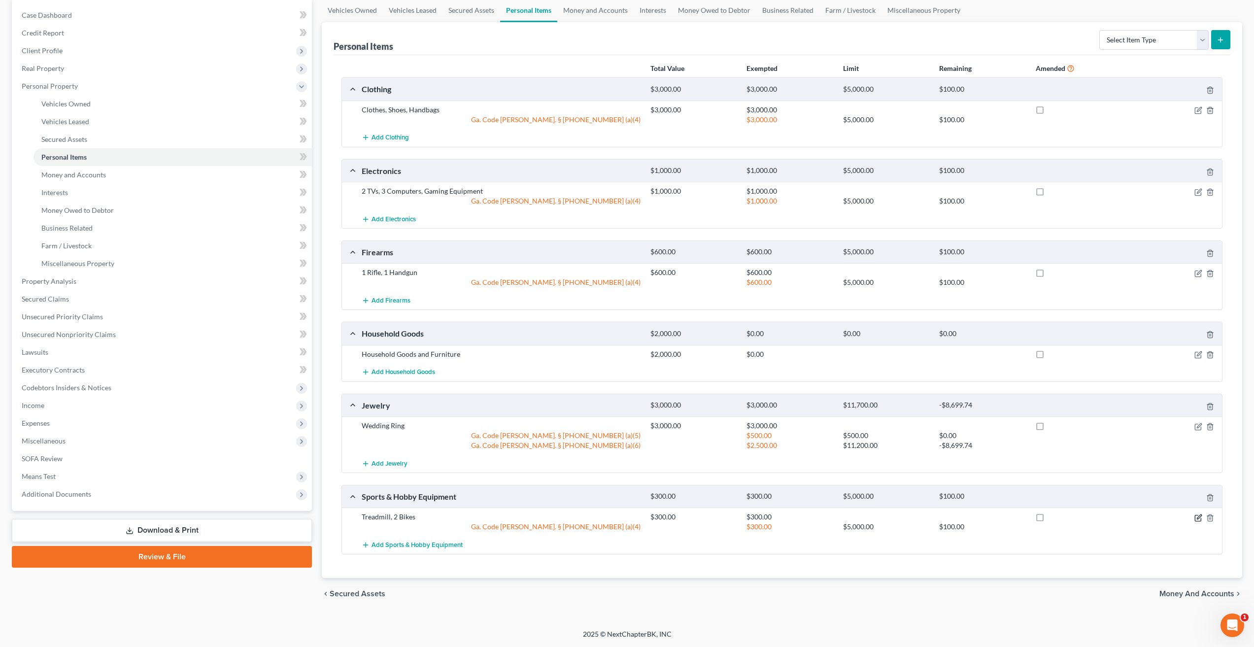
click at [1197, 514] on icon "button" at bounding box center [1198, 518] width 8 height 8
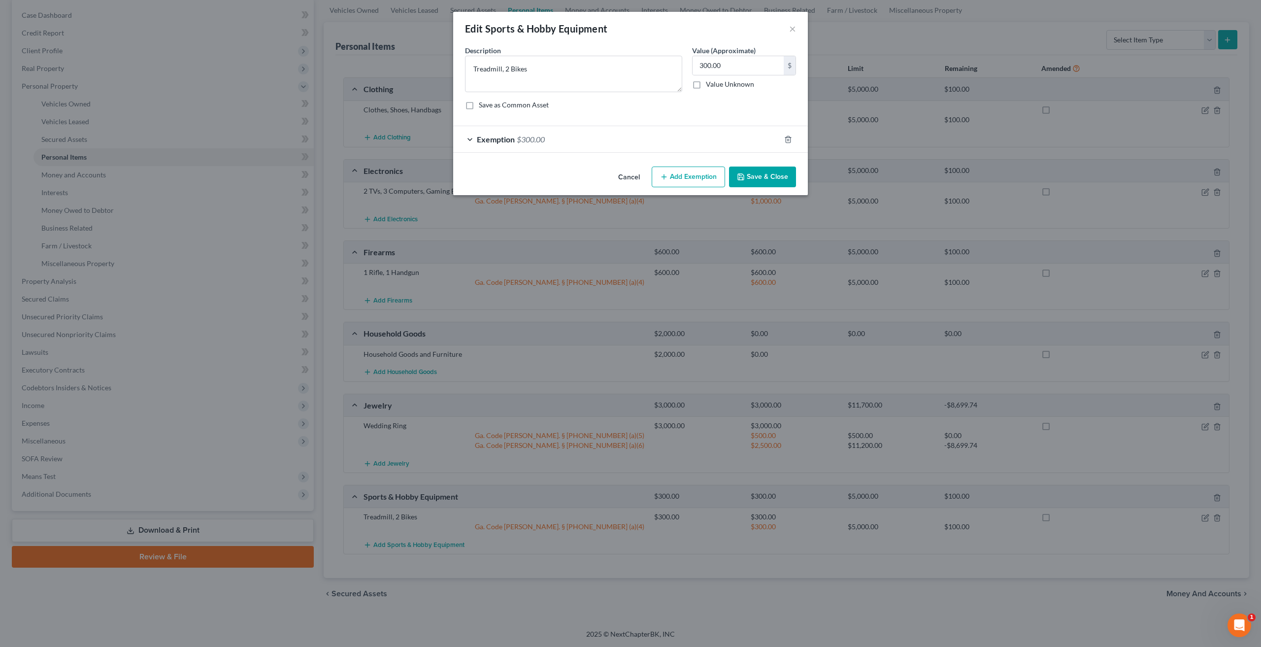
click at [474, 142] on div "Exemption $300.00" at bounding box center [616, 139] width 327 height 26
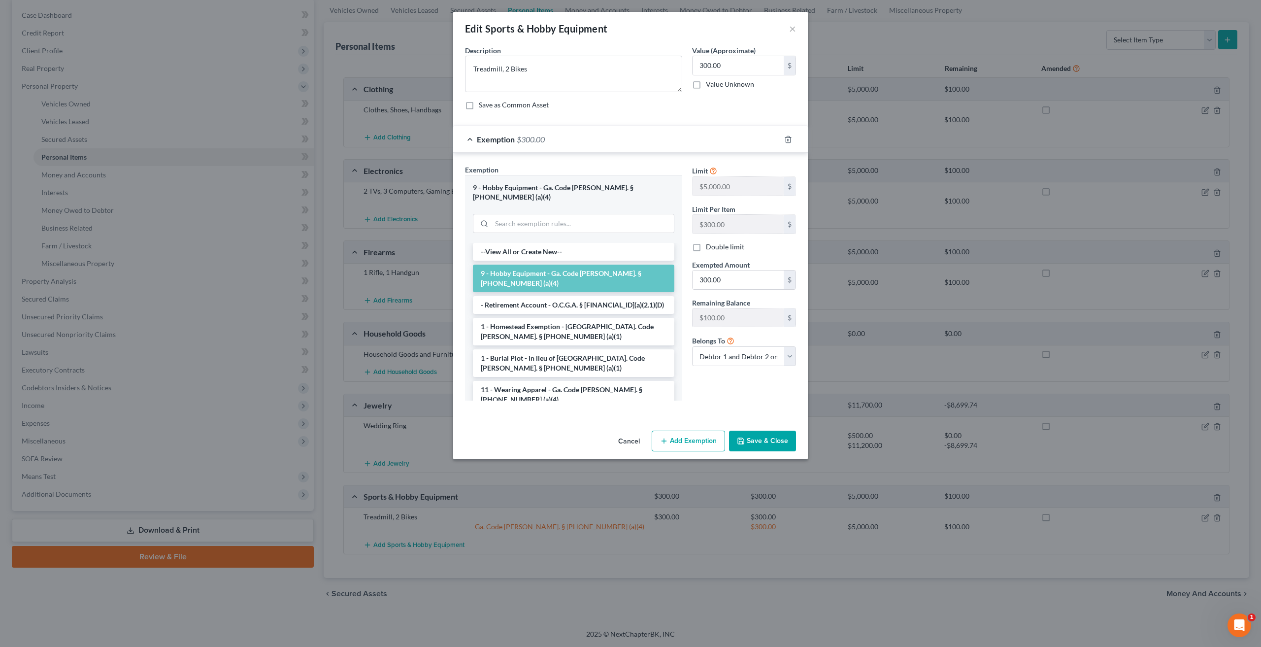
click at [628, 433] on button "Cancel" at bounding box center [628, 442] width 37 height 20
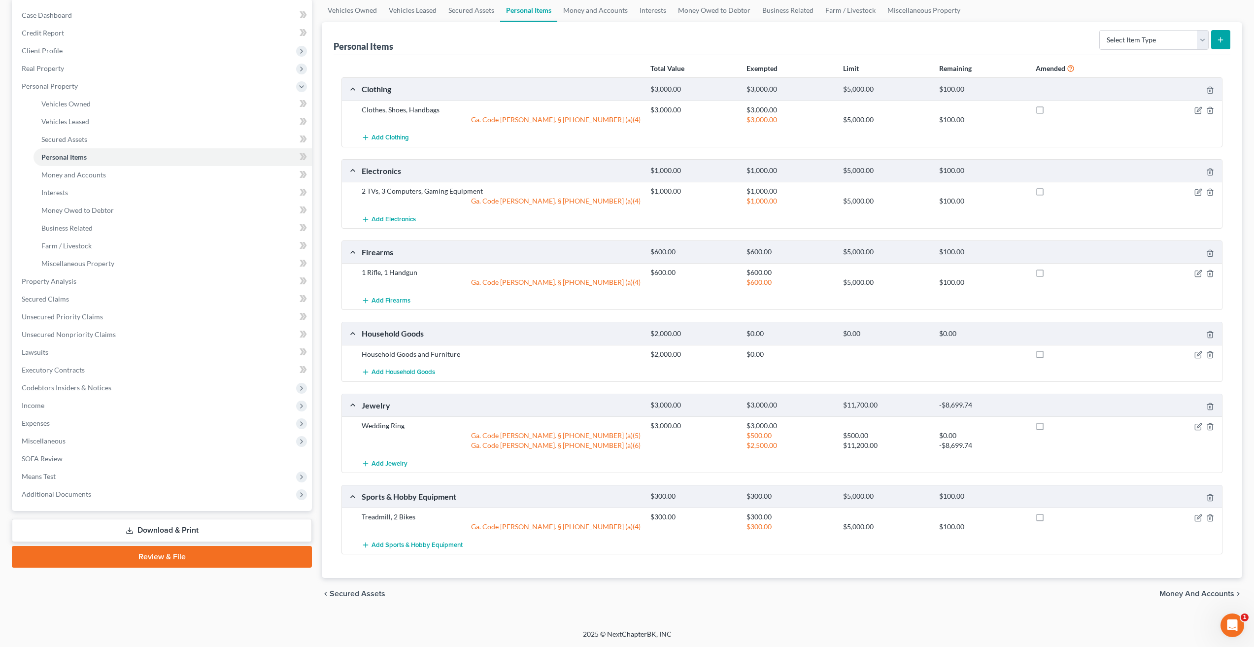
scroll to position [0, 0]
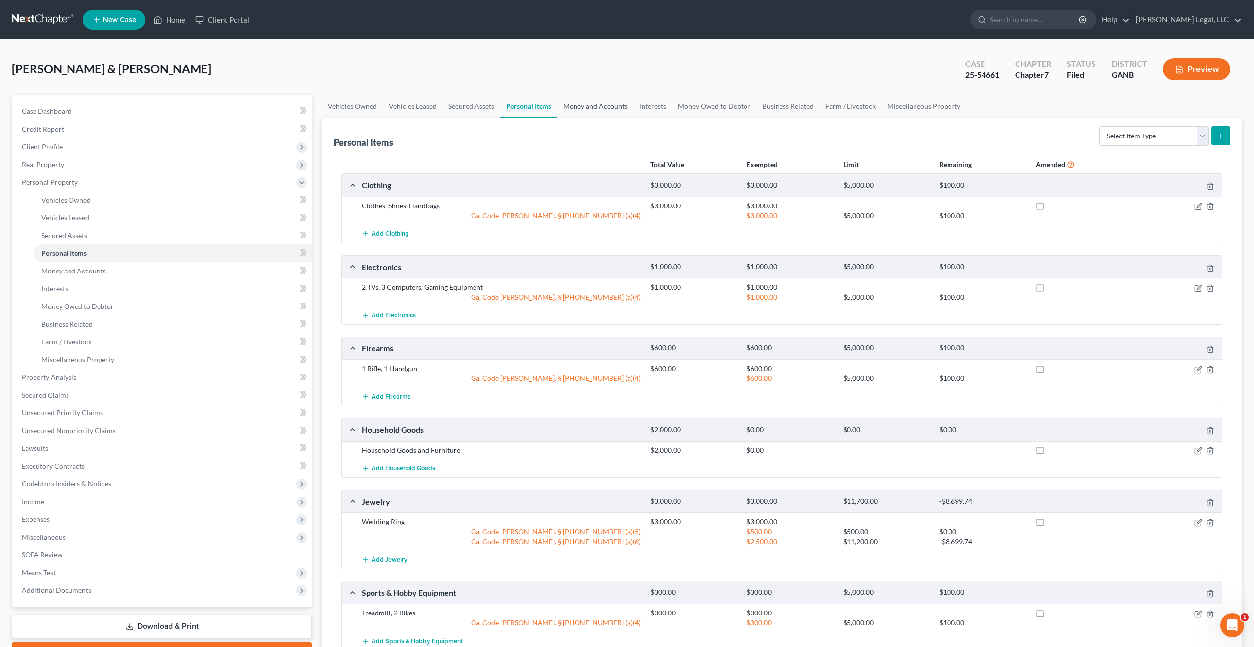
click at [601, 110] on link "Money and Accounts" at bounding box center [595, 107] width 76 height 24
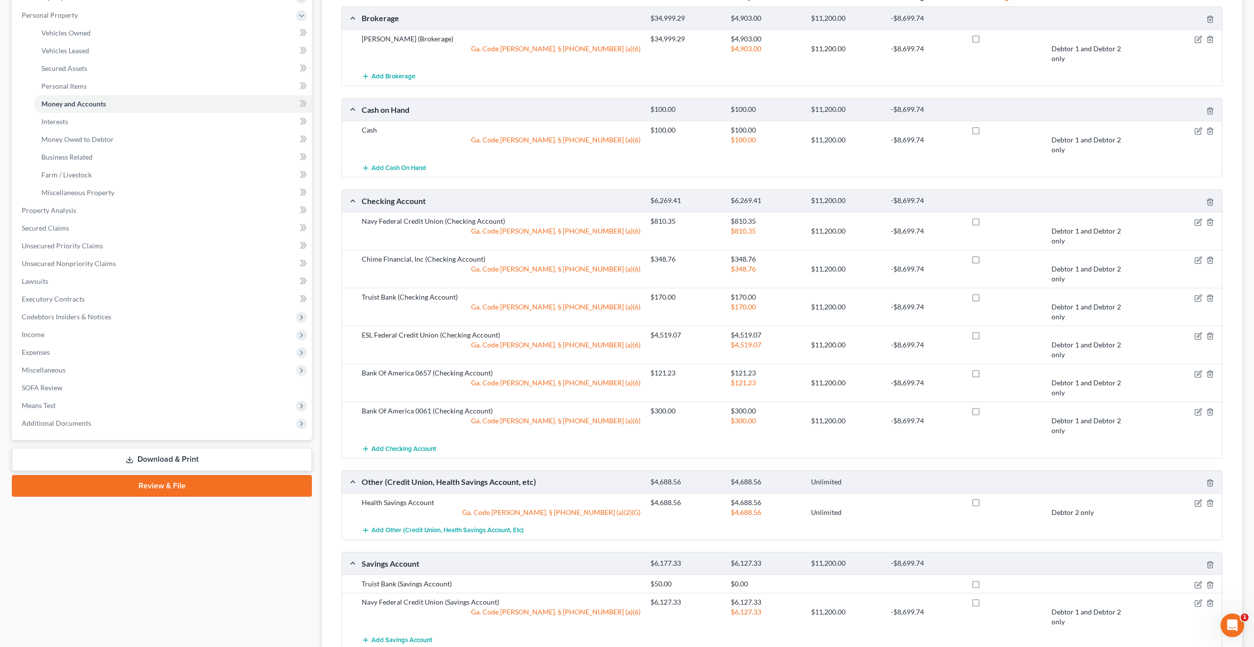
scroll to position [168, 0]
click at [1199, 502] on icon "button" at bounding box center [1198, 503] width 8 height 8
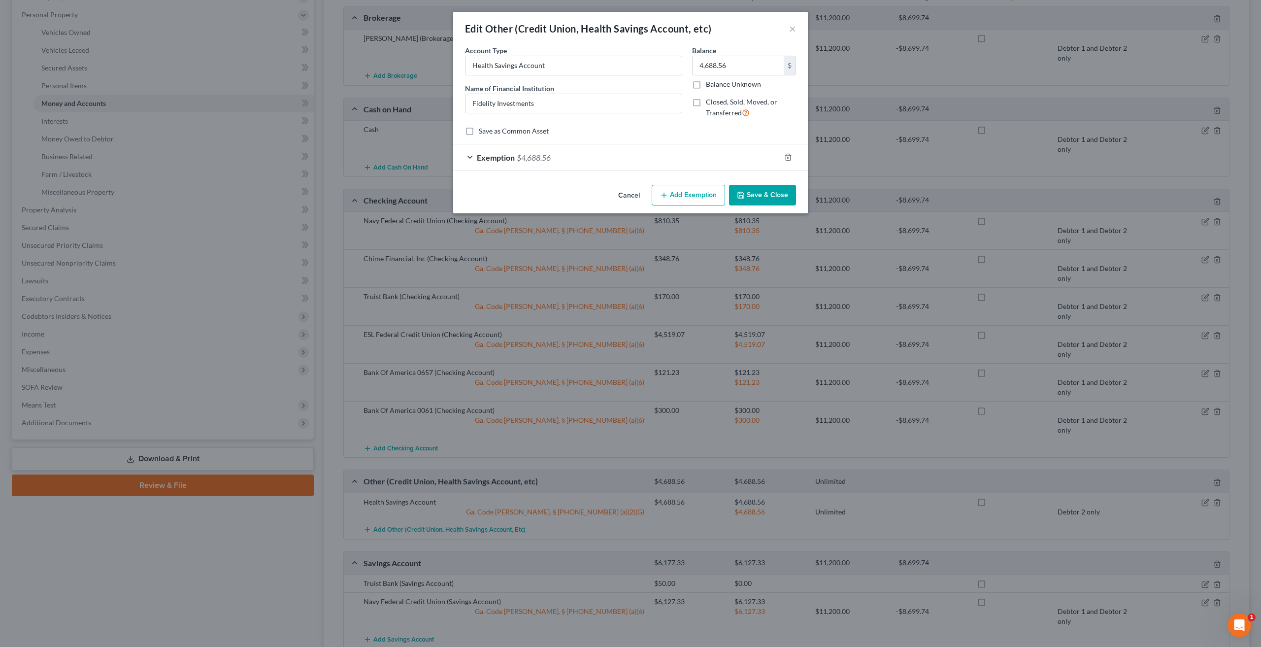
click at [467, 161] on div "Exemption $4,688.56" at bounding box center [616, 157] width 327 height 26
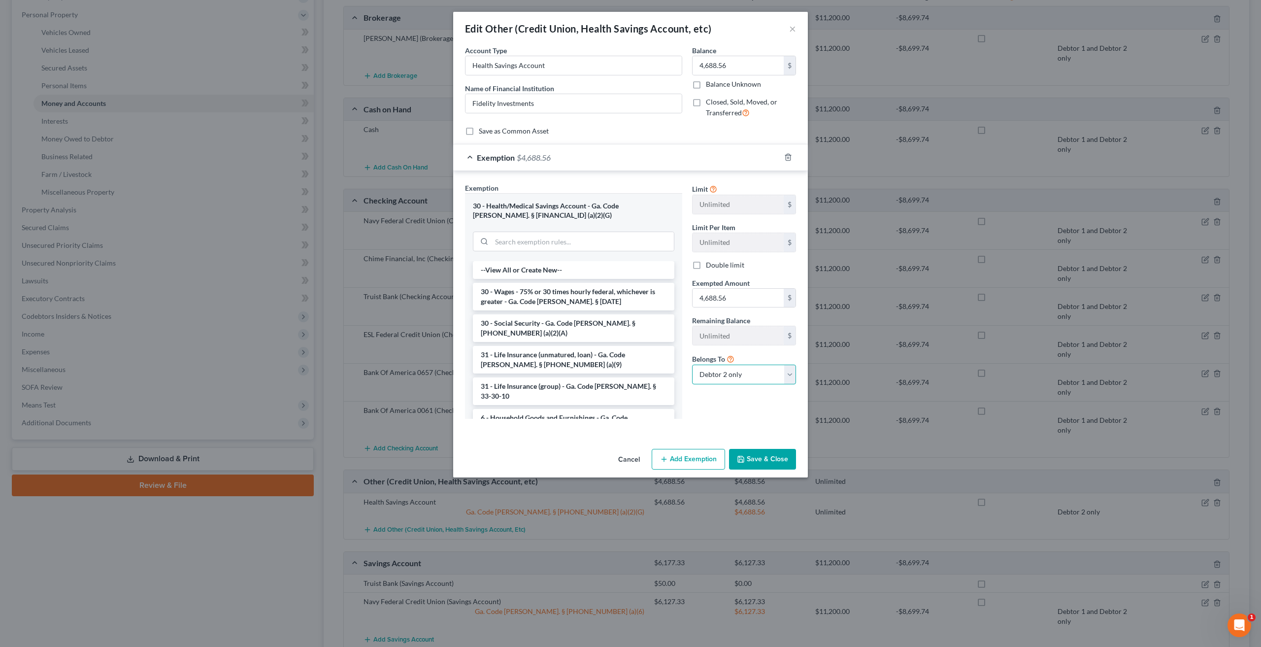
click at [768, 382] on select "Debtor 1 only Debtor 2 only Debtor 1 and Debtor 2 only" at bounding box center [744, 375] width 104 height 20
select select "2"
click at [692, 365] on select "Debtor 1 only Debtor 2 only Debtor 1 and Debtor 2 only" at bounding box center [744, 375] width 104 height 20
click at [761, 454] on button "Save & Close" at bounding box center [762, 459] width 67 height 21
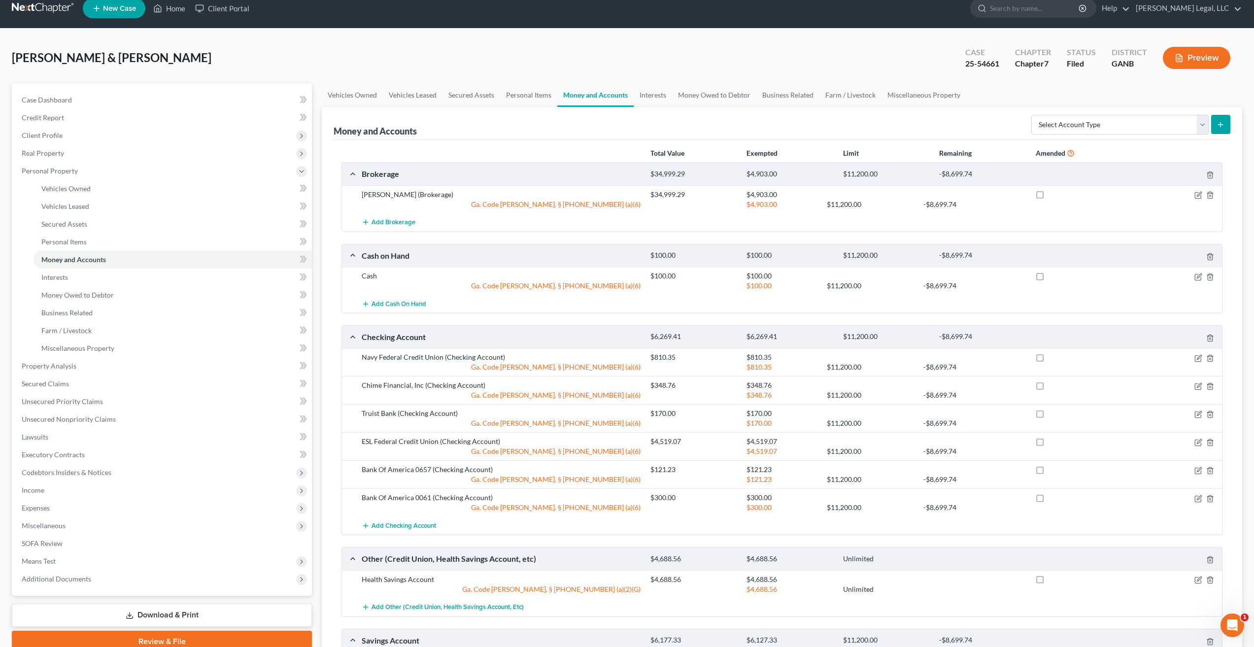
scroll to position [0, 0]
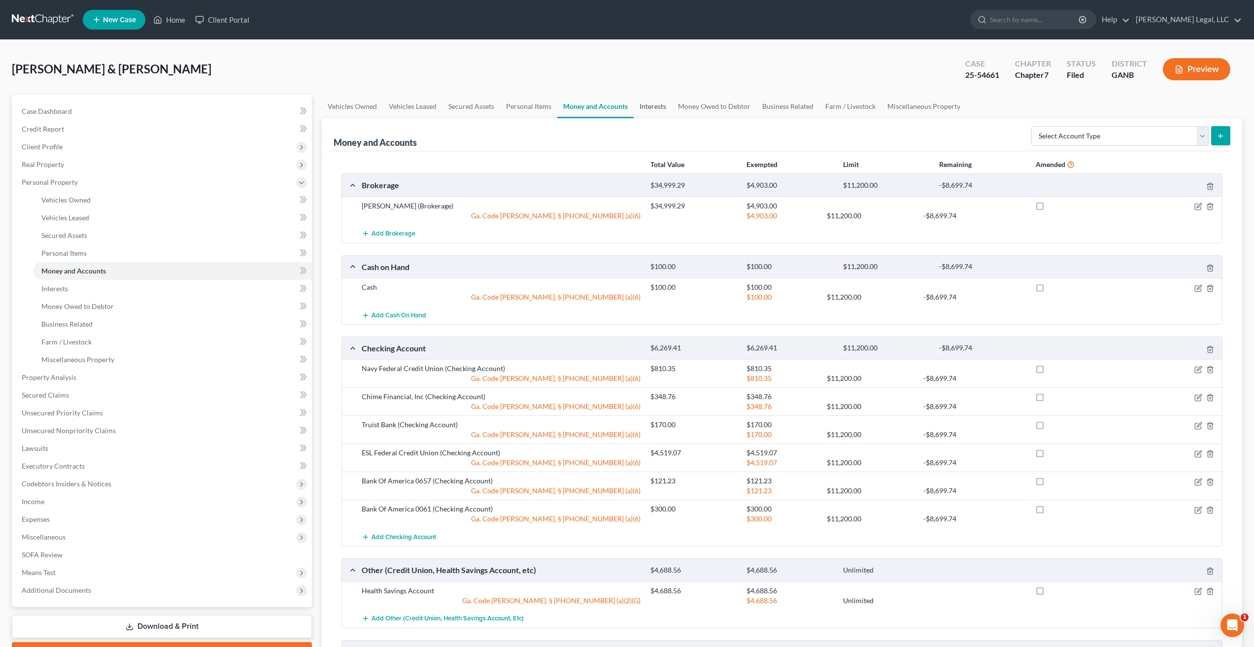
click at [653, 110] on link "Interests" at bounding box center [653, 107] width 38 height 24
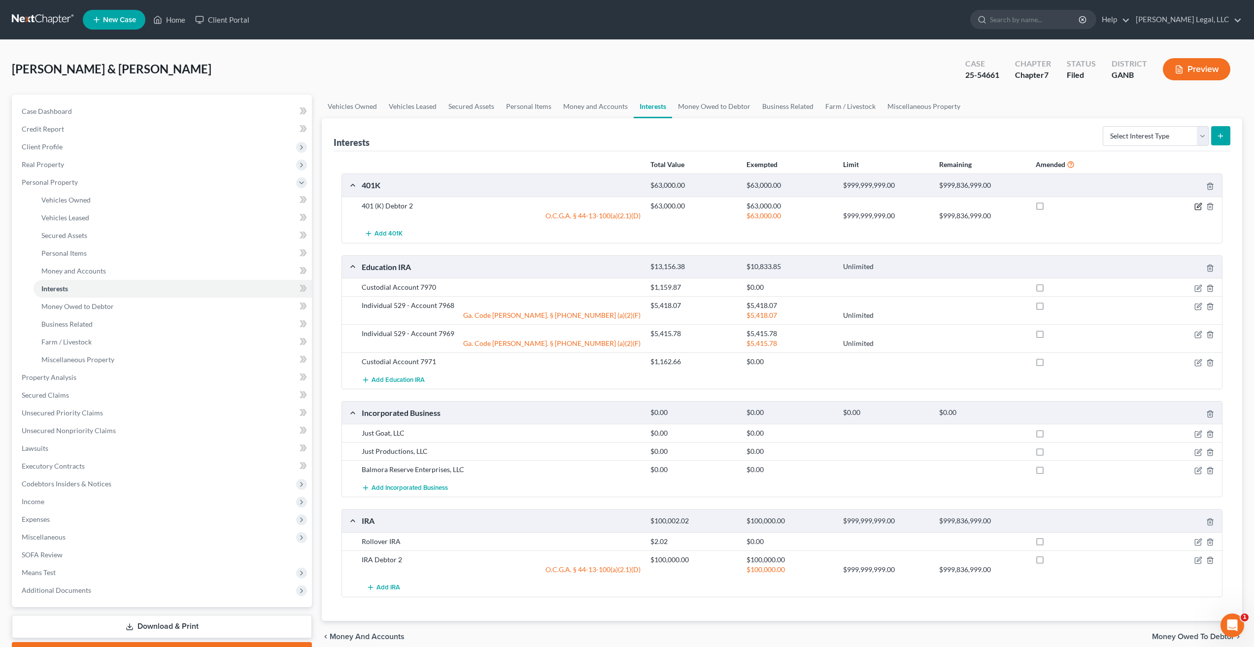
click at [1196, 209] on icon "button" at bounding box center [1198, 206] width 8 height 8
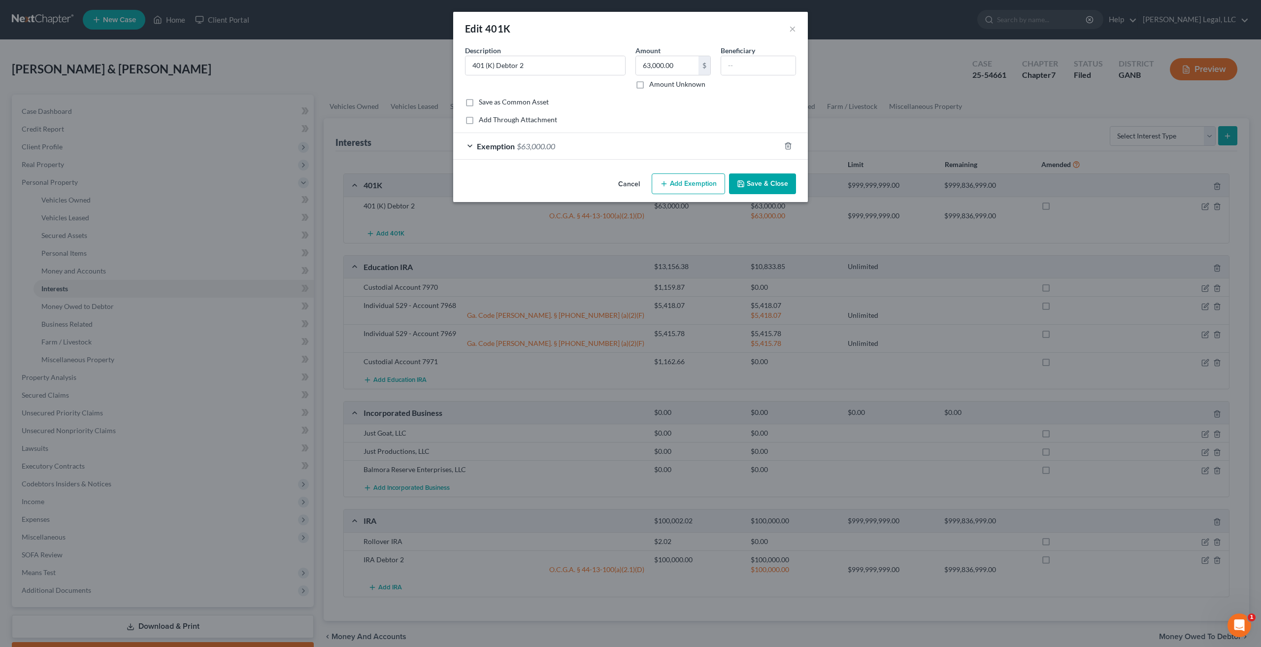
click at [470, 141] on div "Exemption $63,000.00" at bounding box center [616, 146] width 327 height 26
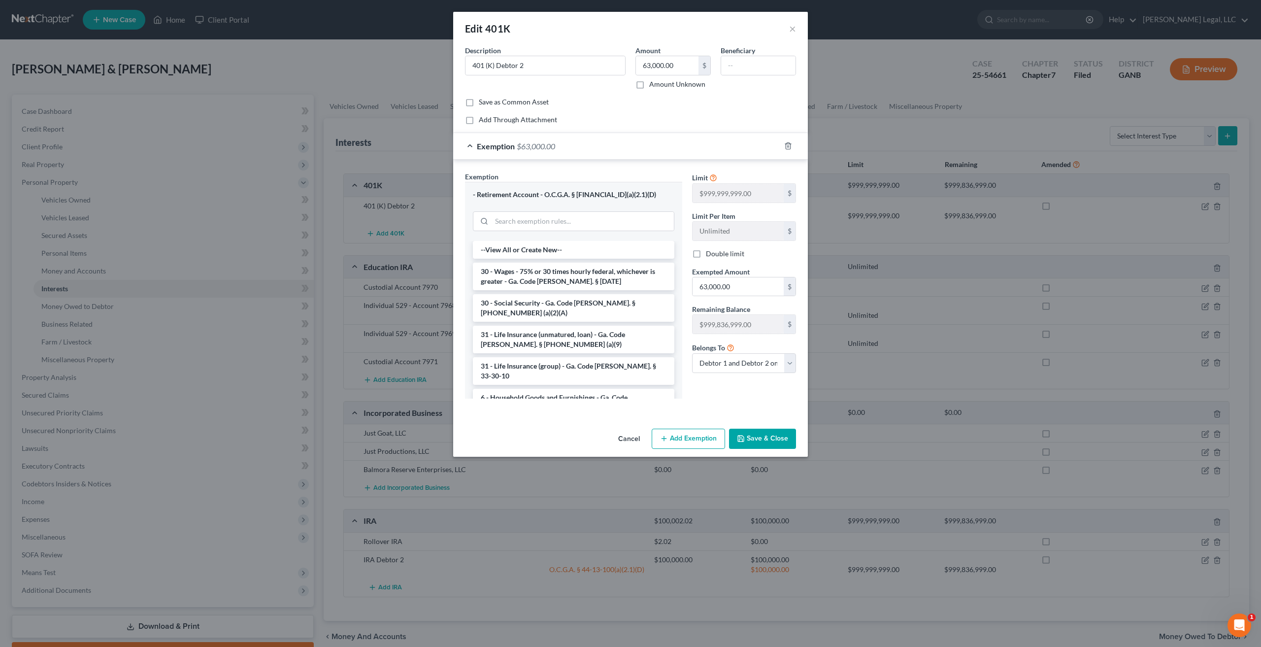
click at [616, 439] on button "Cancel" at bounding box center [628, 440] width 37 height 20
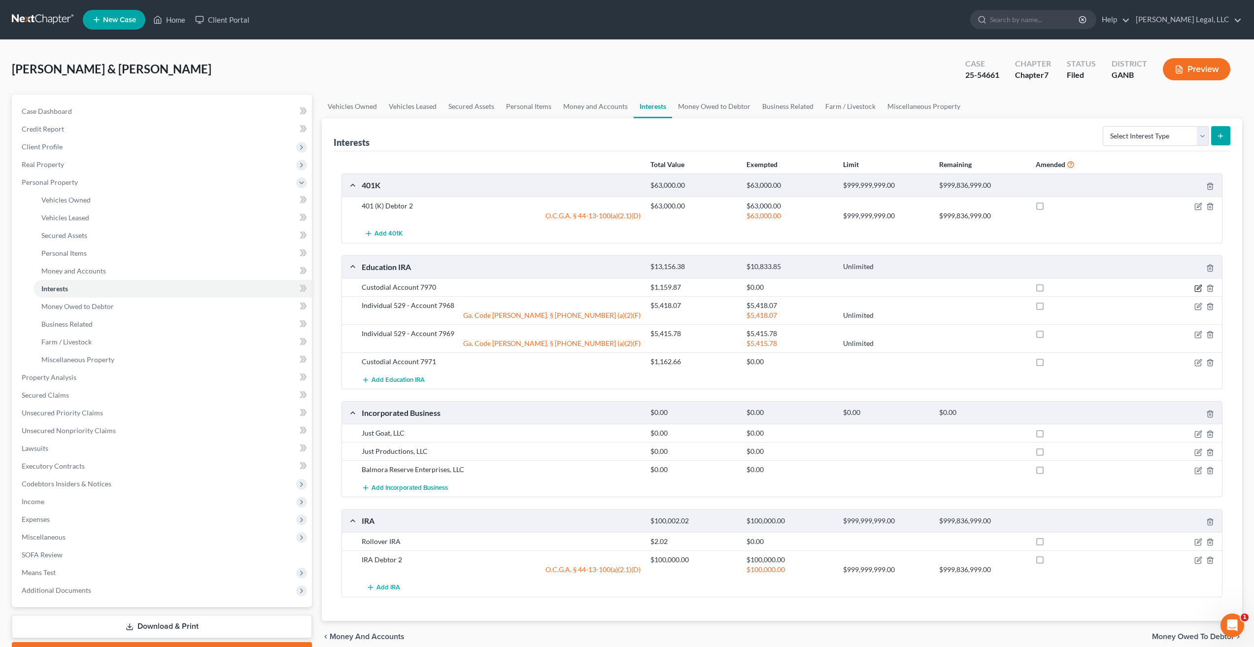
click at [1196, 287] on icon "button" at bounding box center [1198, 288] width 8 height 8
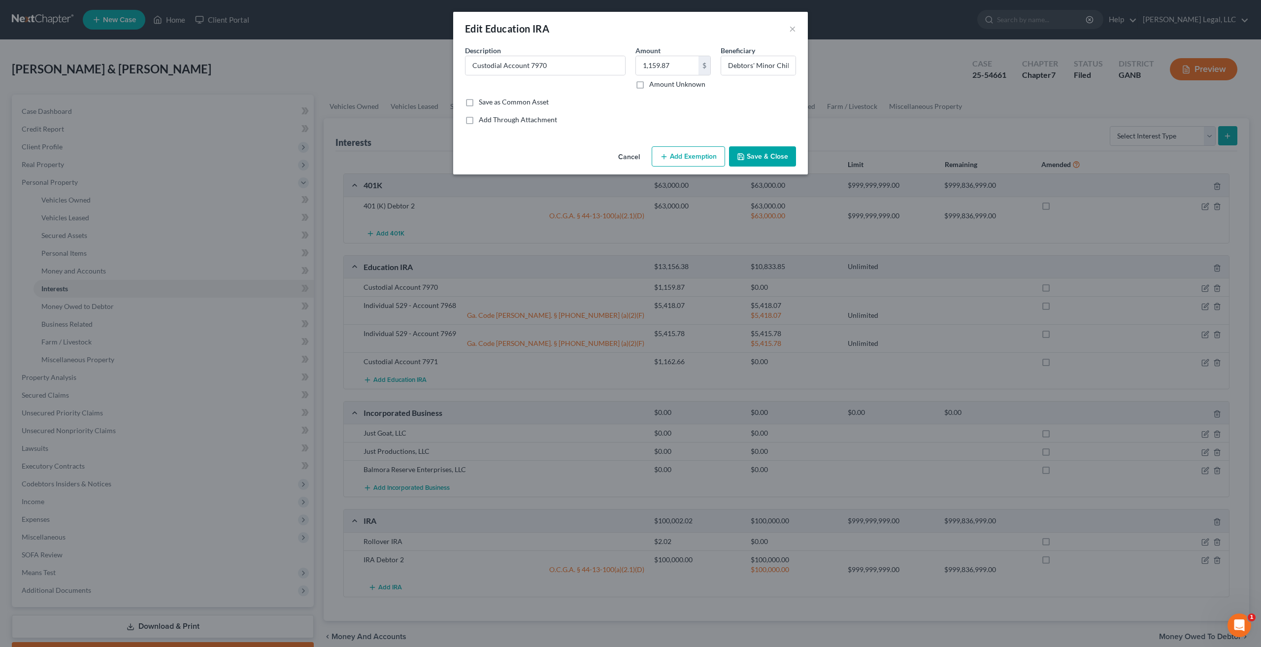
click at [611, 151] on div "Cancel Add Exemption Save & Close" at bounding box center [630, 158] width 355 height 33
click at [624, 158] on button "Cancel" at bounding box center [628, 157] width 37 height 20
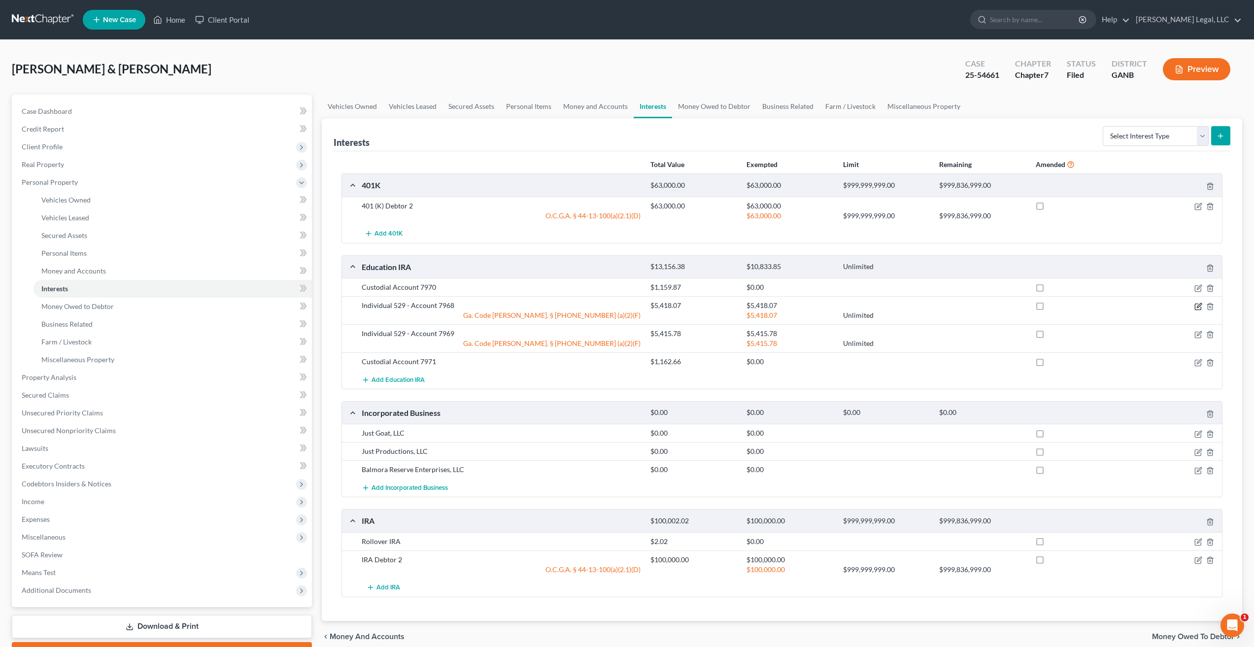
click at [1196, 305] on icon "button" at bounding box center [1198, 306] width 8 height 8
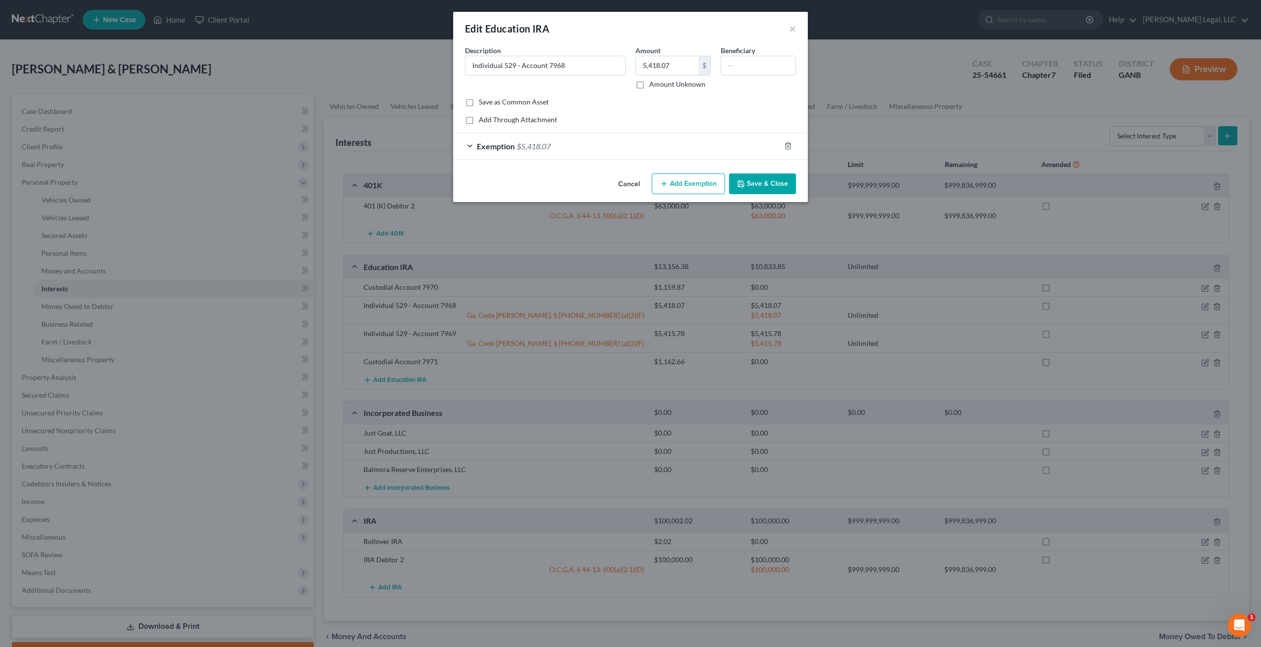
click at [557, 155] on div "Exemption $5,418.07" at bounding box center [616, 146] width 327 height 26
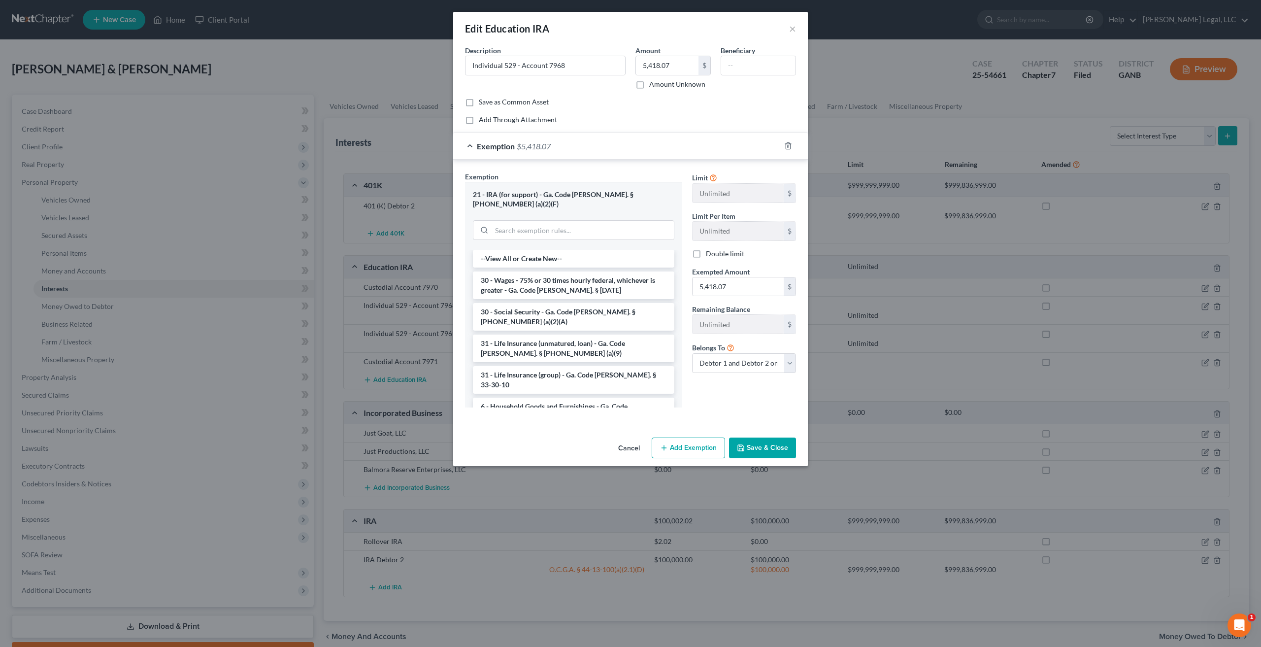
click at [634, 440] on button "Cancel" at bounding box center [628, 448] width 37 height 20
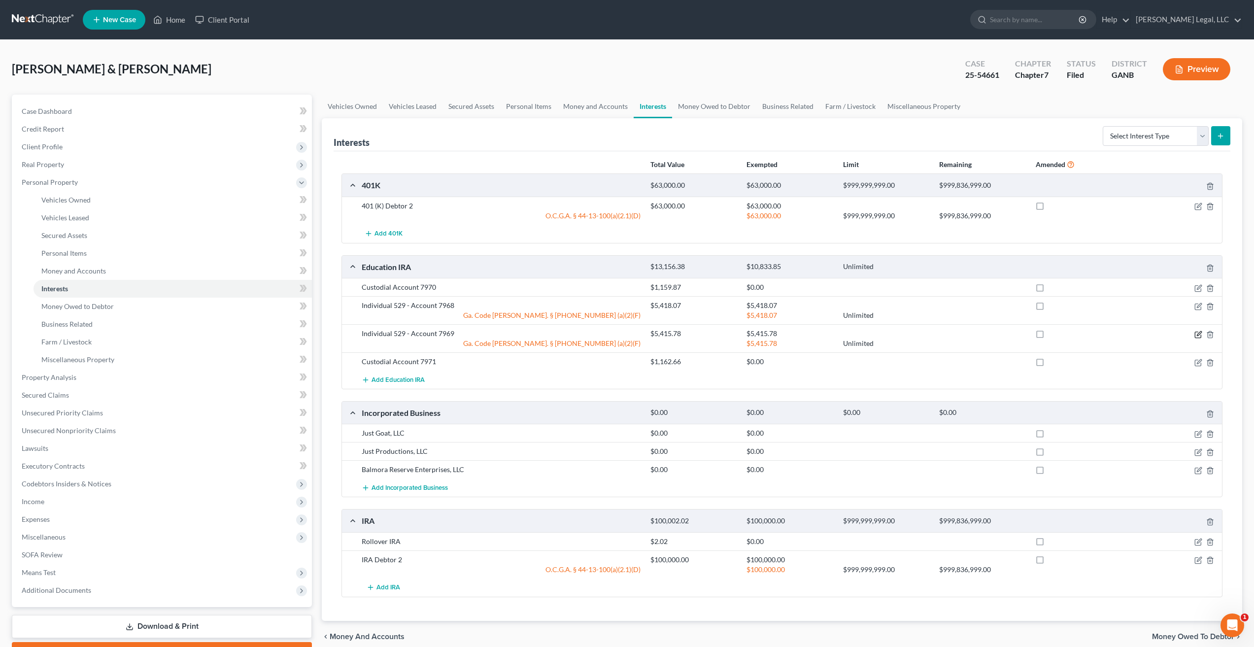
click at [1200, 333] on icon "button" at bounding box center [1198, 335] width 8 height 8
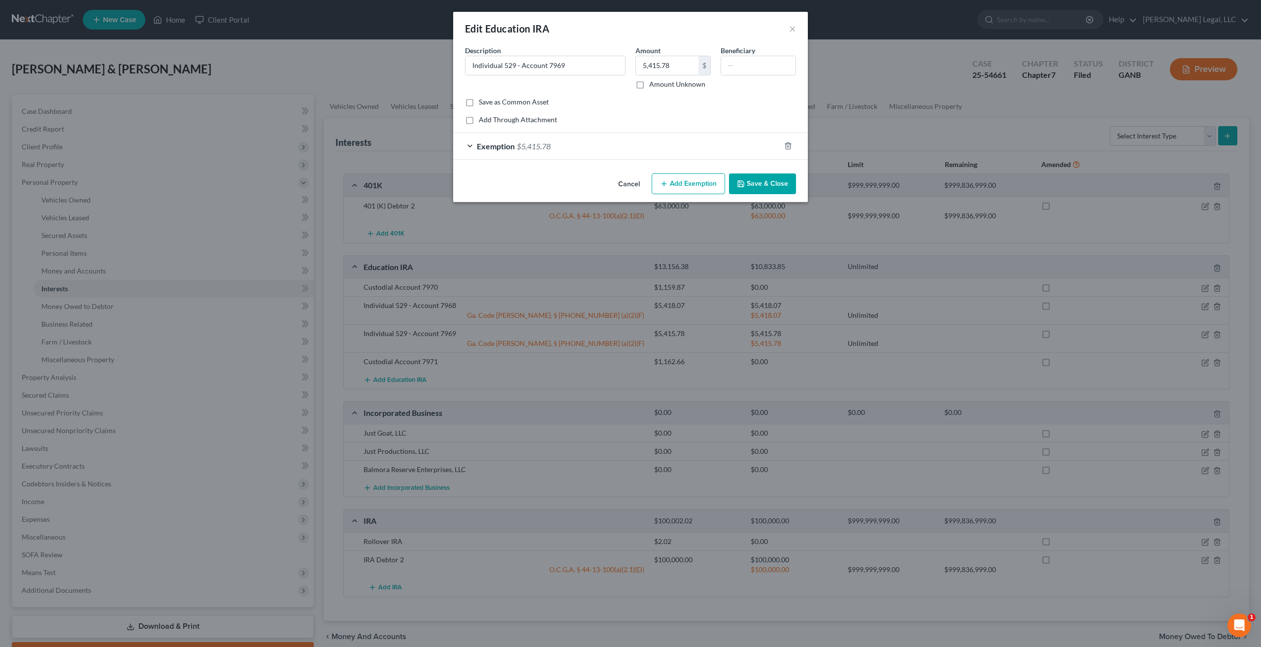
click at [482, 135] on div "Exemption $5,415.78" at bounding box center [616, 146] width 327 height 26
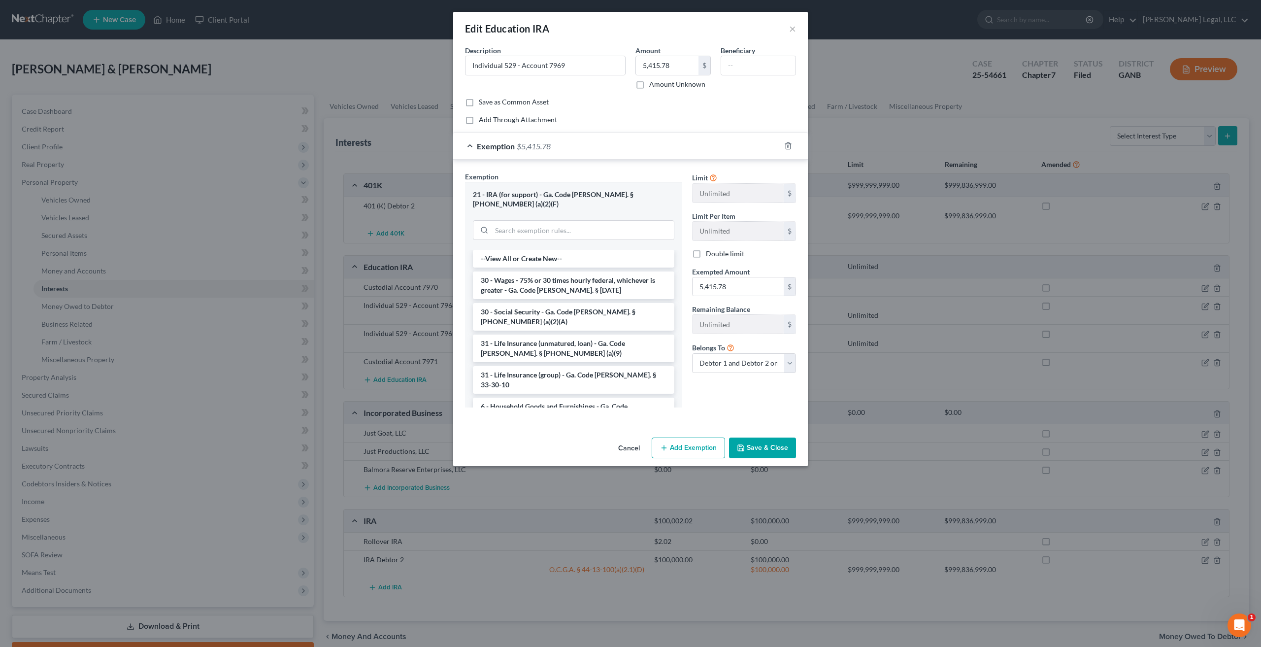
click at [622, 445] on button "Cancel" at bounding box center [628, 448] width 37 height 20
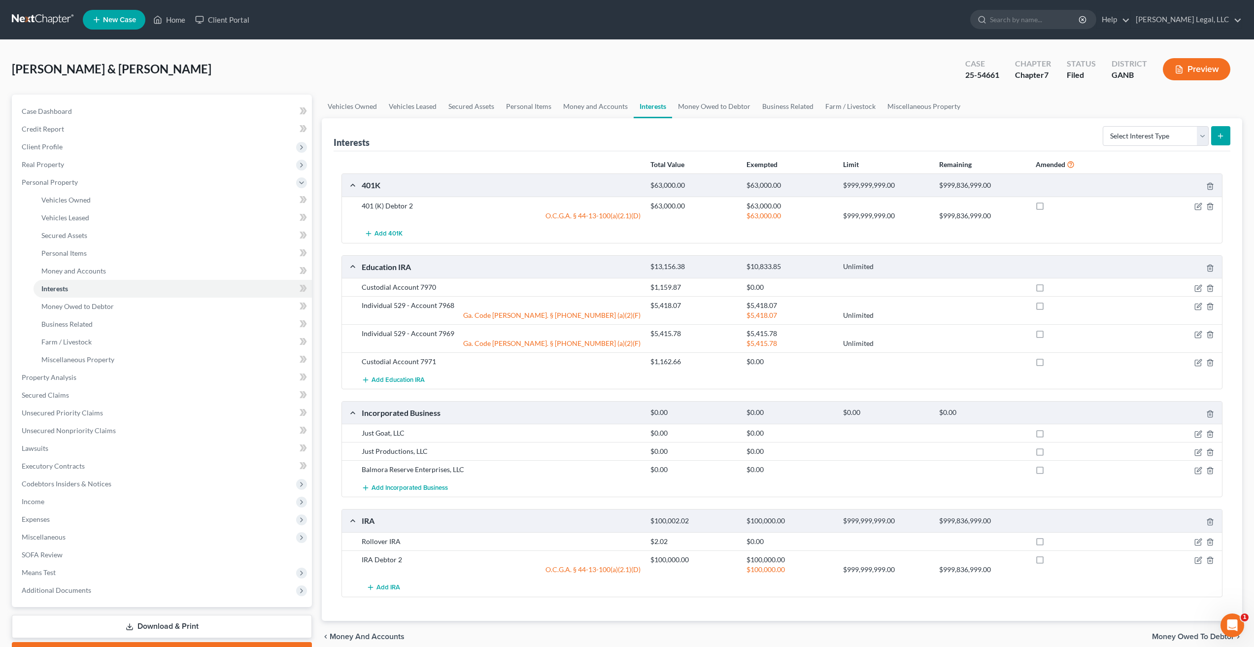
scroll to position [54, 0]
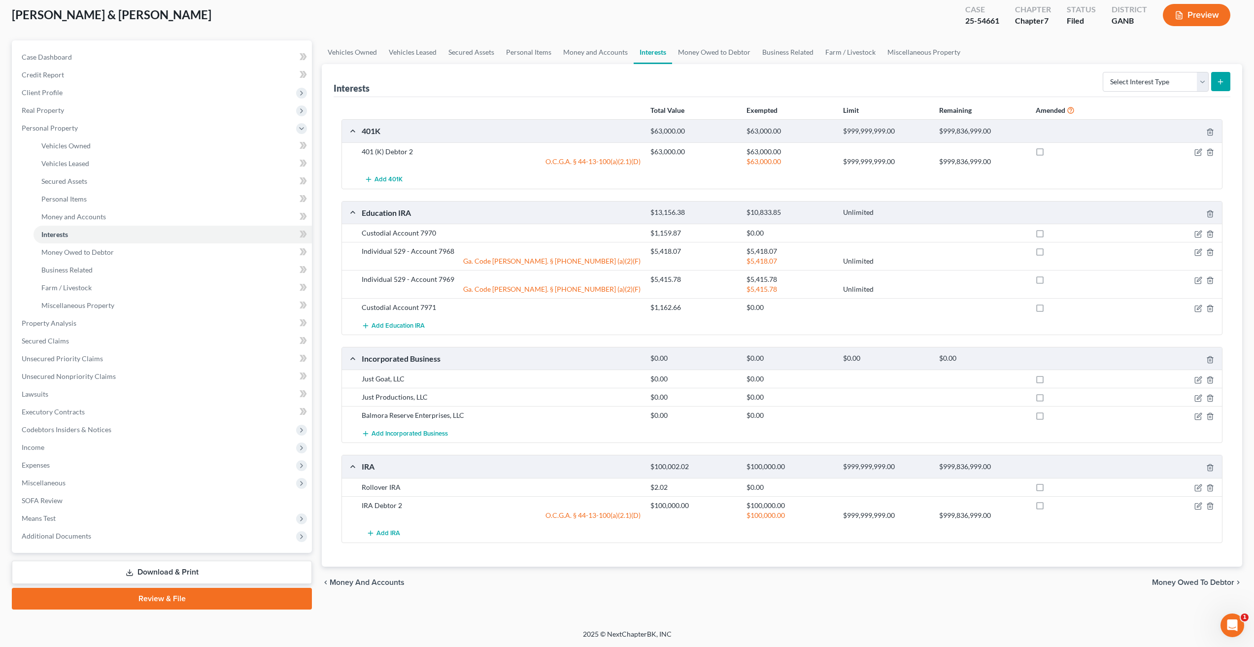
click at [1202, 507] on div at bounding box center [1175, 506] width 96 height 10
click at [1198, 507] on icon "button" at bounding box center [1199, 505] width 4 height 4
select select "2"
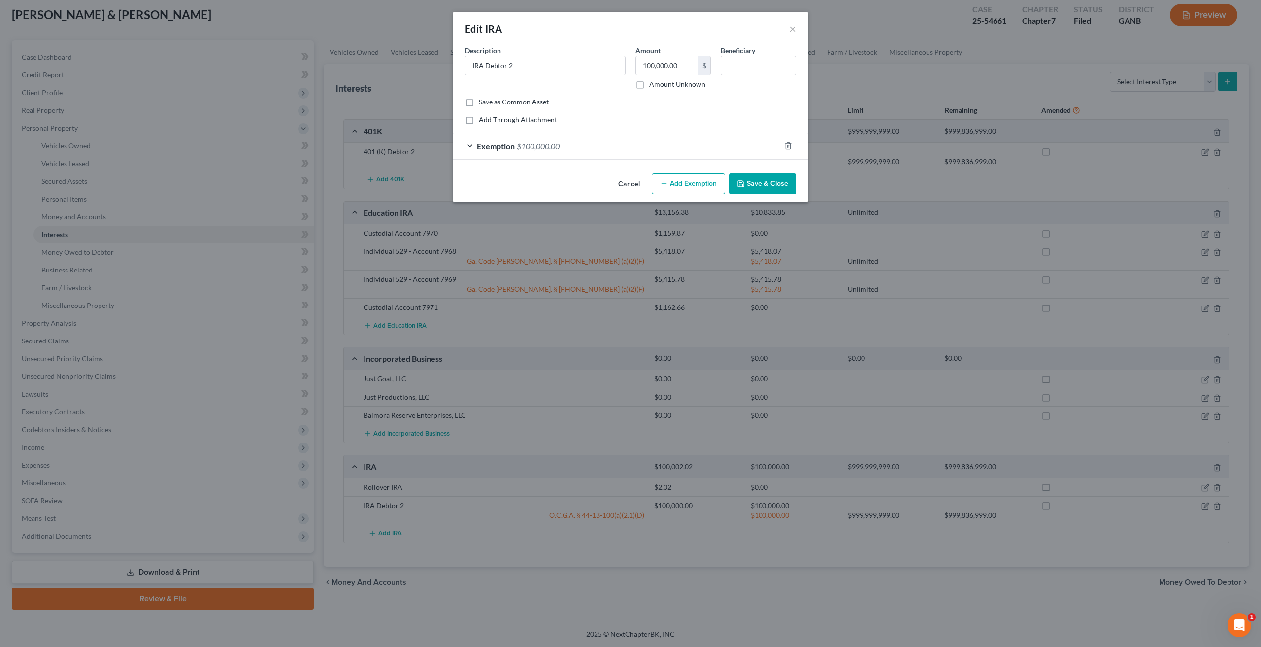
click at [490, 152] on div "Exemption $100,000.00" at bounding box center [616, 146] width 327 height 26
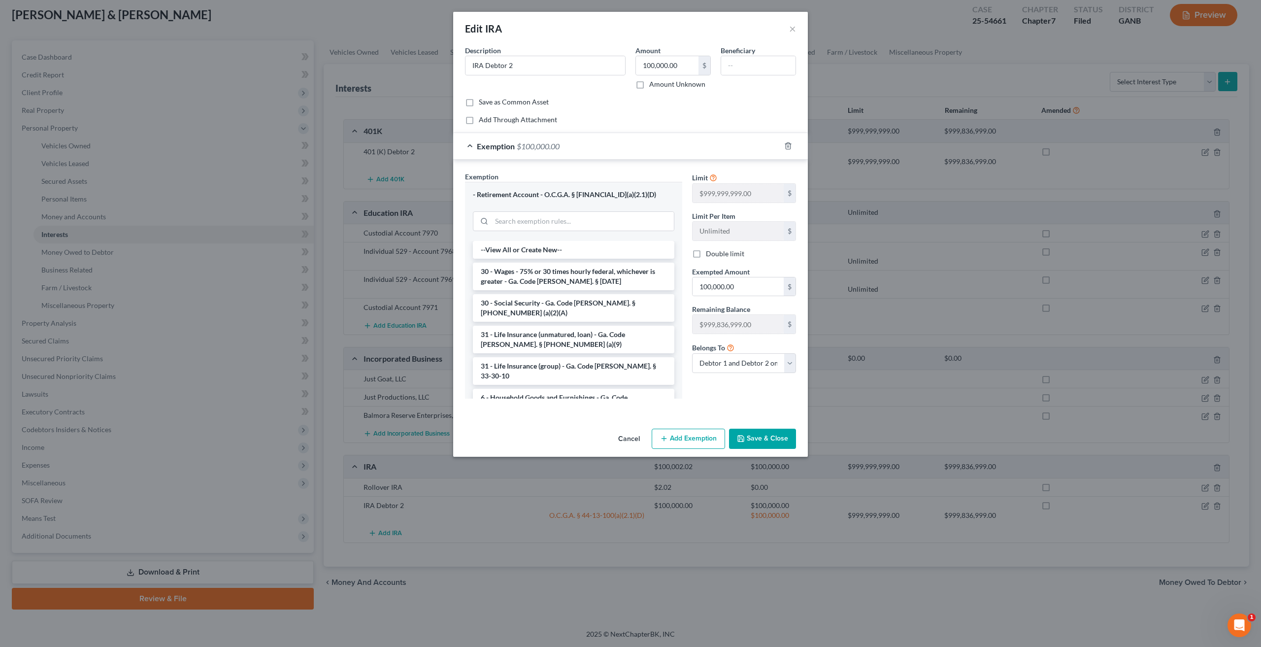
click at [623, 446] on button "Cancel" at bounding box center [628, 440] width 37 height 20
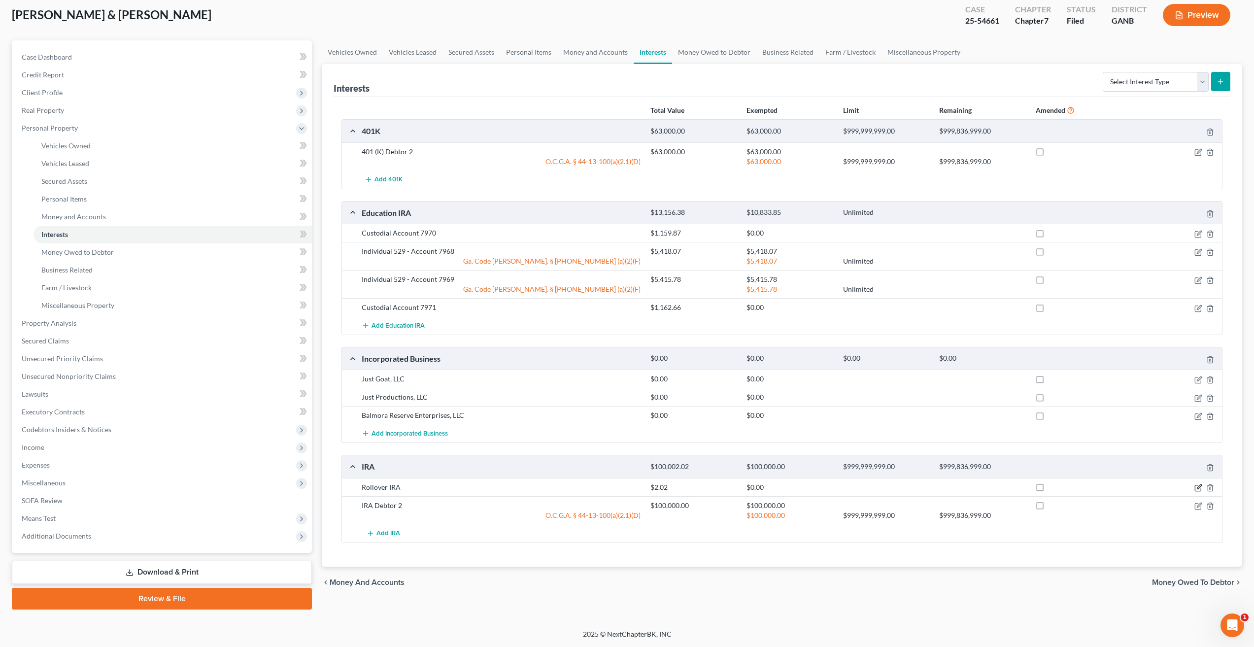
click at [1196, 491] on icon "button" at bounding box center [1198, 488] width 6 height 6
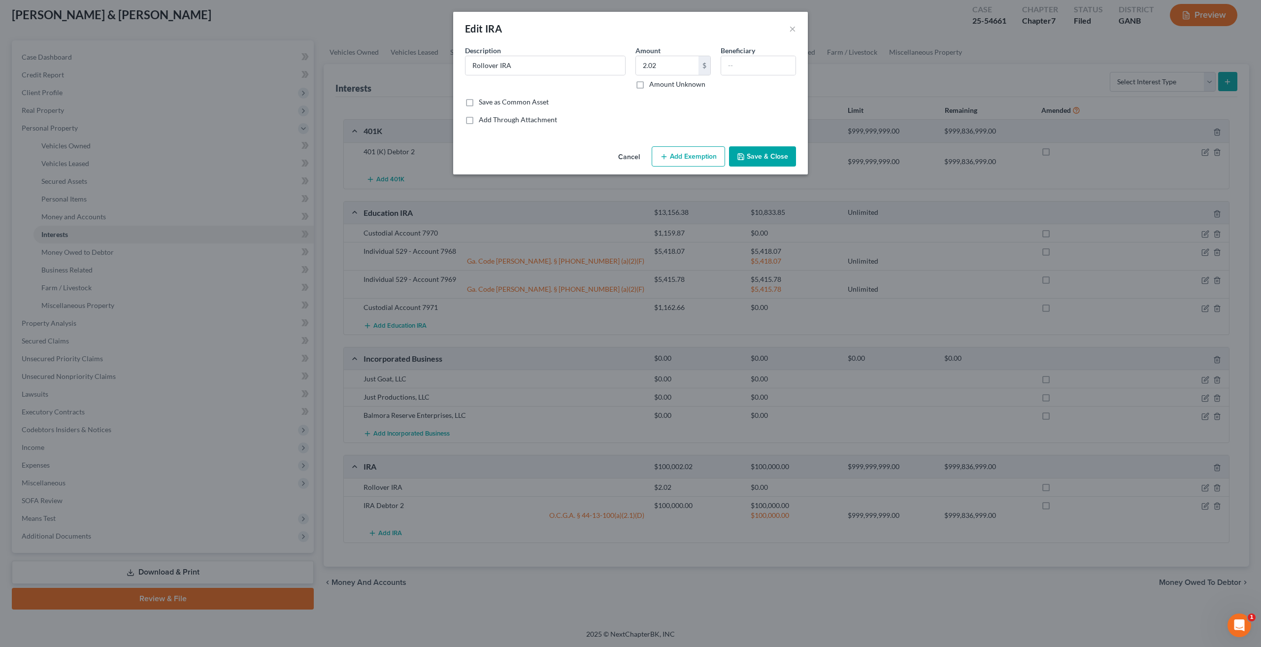
click at [630, 160] on button "Cancel" at bounding box center [628, 157] width 37 height 20
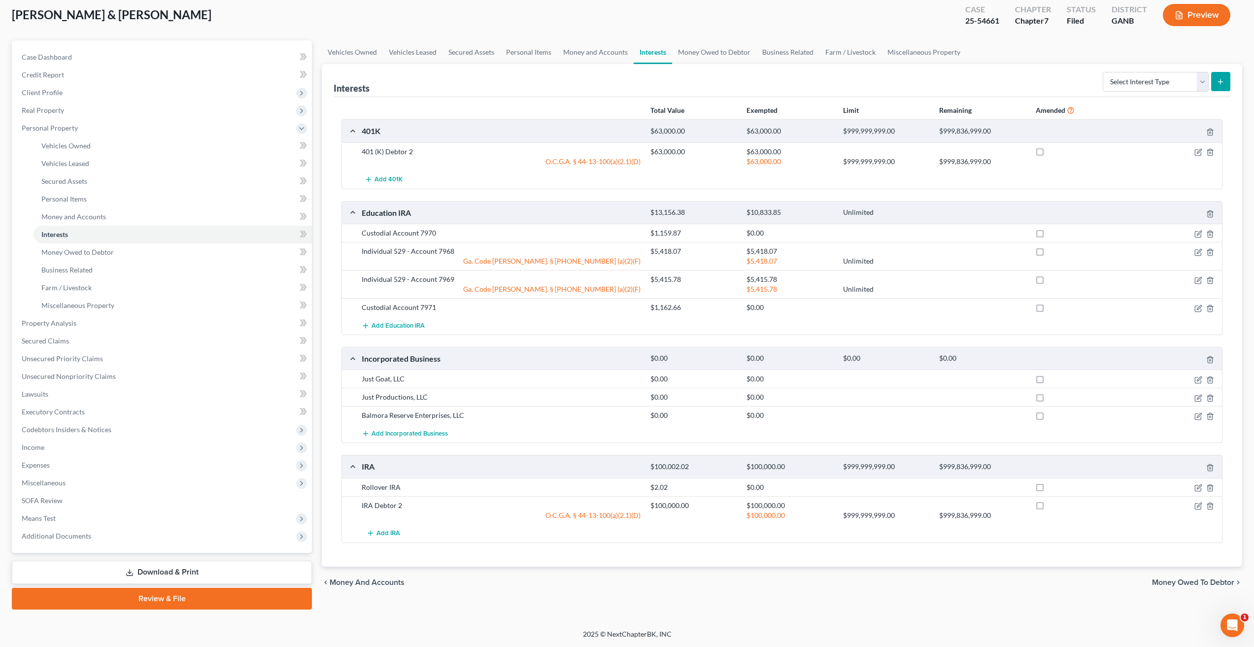
scroll to position [0, 0]
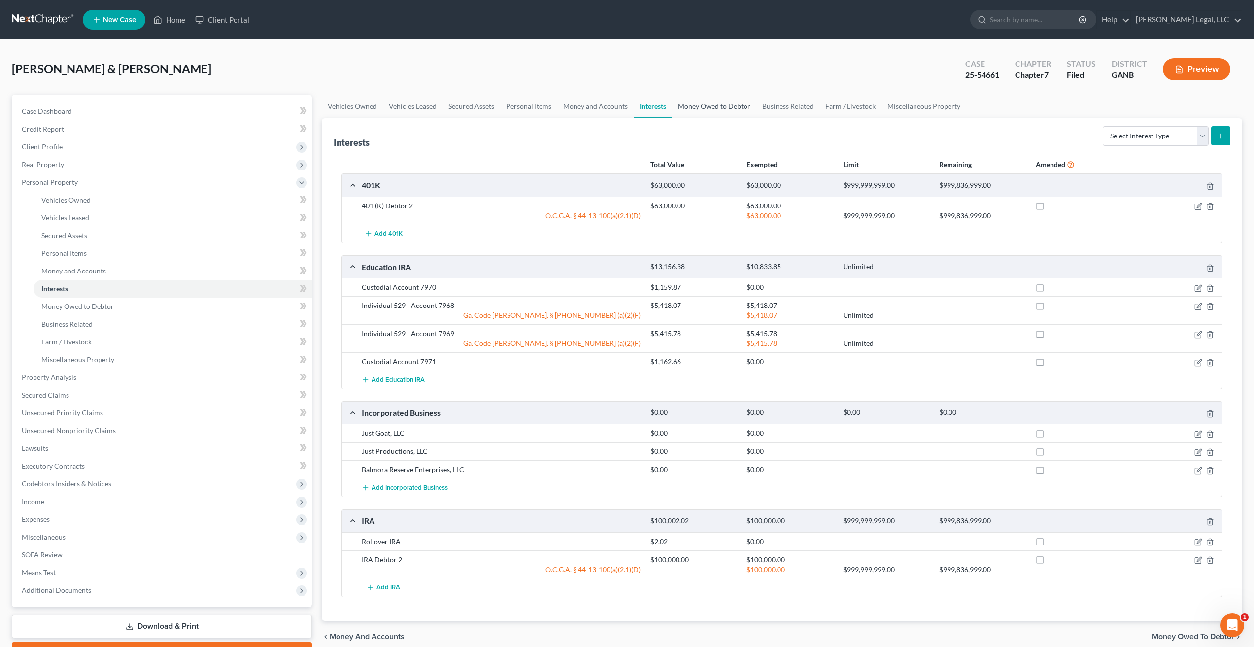
click at [734, 99] on link "Money Owed to Debtor" at bounding box center [714, 107] width 84 height 24
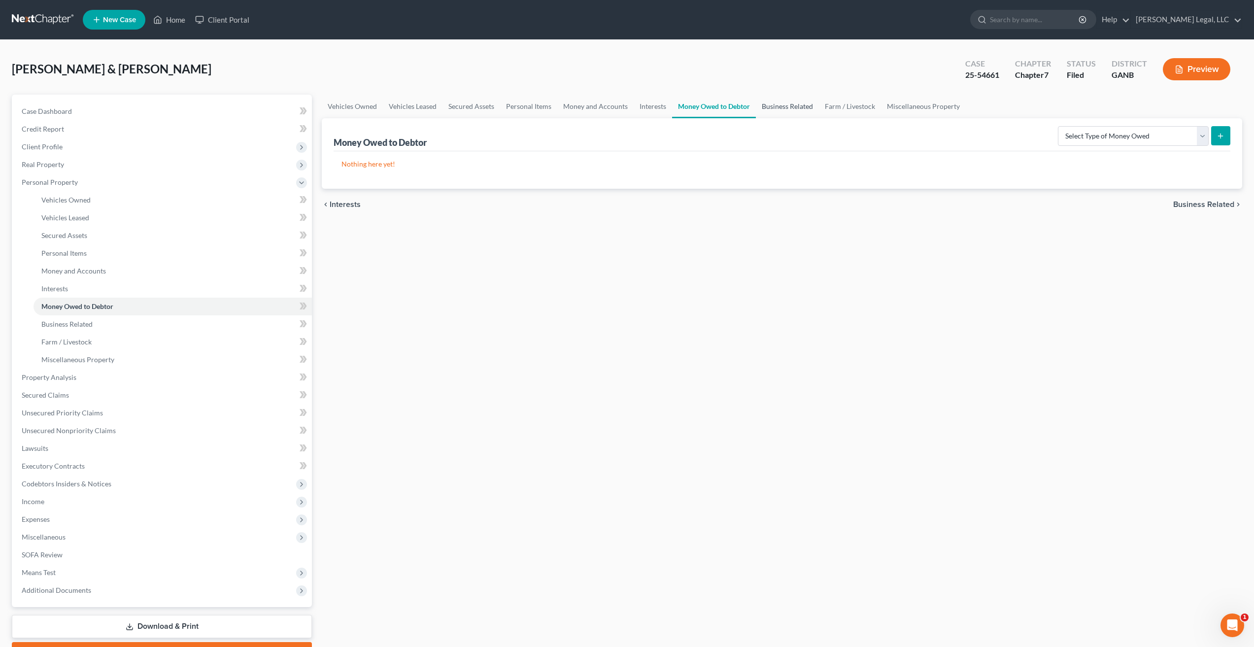
click at [784, 98] on link "Business Related" at bounding box center [787, 107] width 63 height 24
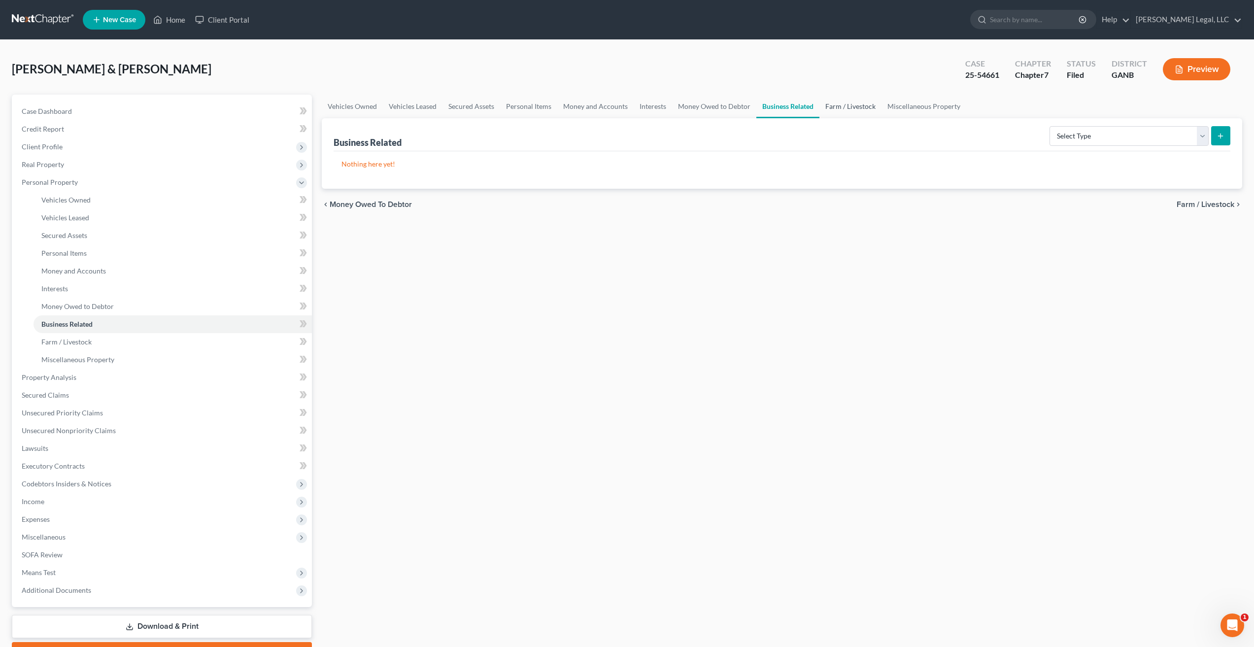
click at [832, 99] on link "Farm / Livestock" at bounding box center [850, 107] width 62 height 24
click at [925, 117] on link "Miscellaneous Property" at bounding box center [924, 107] width 85 height 24
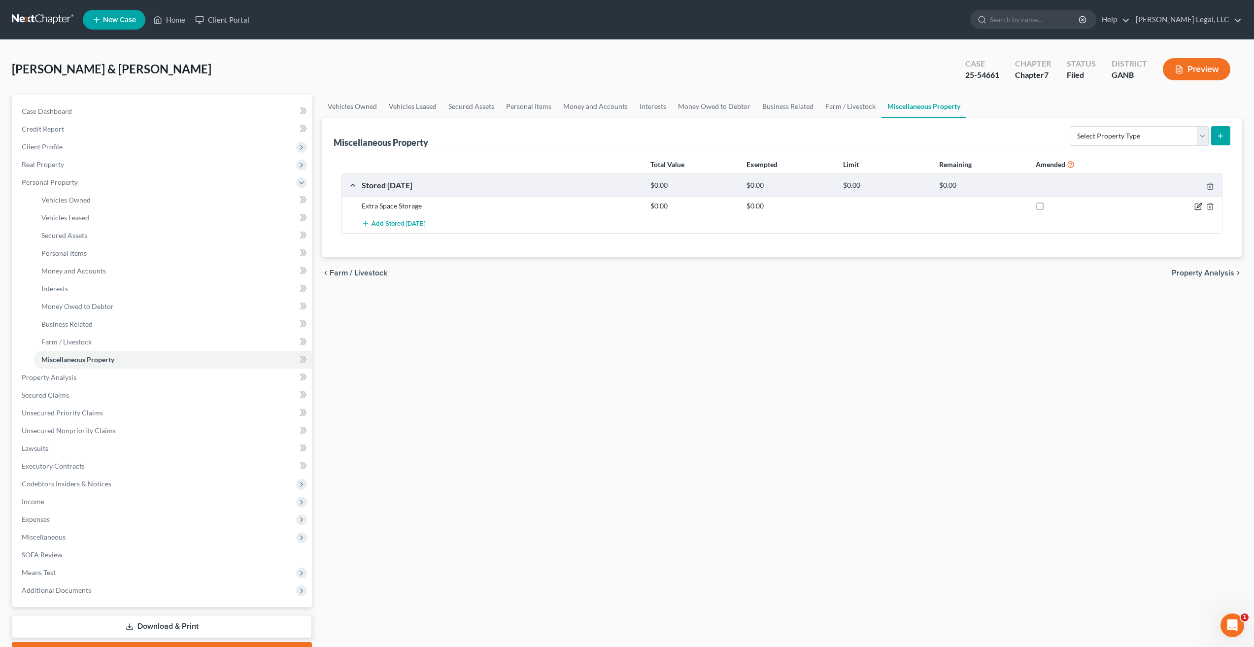
click at [1201, 208] on icon "button" at bounding box center [1198, 207] width 6 height 6
select select "10"
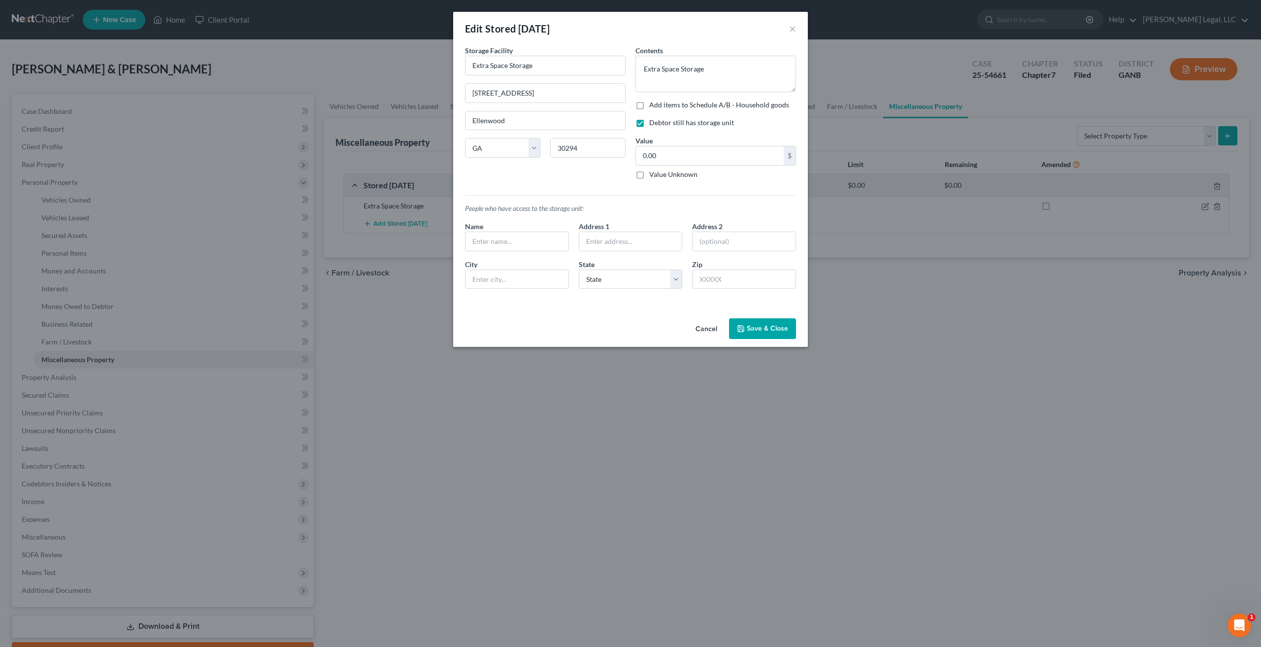
click at [705, 326] on button "Cancel" at bounding box center [706, 329] width 37 height 20
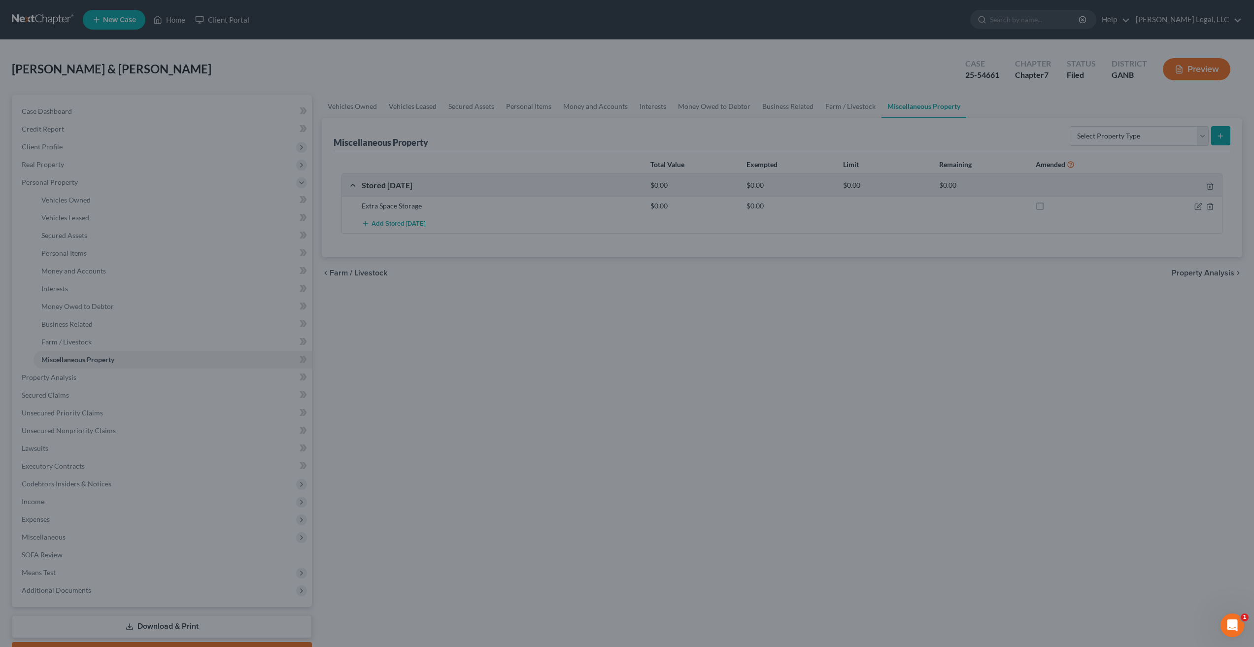
scroll to position [54, 0]
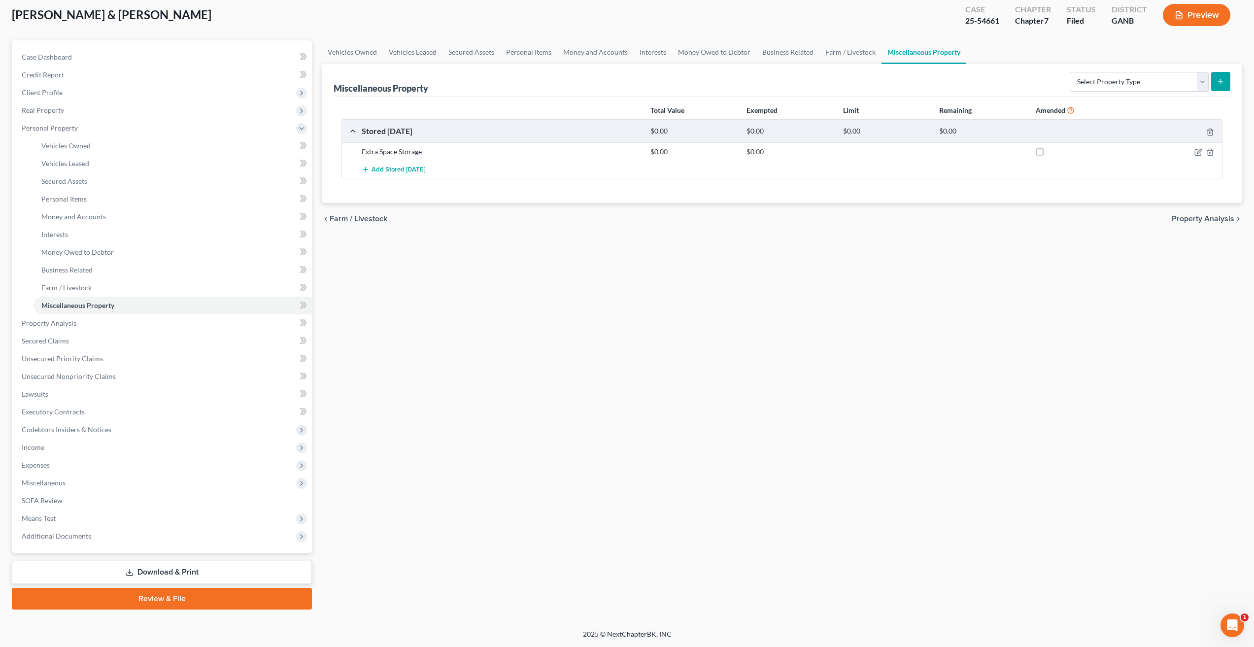
click at [202, 571] on link "Download & Print" at bounding box center [162, 572] width 300 height 23
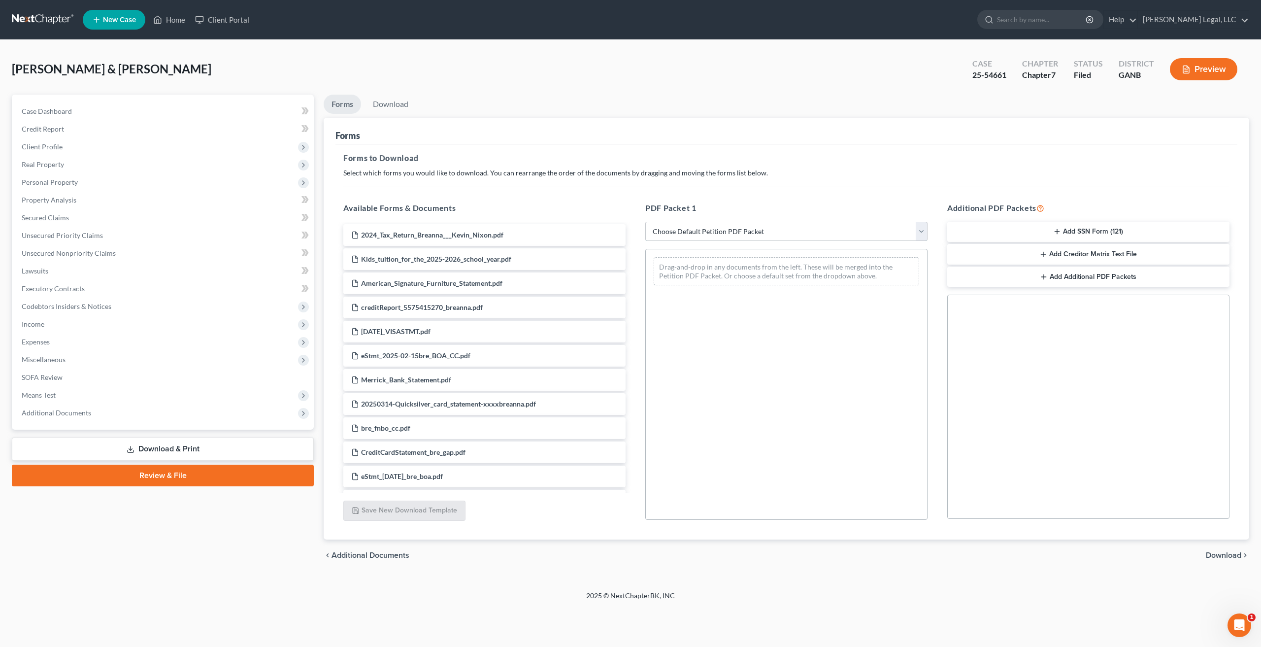
click at [777, 230] on select "Choose Default Petition PDF Packet Complete Bankruptcy Petition (all forms and …" at bounding box center [786, 232] width 282 height 20
select select "2"
click at [645, 222] on select "Choose Default Petition PDF Packet Complete Bankruptcy Petition (all forms and …" at bounding box center [786, 232] width 282 height 20
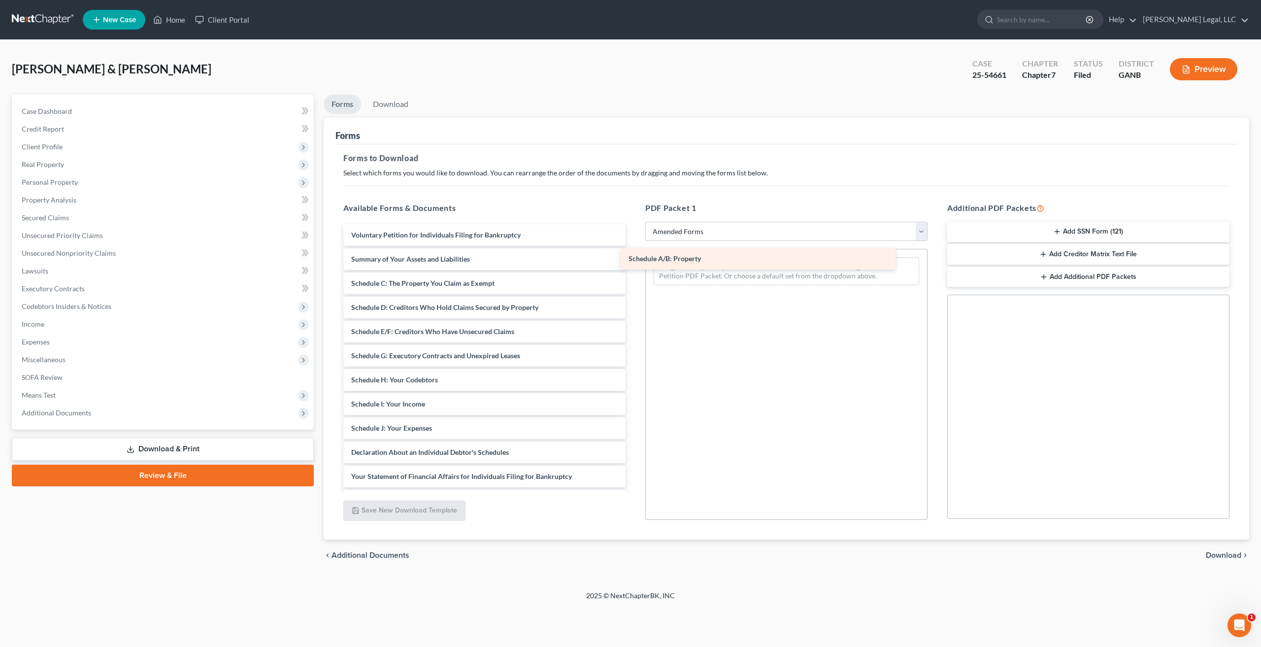
drag, startPoint x: 409, startPoint y: 287, endPoint x: 691, endPoint y: 262, distance: 283.5
click at [634, 262] on div "Schedule A/B: Property Voluntary Petition for Individuals Filing for Bankruptcy…" at bounding box center [485, 440] width 298 height 432
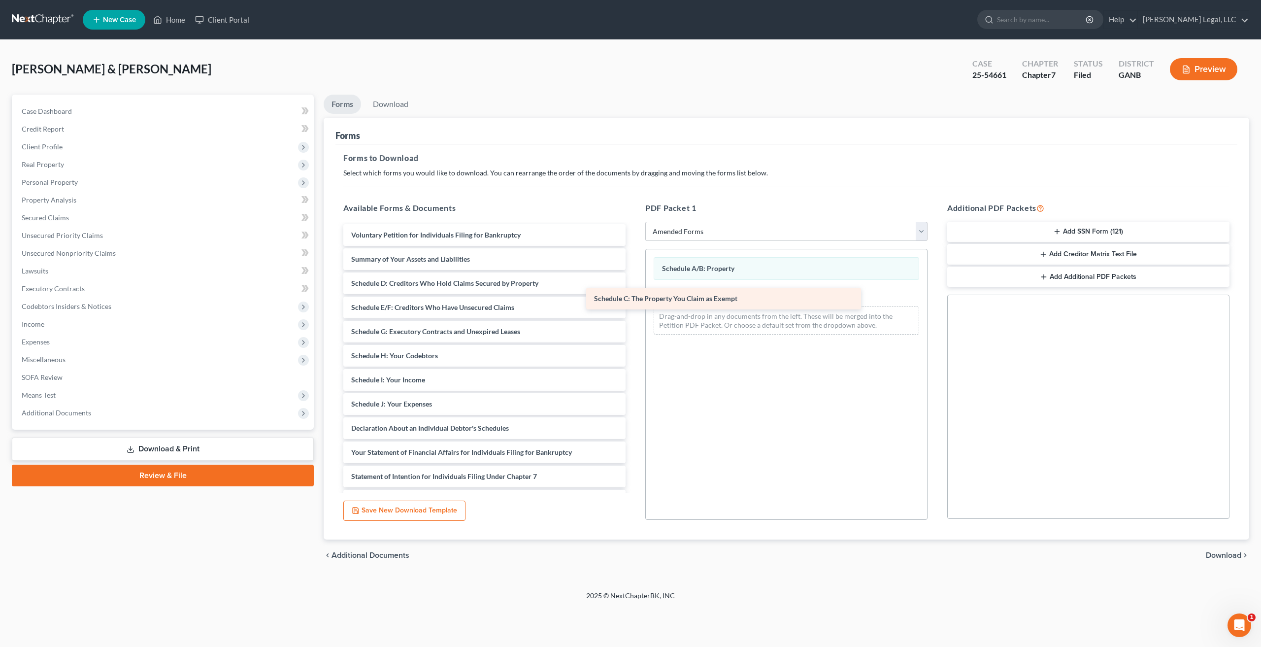
drag, startPoint x: 459, startPoint y: 285, endPoint x: 720, endPoint y: 301, distance: 261.6
click at [634, 301] on div "Schedule C: The Property You Claim as Exempt Voluntary Petition for Individuals…" at bounding box center [485, 428] width 298 height 408
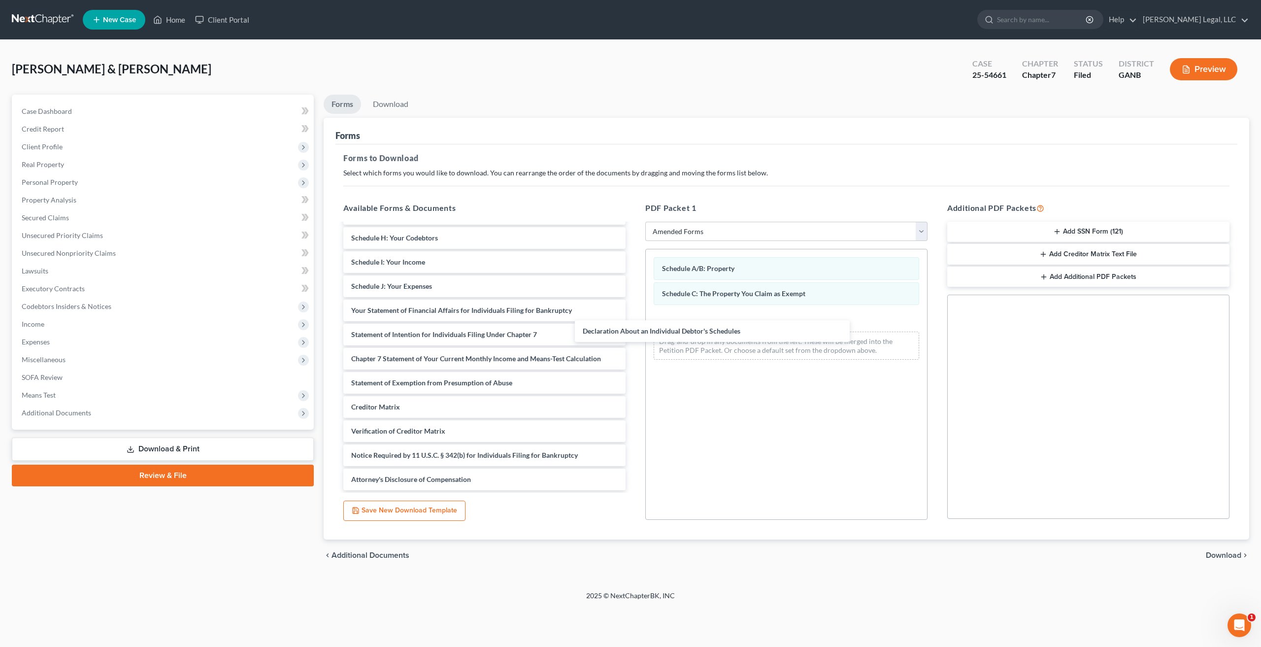
scroll to position [118, 0]
drag, startPoint x: 480, startPoint y: 310, endPoint x: 763, endPoint y: 322, distance: 283.0
click at [634, 322] on div "Declaration About an Individual Debtor's Schedules Voluntary Petition for Indiv…" at bounding box center [485, 298] width 298 height 384
click at [1223, 552] on span "Download" at bounding box center [1223, 555] width 35 height 8
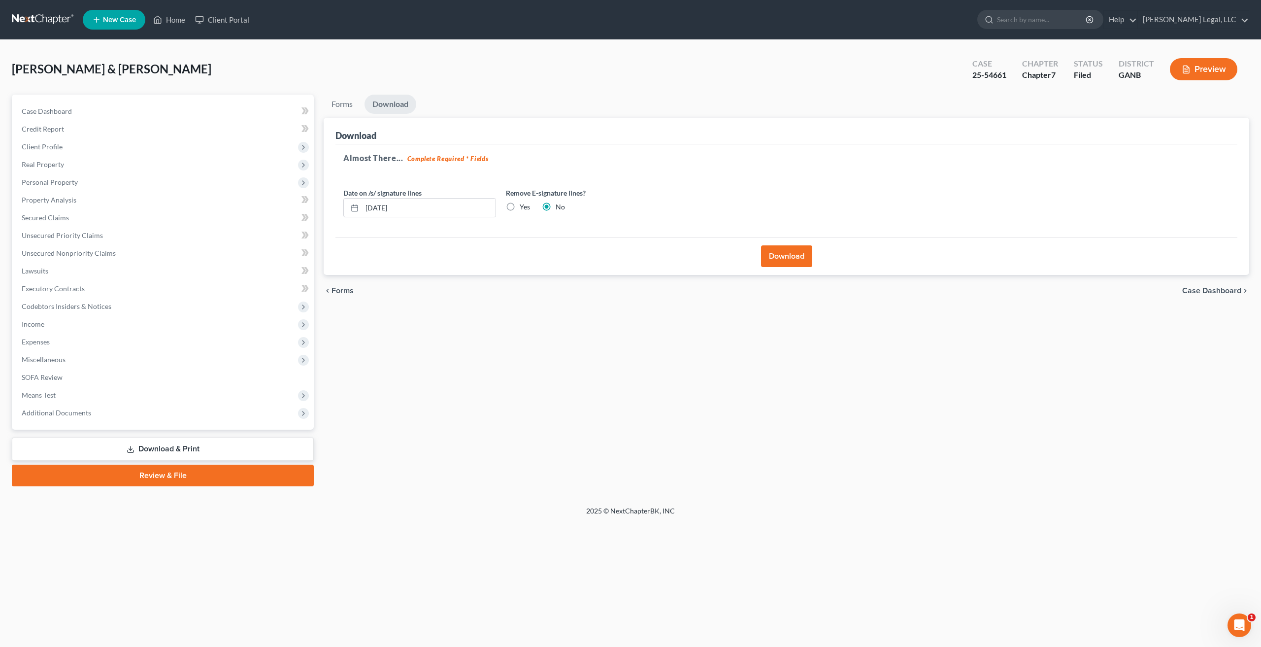
click at [776, 264] on button "Download" at bounding box center [786, 256] width 51 height 22
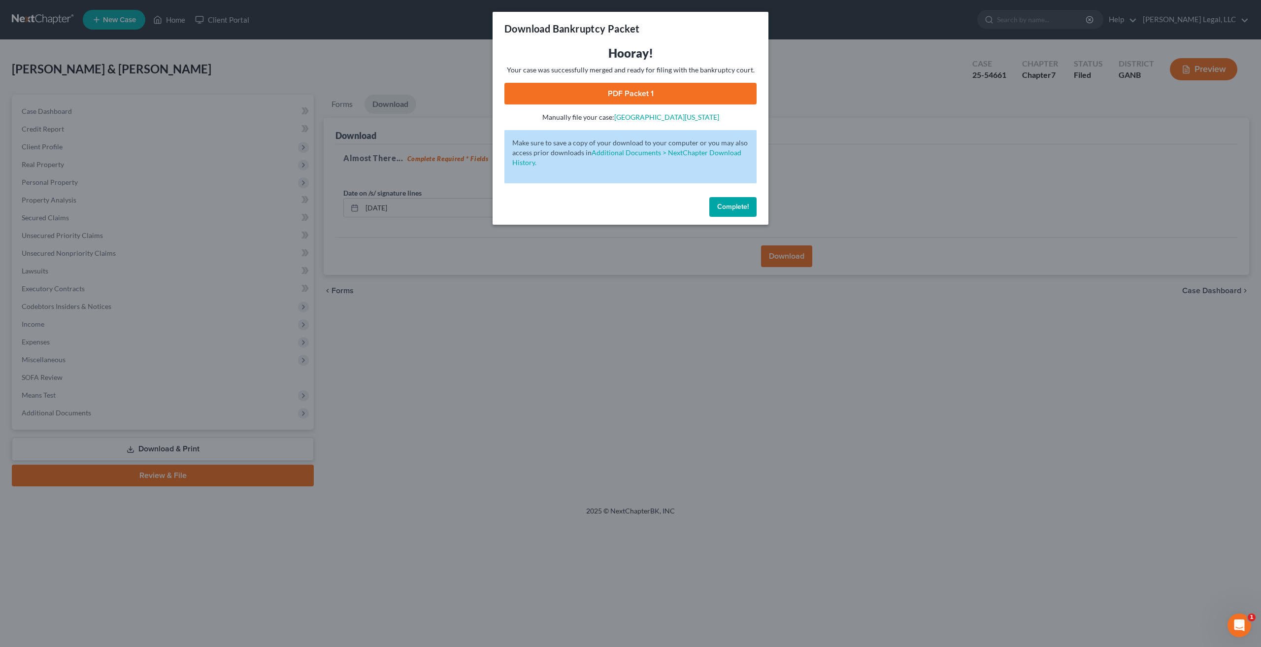
click at [647, 84] on link "PDF Packet 1" at bounding box center [630, 94] width 252 height 22
